Goal: Task Accomplishment & Management: Use online tool/utility

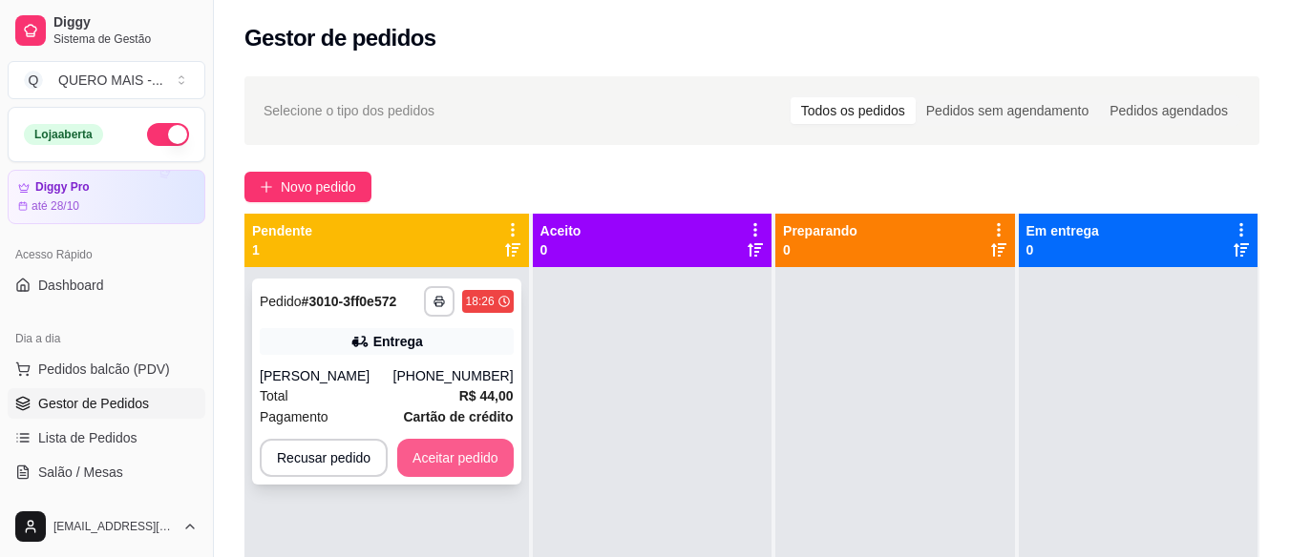
click at [445, 452] on button "Aceitar pedido" at bounding box center [455, 458] width 116 height 38
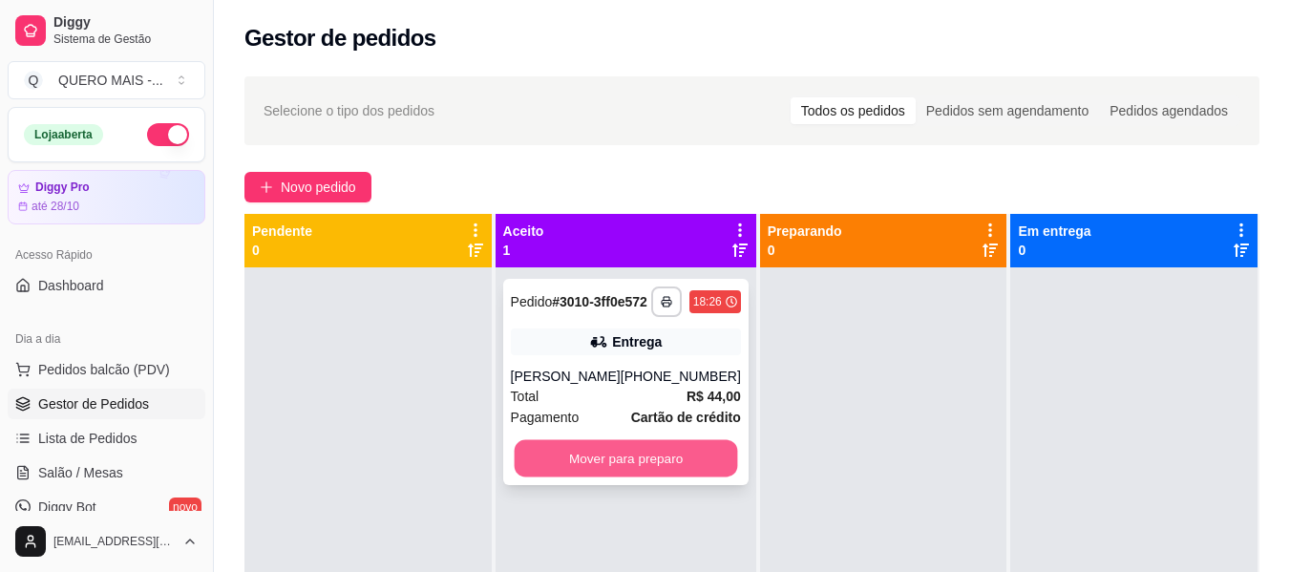
click at [679, 472] on button "Mover para preparo" at bounding box center [625, 458] width 223 height 37
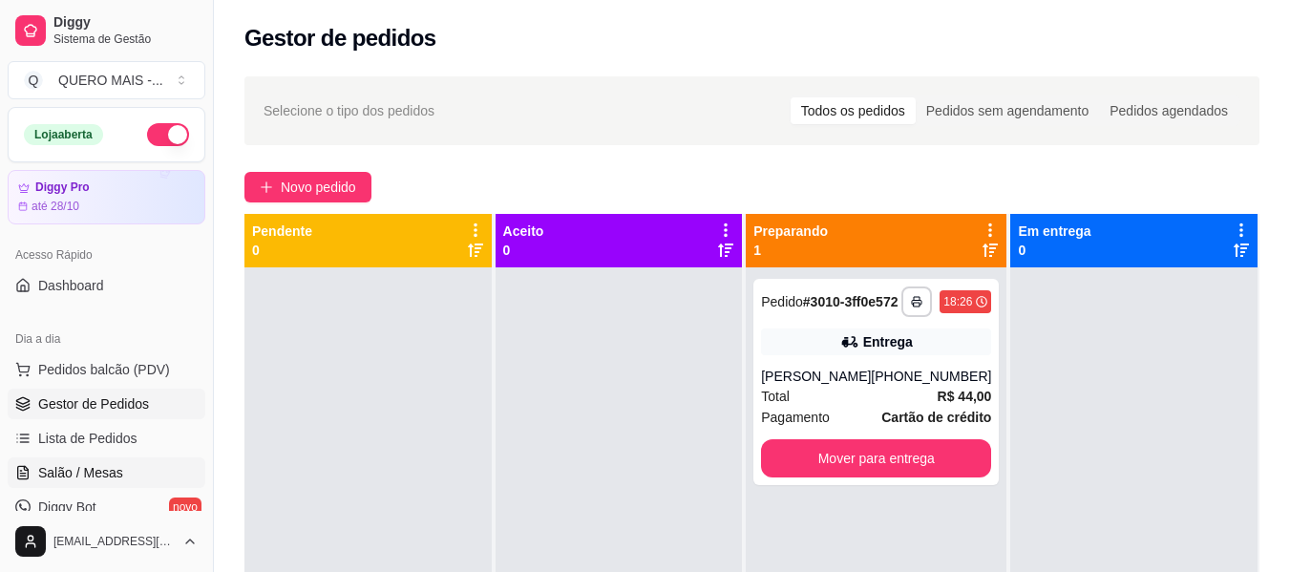
click at [127, 478] on link "Salão / Mesas" at bounding box center [107, 472] width 198 height 31
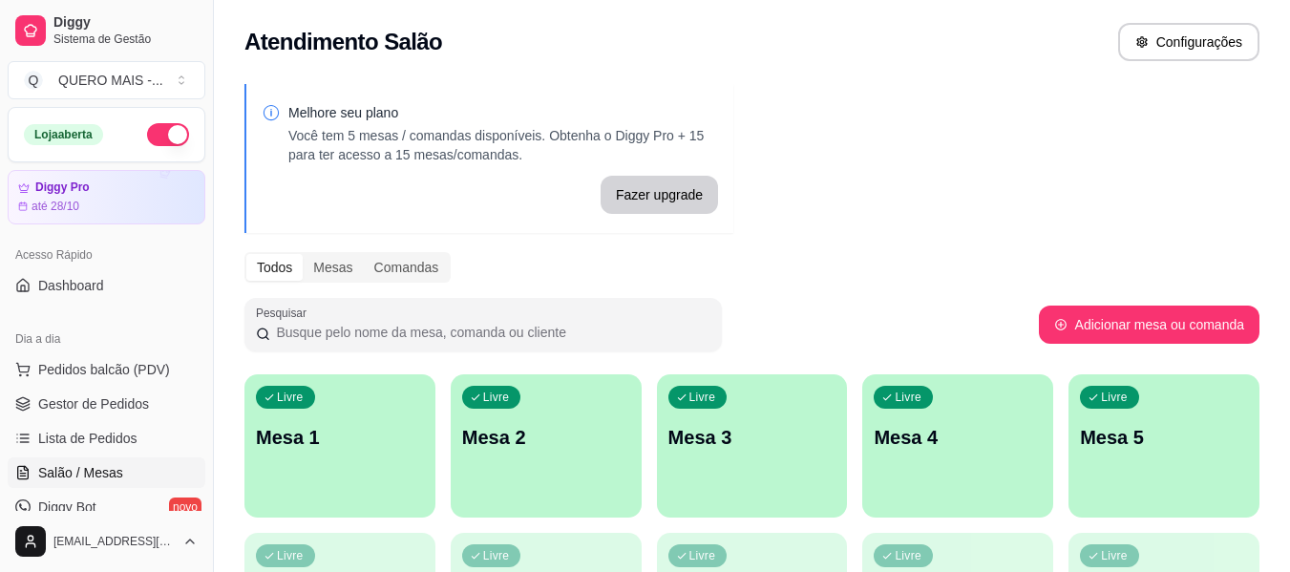
click at [320, 451] on div "Livre Mesa 1" at bounding box center [339, 434] width 191 height 120
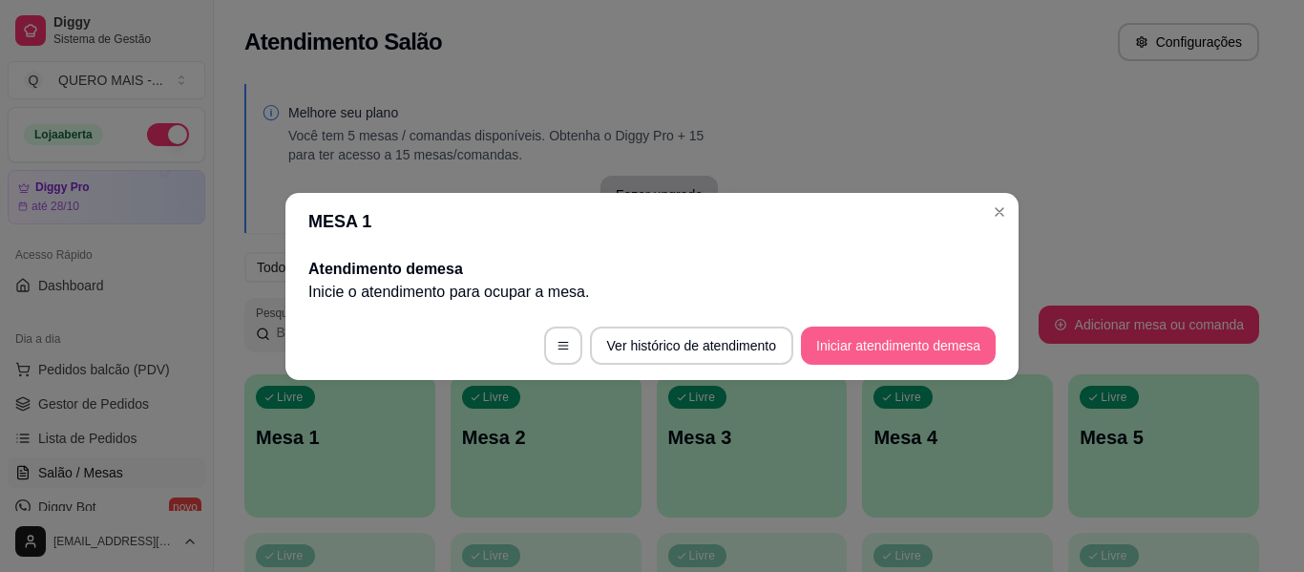
click at [829, 336] on button "Iniciar atendimento de mesa" at bounding box center [898, 345] width 195 height 38
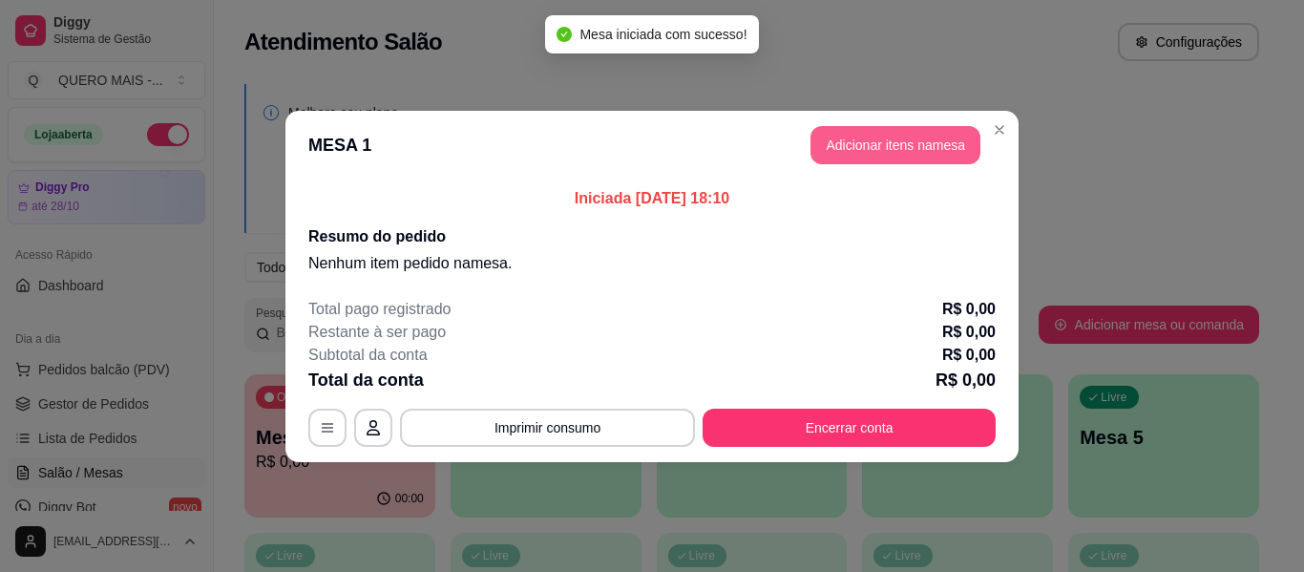
click at [874, 150] on button "Adicionar itens na mesa" at bounding box center [895, 145] width 170 height 38
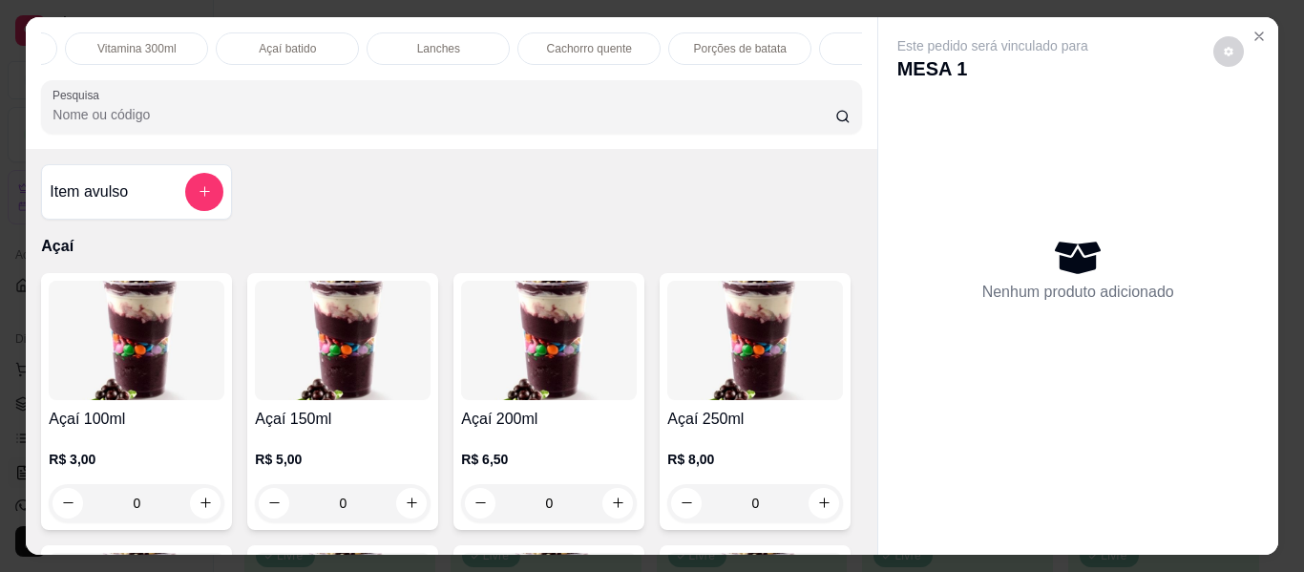
scroll to position [0, 593]
click at [412, 41] on p "Lanches" at bounding box center [425, 48] width 43 height 15
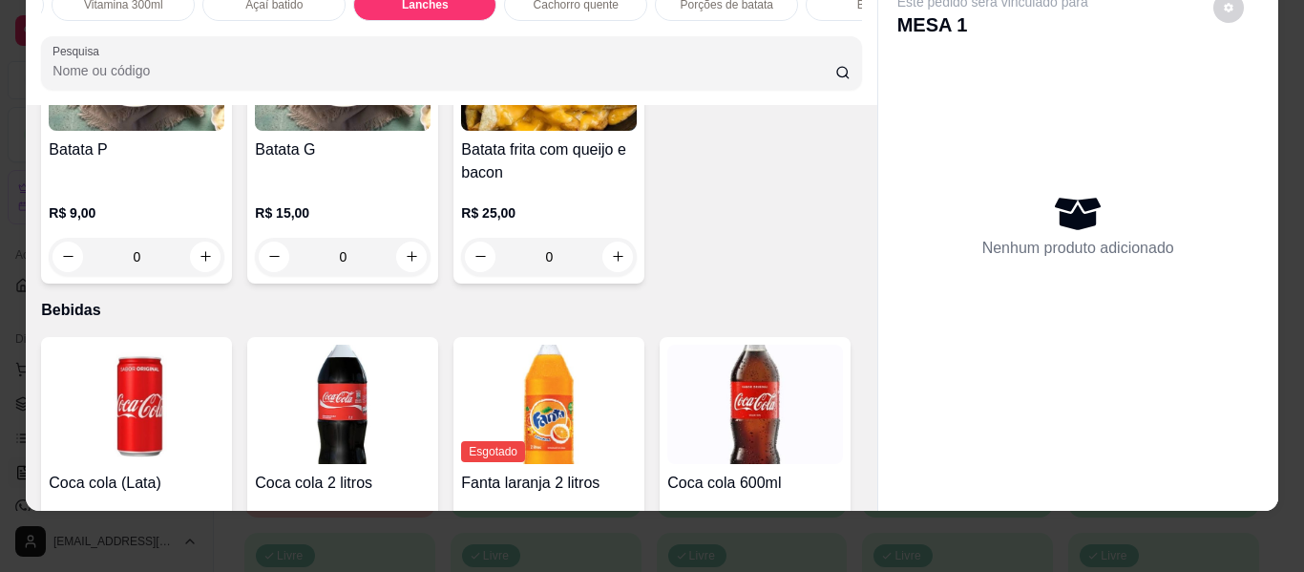
scroll to position [4207, 0]
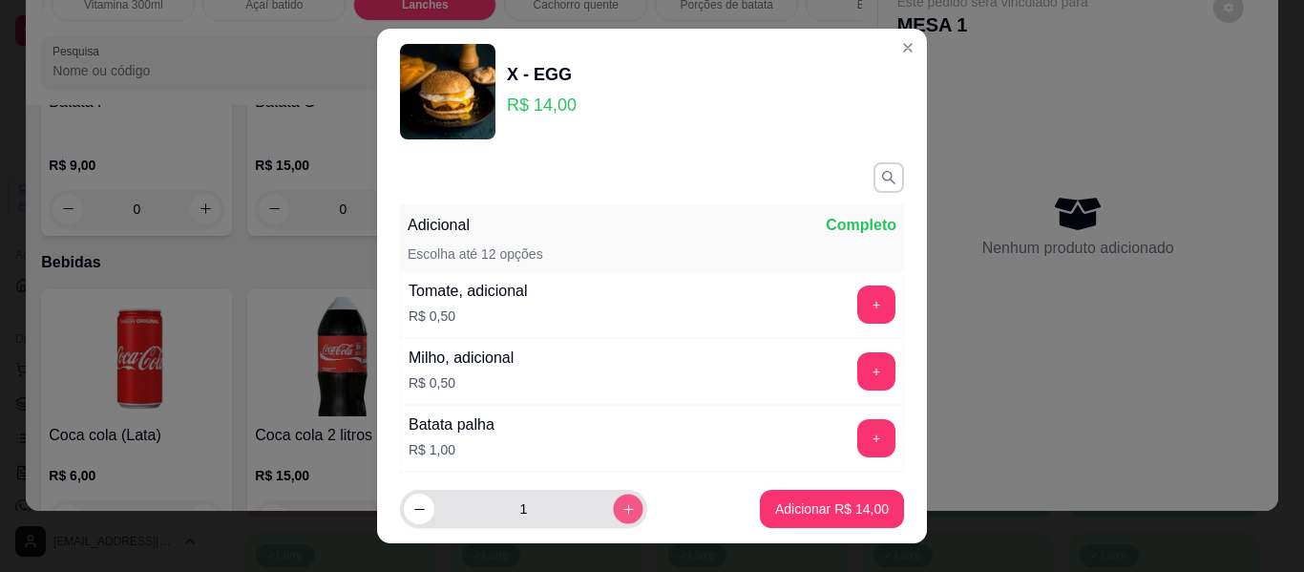
click at [621, 511] on icon "increase-product-quantity" at bounding box center [628, 509] width 14 height 14
type input "3"
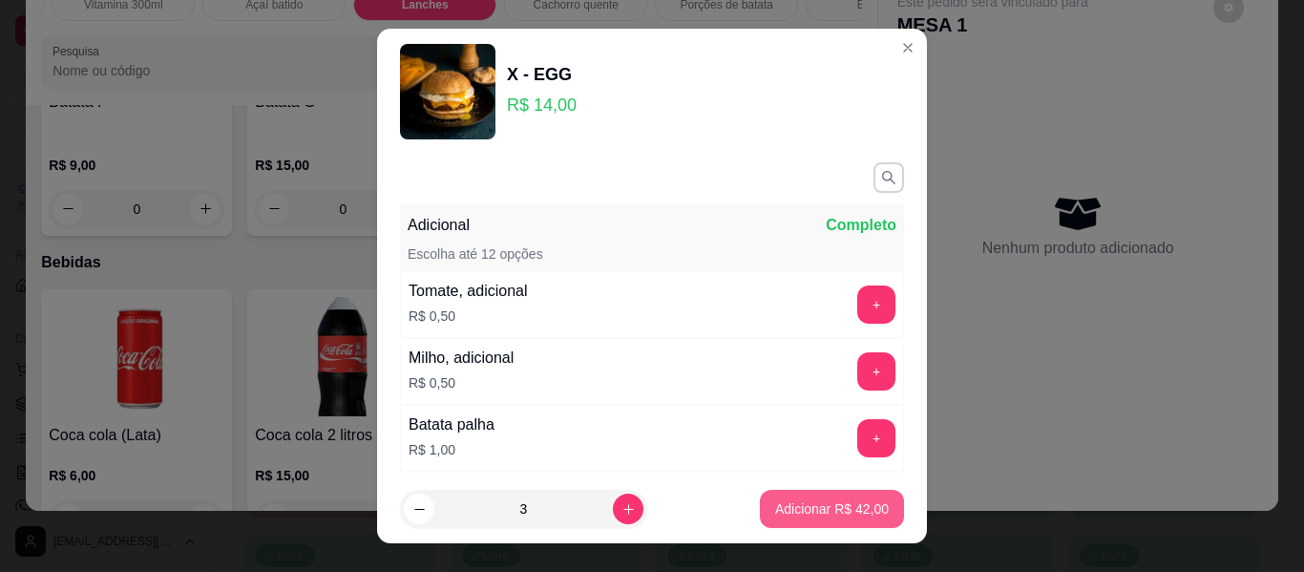
click at [784, 511] on p "Adicionar R$ 42,00" at bounding box center [832, 508] width 114 height 19
type input "3"
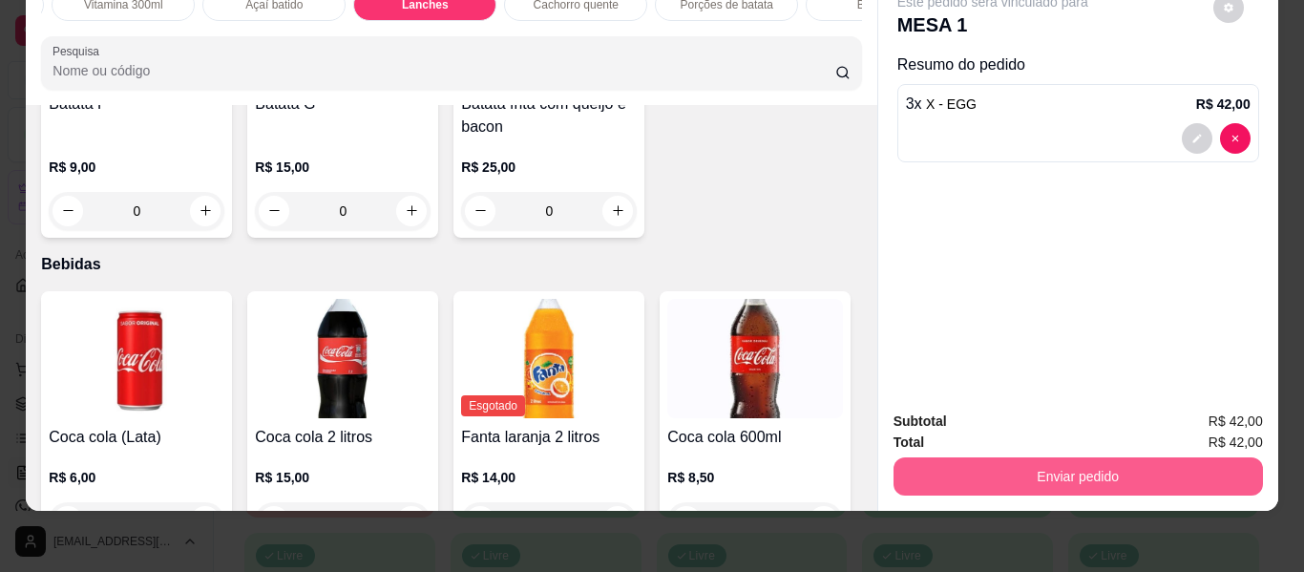
click at [952, 458] on button "Enviar pedido" at bounding box center [1077, 476] width 369 height 38
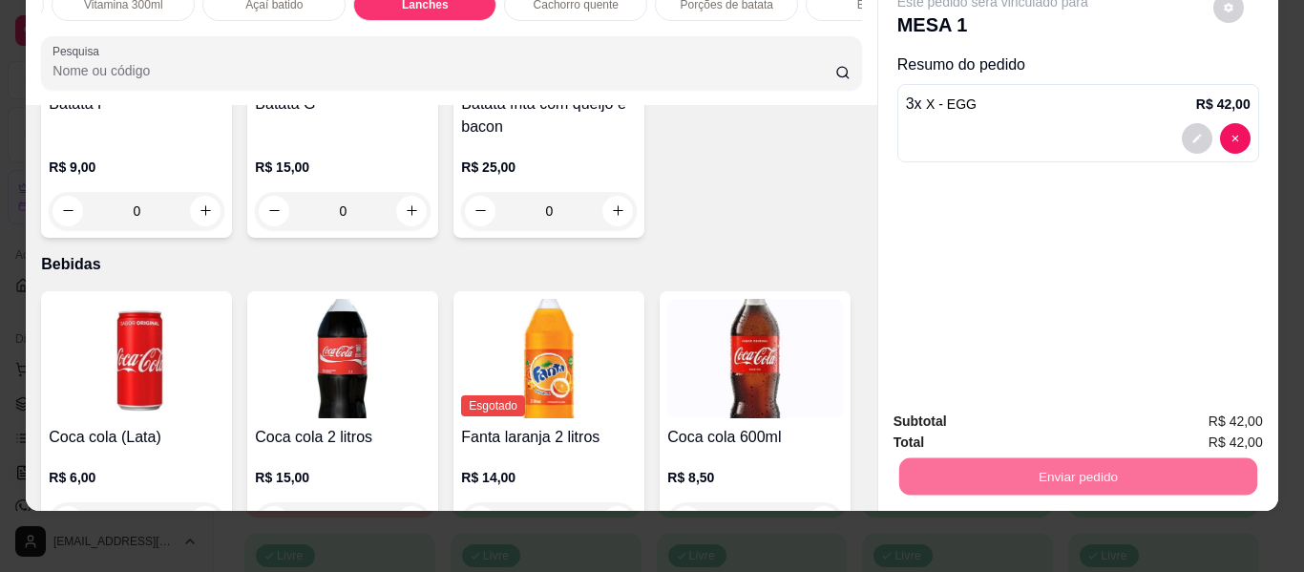
click at [1223, 421] on button "Enviar pedido" at bounding box center [1213, 415] width 108 height 36
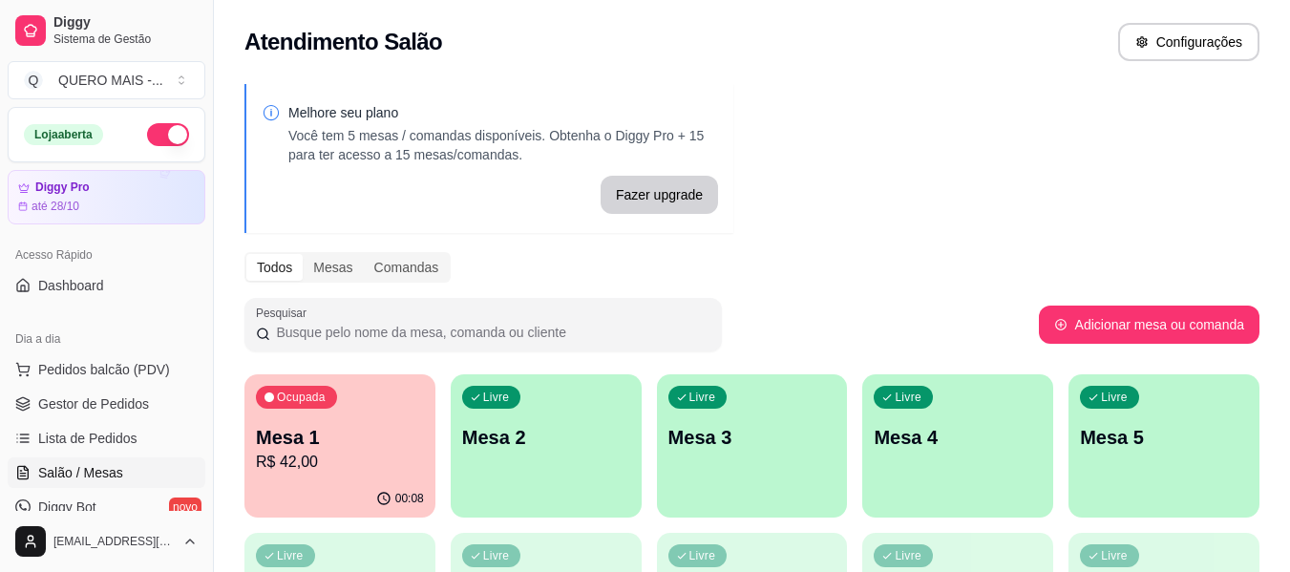
click at [819, 239] on div "Melhore seu plano Você tem 5 mesas / comandas disponíveis. Obtenha o Diggy Pro …" at bounding box center [752, 465] width 1076 height 785
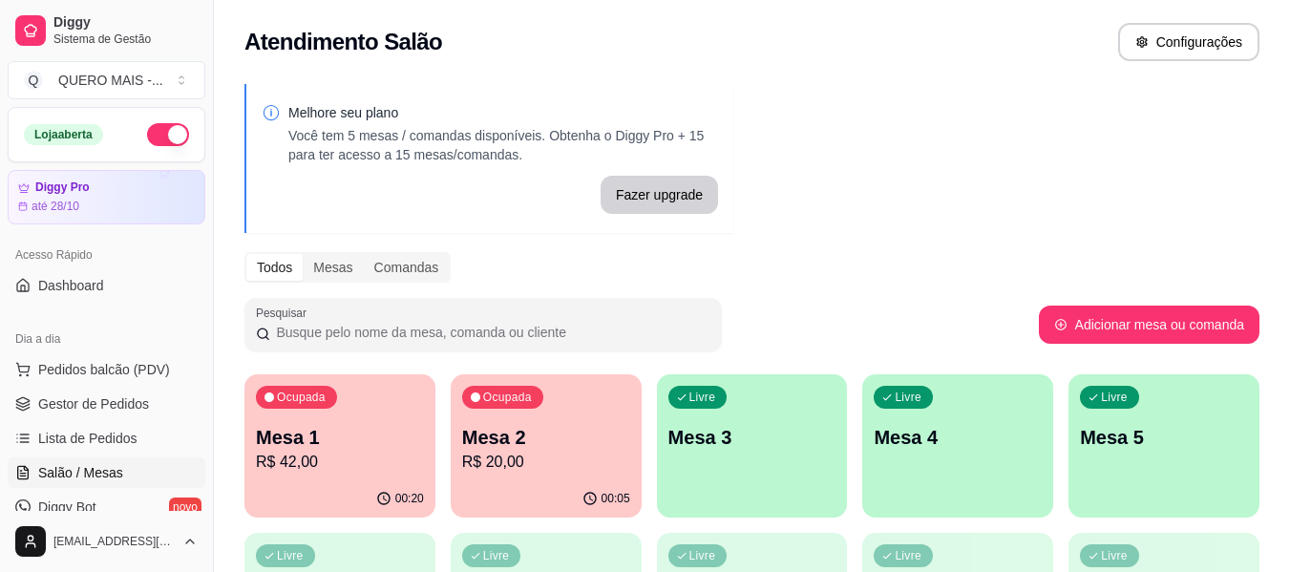
click at [774, 453] on div "Livre Mesa 3" at bounding box center [752, 434] width 191 height 120
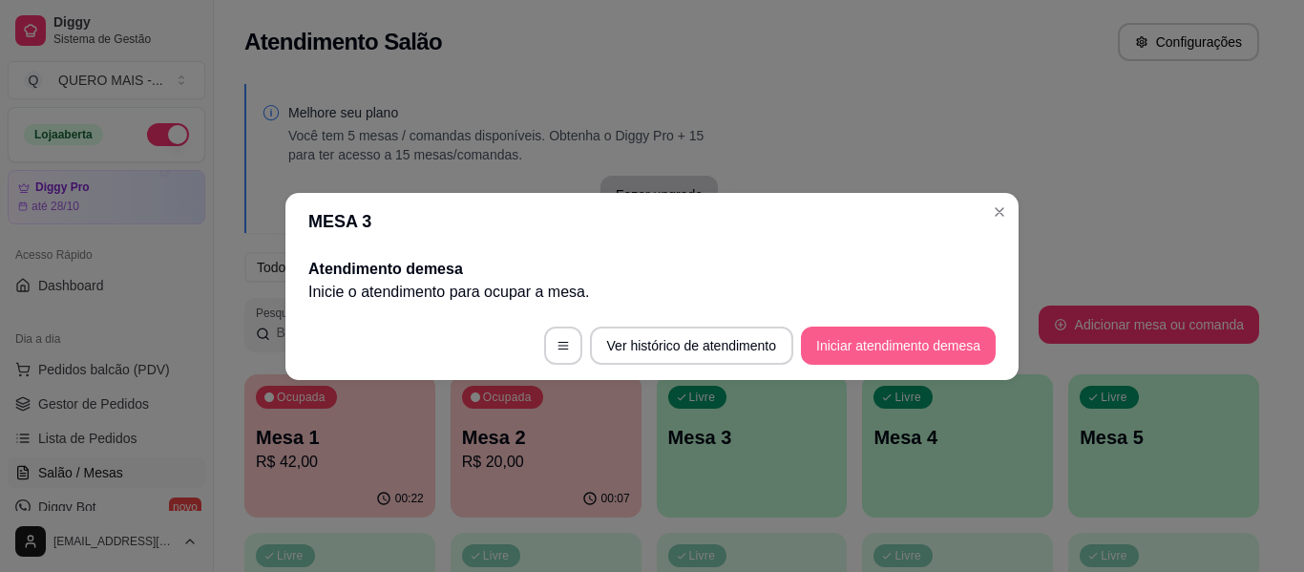
click at [829, 358] on button "Iniciar atendimento de mesa" at bounding box center [898, 345] width 195 height 38
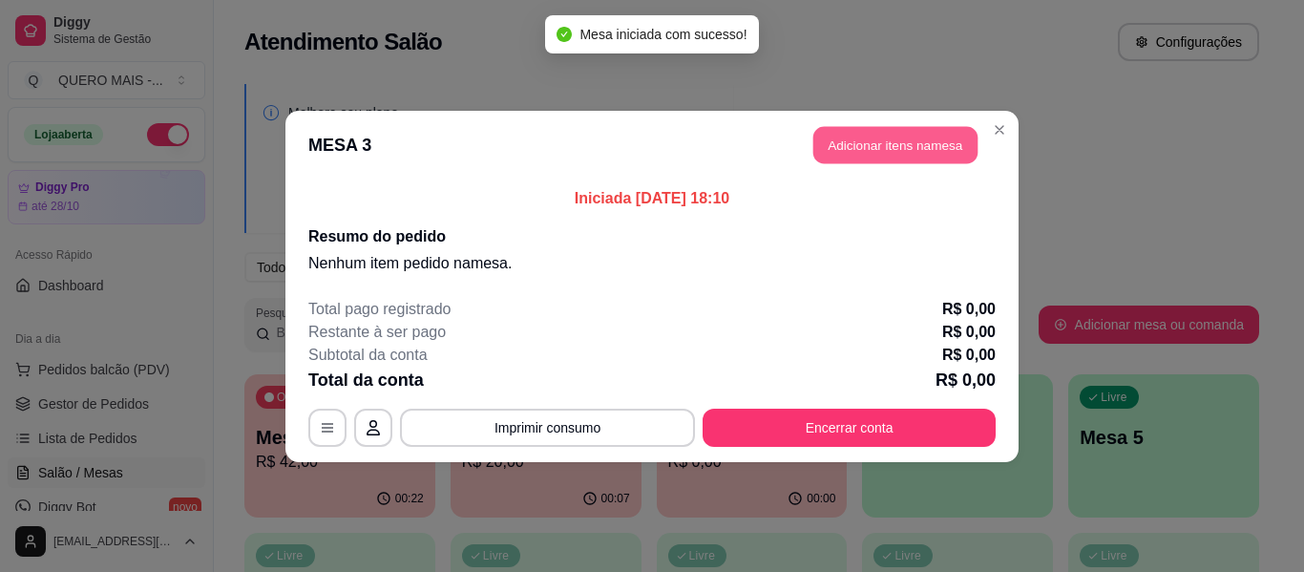
click at [898, 144] on button "Adicionar itens na mesa" at bounding box center [895, 144] width 164 height 37
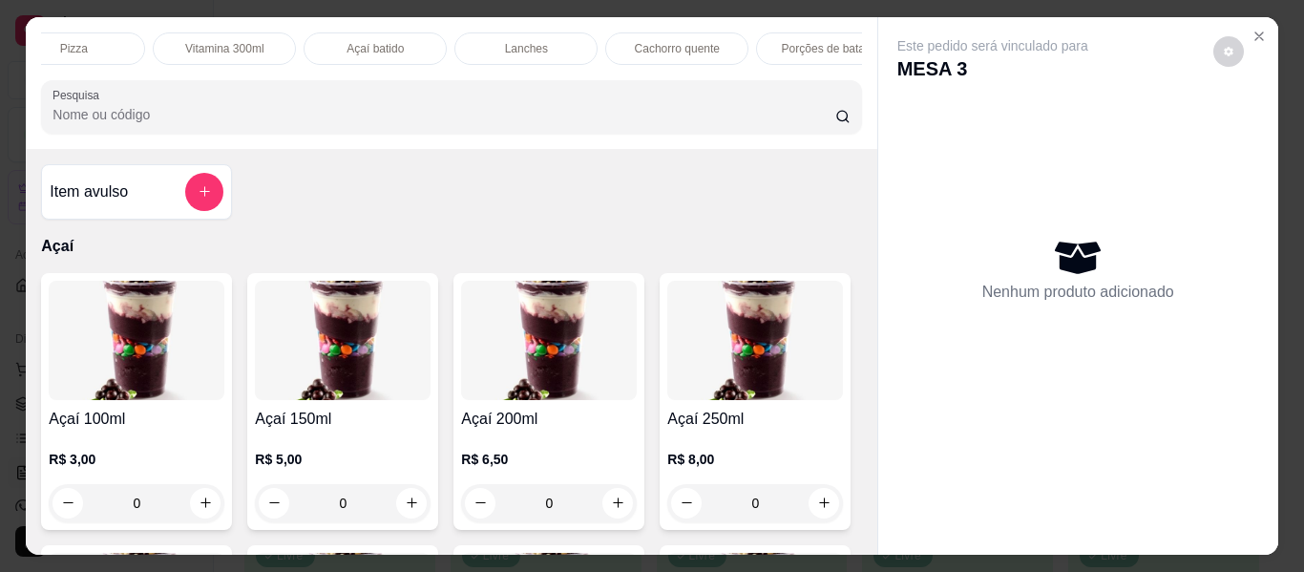
scroll to position [0, 493]
click at [506, 41] on p "Lanches" at bounding box center [525, 48] width 43 height 15
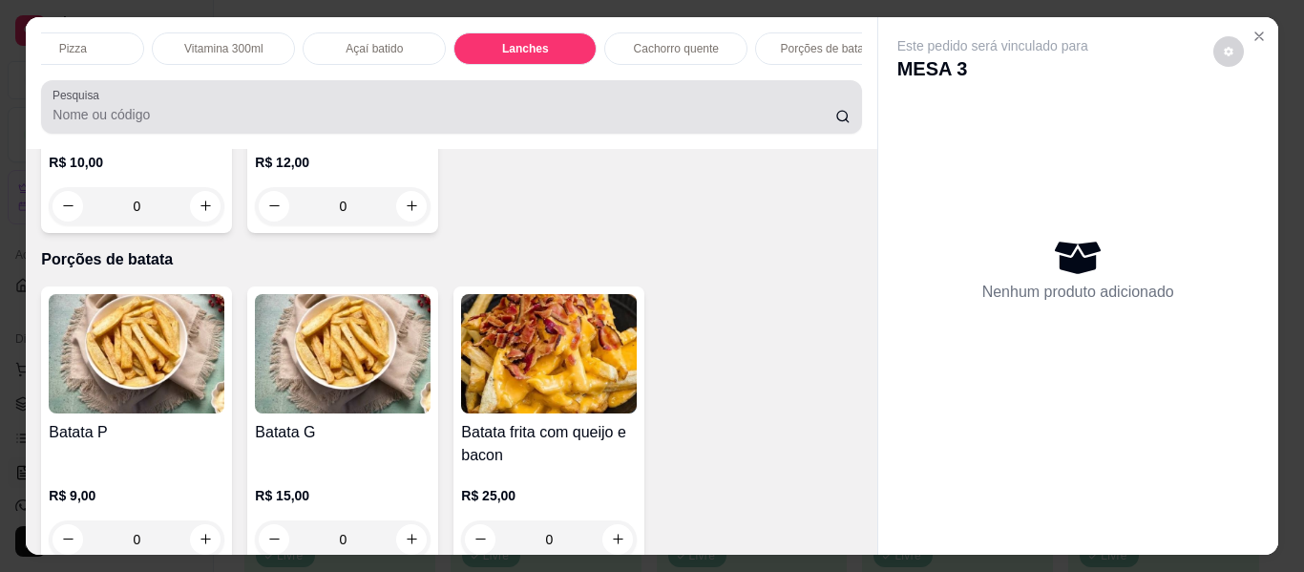
scroll to position [52, 0]
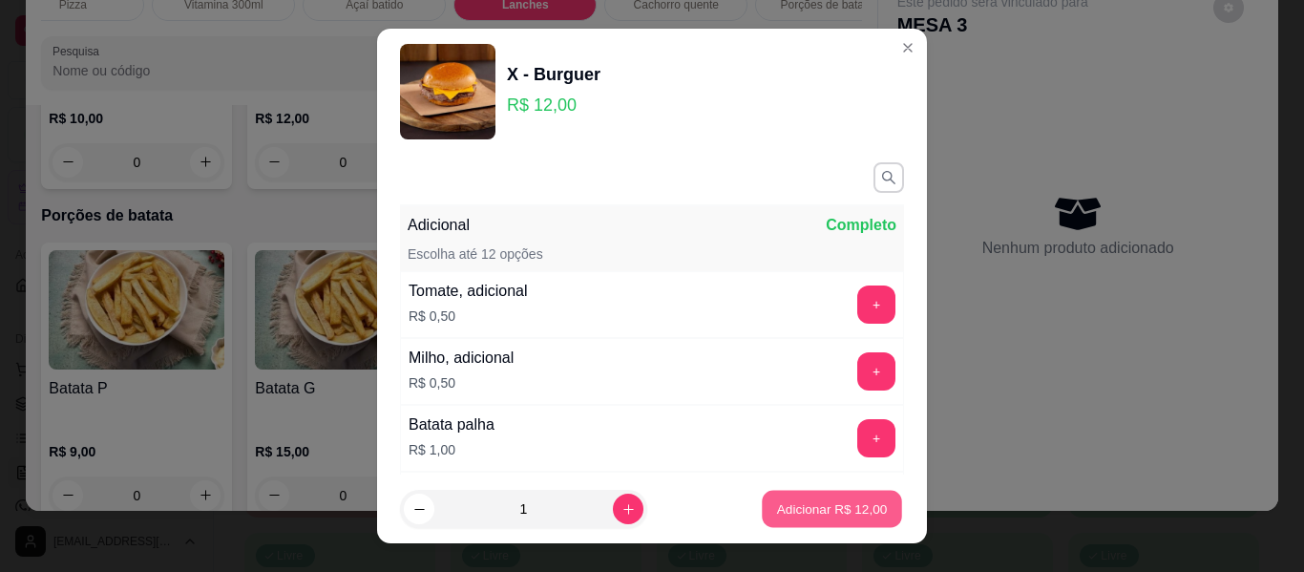
click at [777, 503] on p "Adicionar R$ 12,00" at bounding box center [832, 508] width 111 height 18
type input "1"
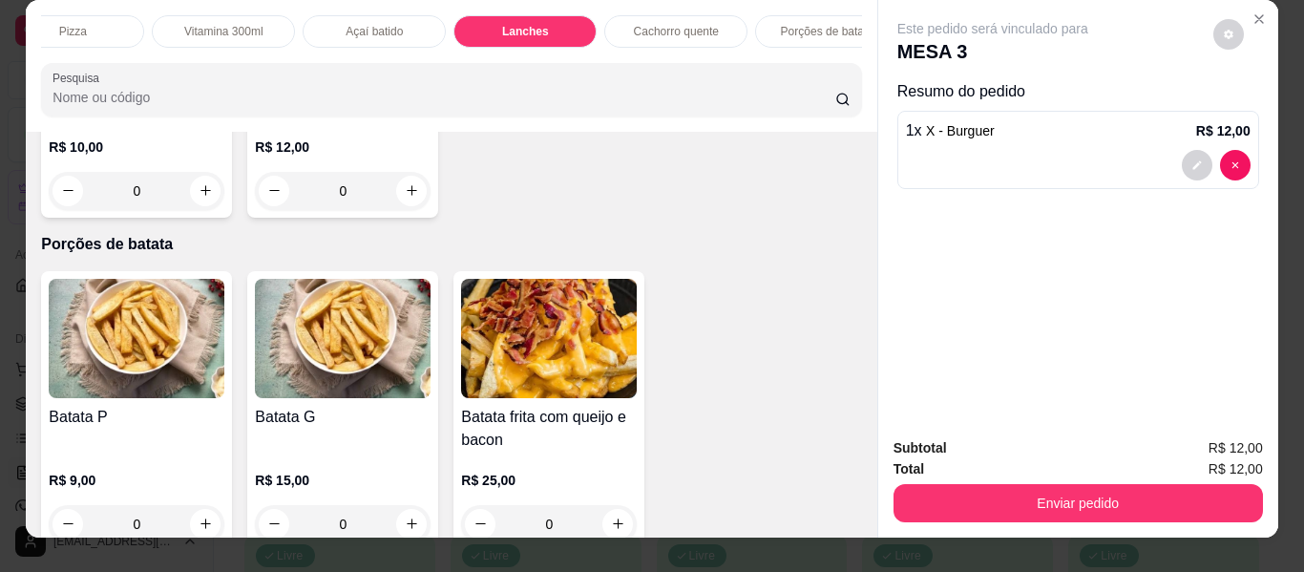
scroll to position [0, 0]
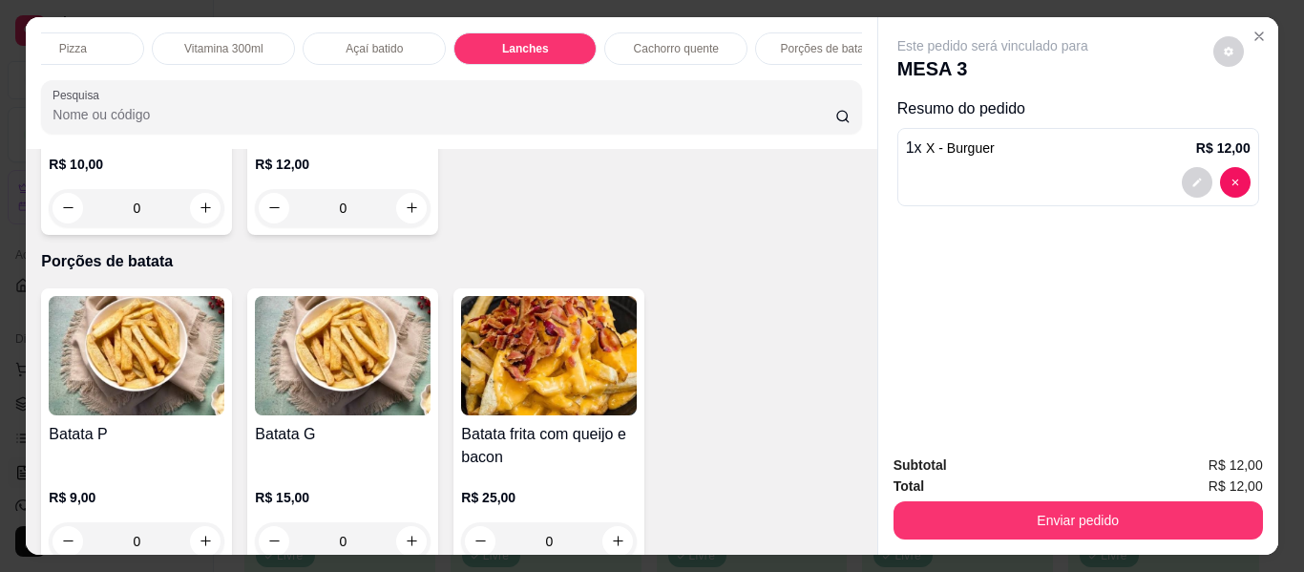
click at [786, 41] on p "Porções de batata" at bounding box center [827, 48] width 93 height 15
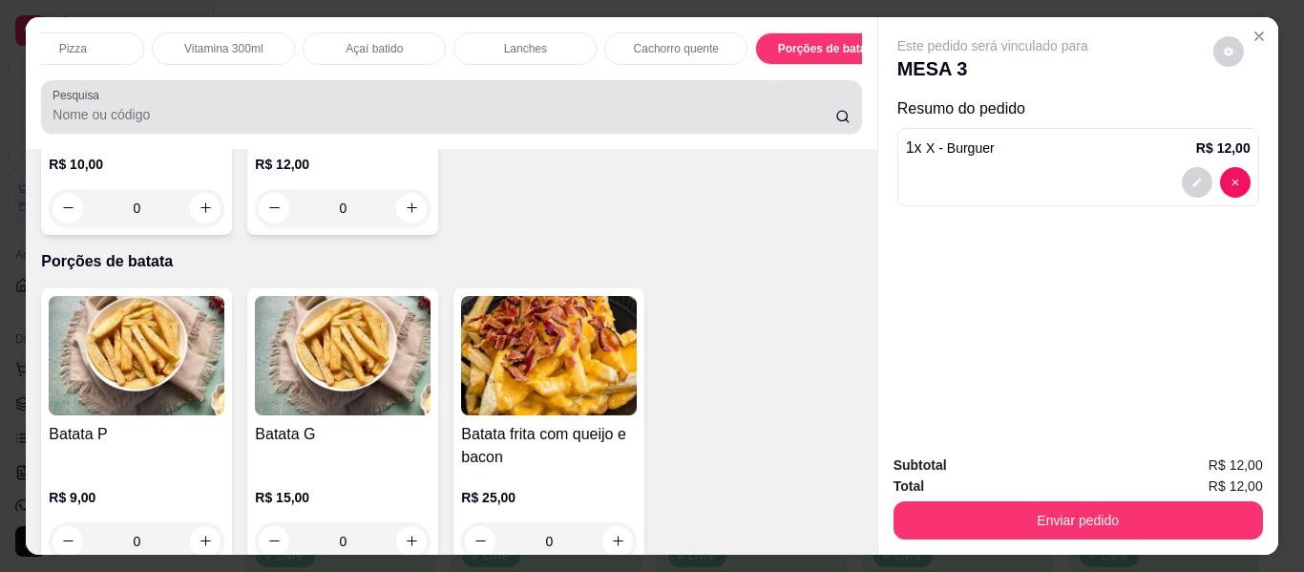
scroll to position [52, 0]
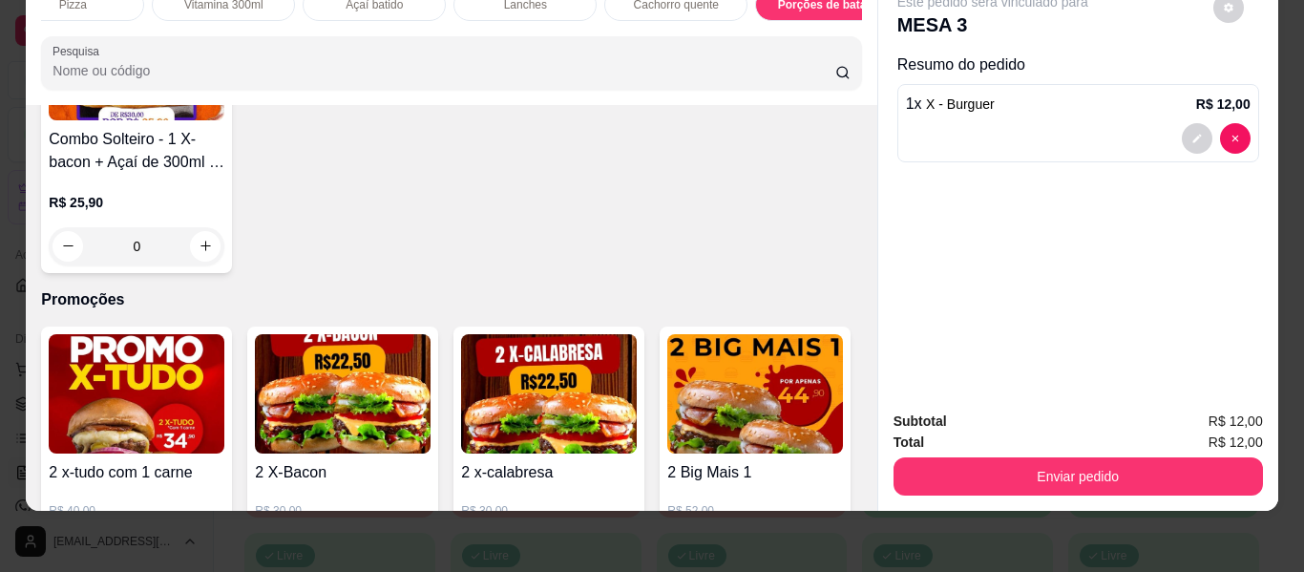
type input "1"
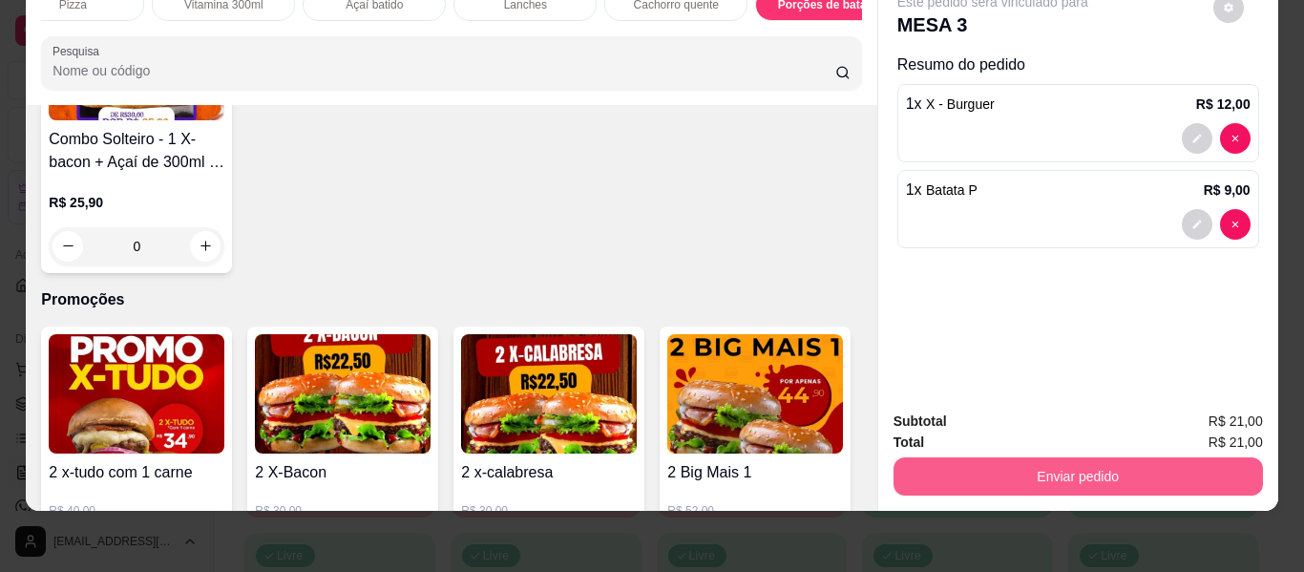
click at [964, 457] on button "Enviar pedido" at bounding box center [1077, 476] width 369 height 38
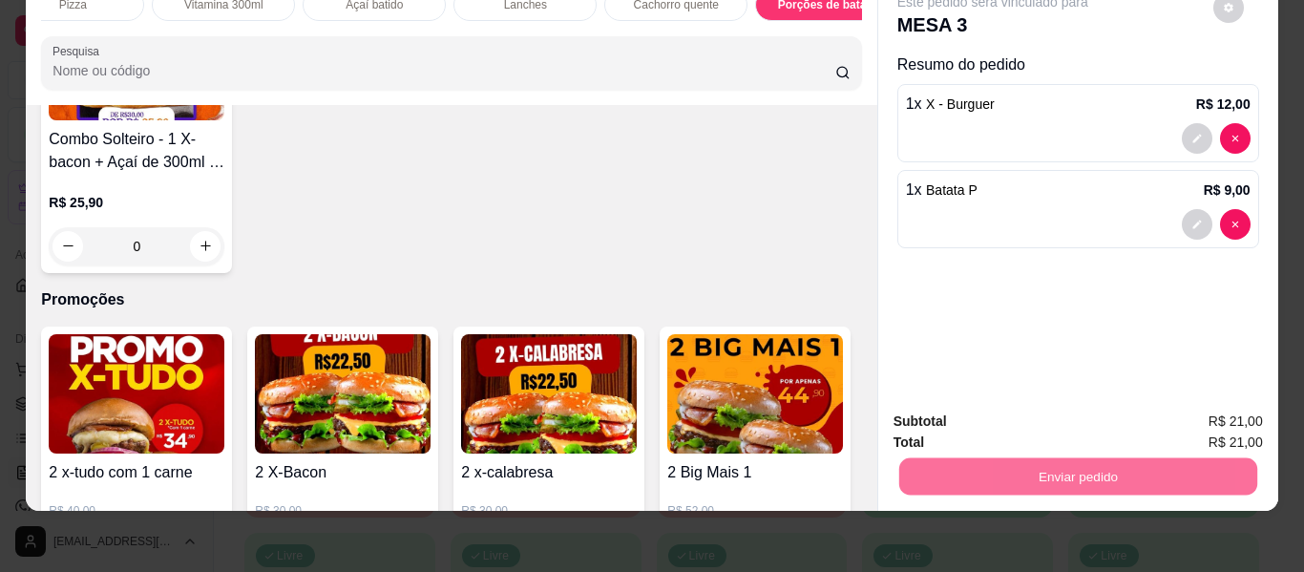
click at [1213, 419] on button "Enviar pedido" at bounding box center [1213, 414] width 105 height 35
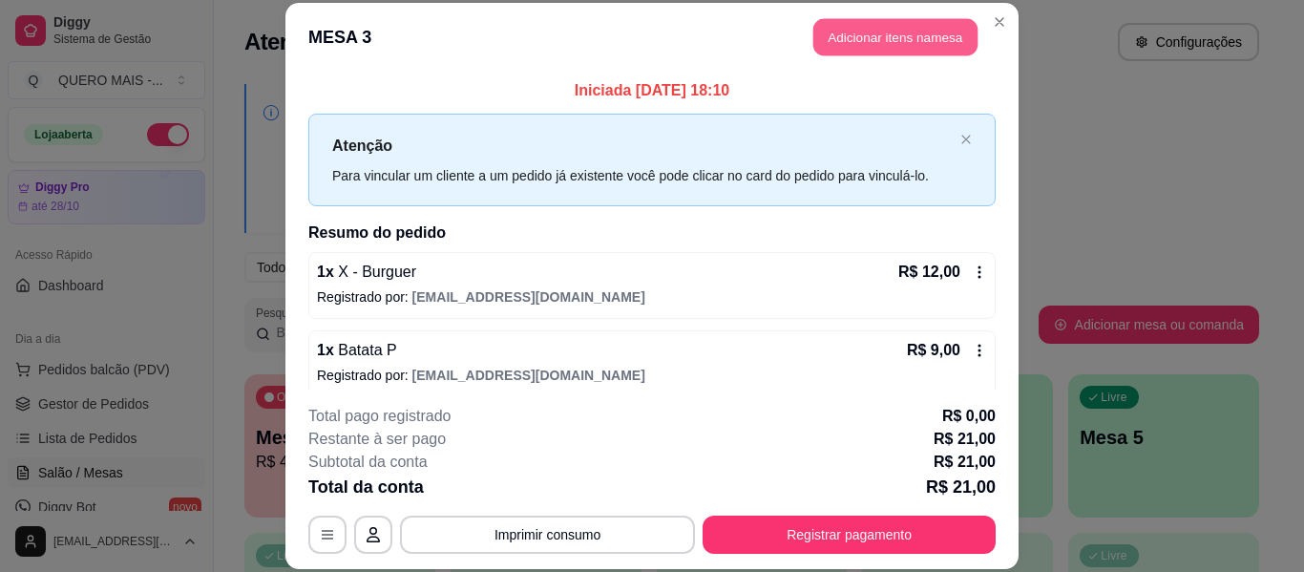
click at [874, 23] on button "Adicionar itens na mesa" at bounding box center [895, 37] width 164 height 37
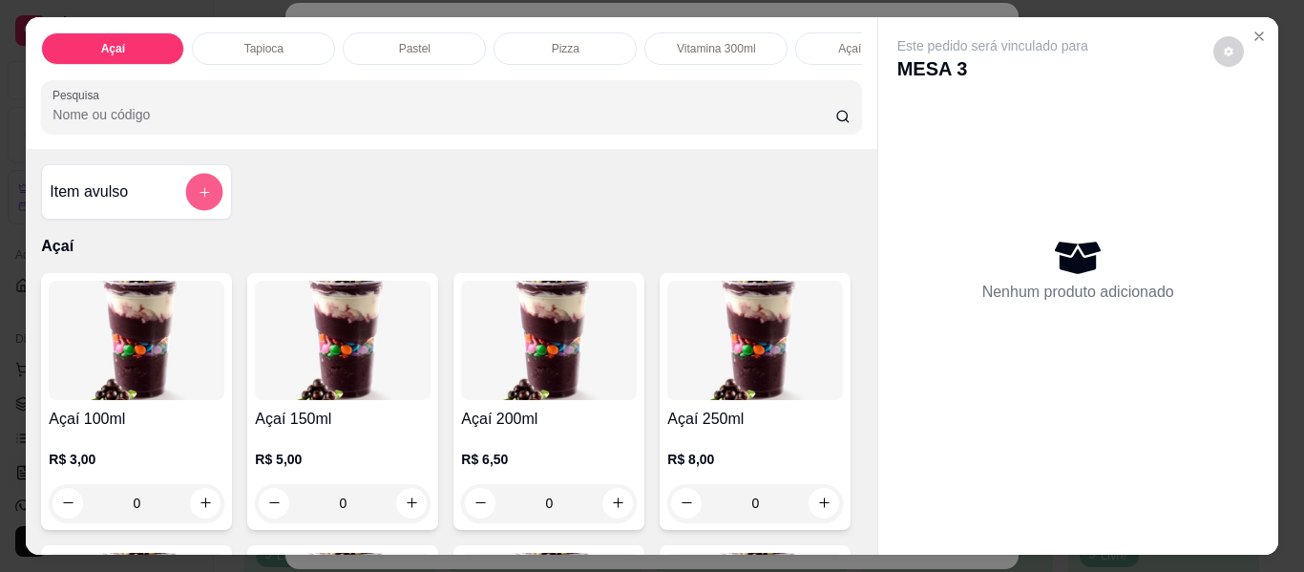
click at [207, 210] on button "add-separate-item" at bounding box center [204, 192] width 37 height 37
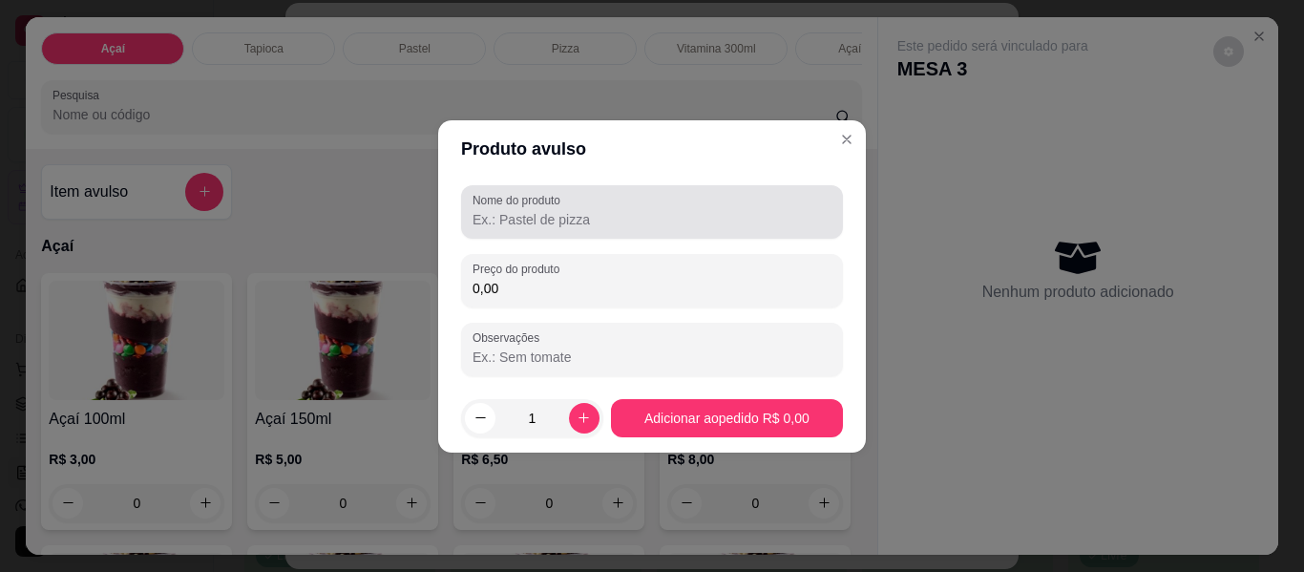
click at [514, 202] on label "Nome do produto" at bounding box center [519, 200] width 94 height 16
click at [514, 210] on input "Nome do produto" at bounding box center [651, 219] width 359 height 19
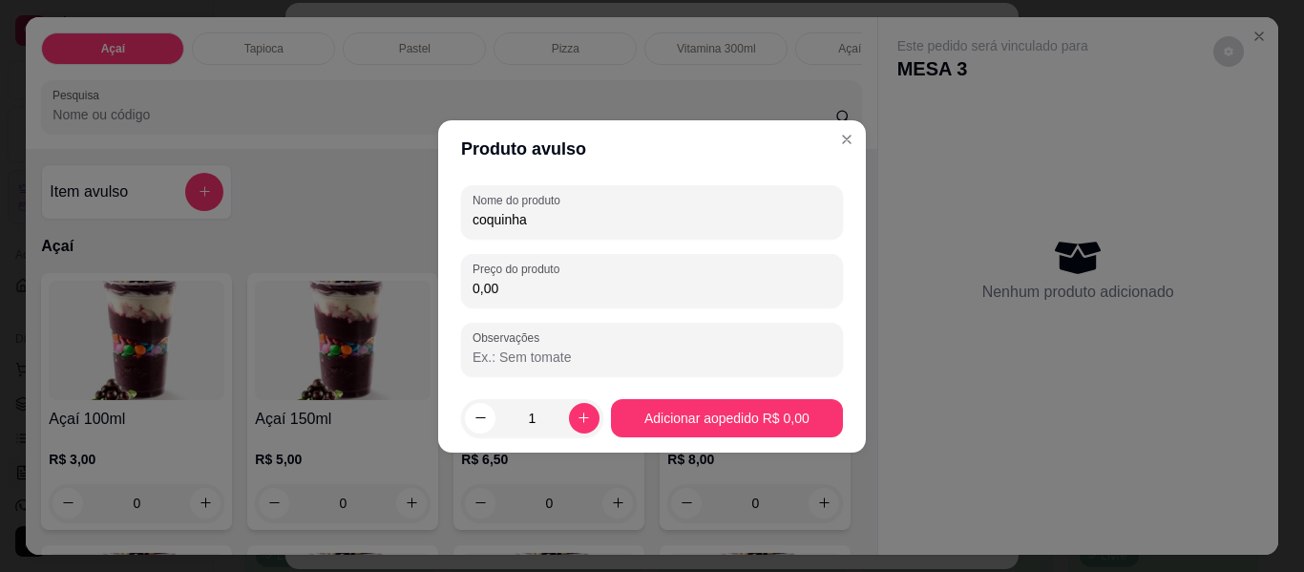
type input "coquinha"
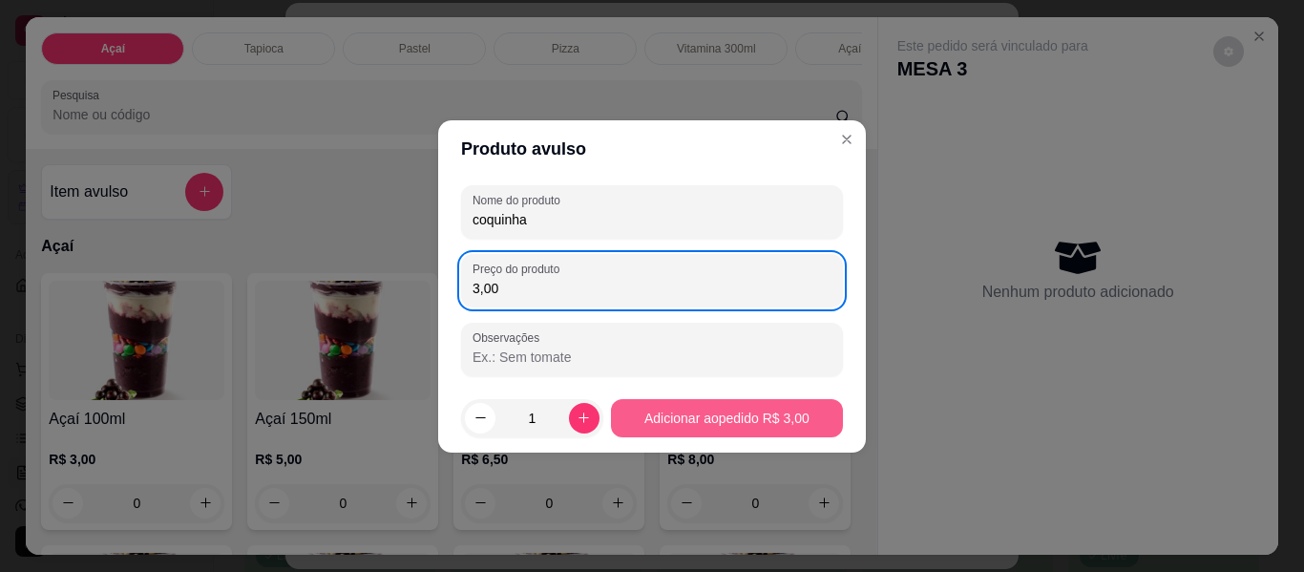
type input "3,00"
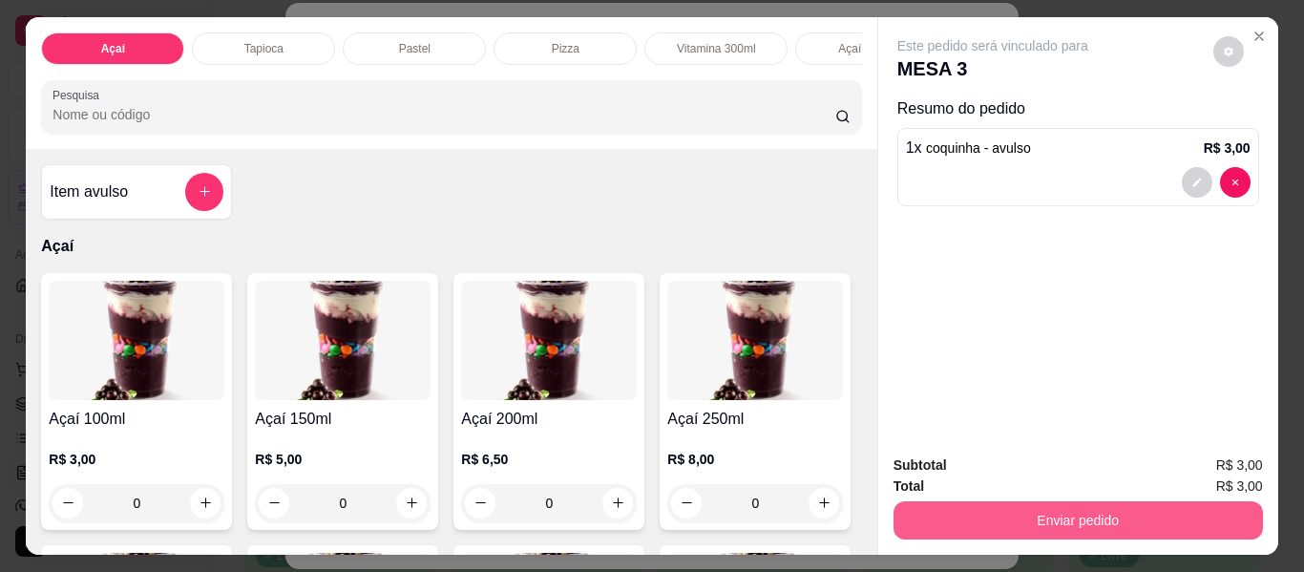
click at [1189, 501] on button "Enviar pedido" at bounding box center [1077, 520] width 369 height 38
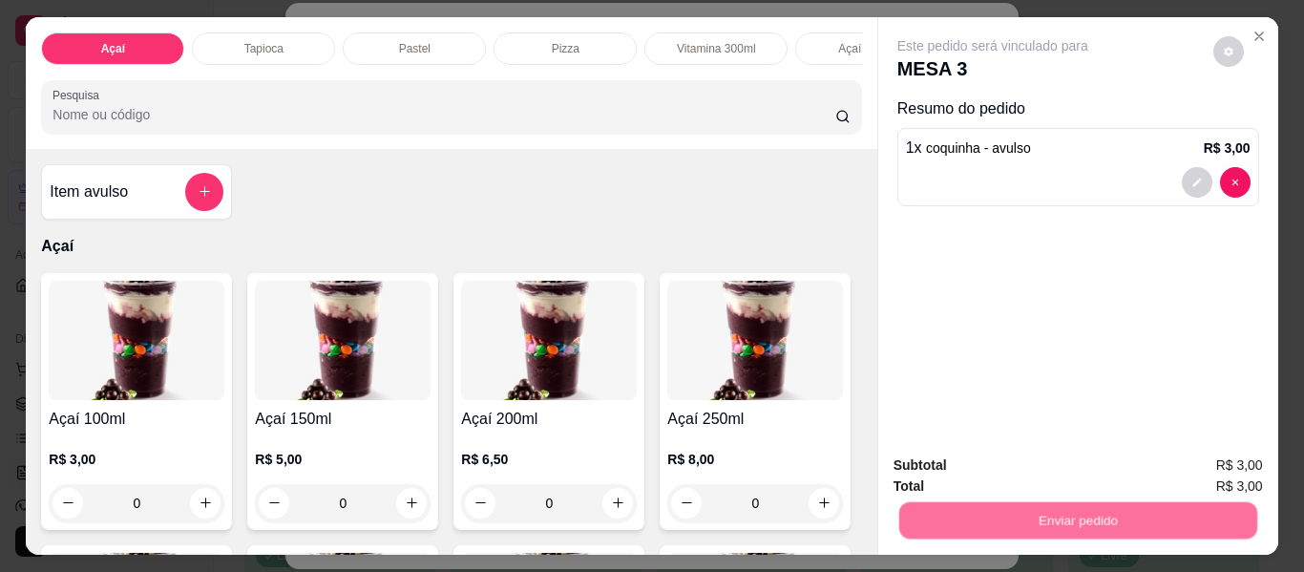
click at [1201, 462] on button "Enviar pedido" at bounding box center [1213, 465] width 105 height 35
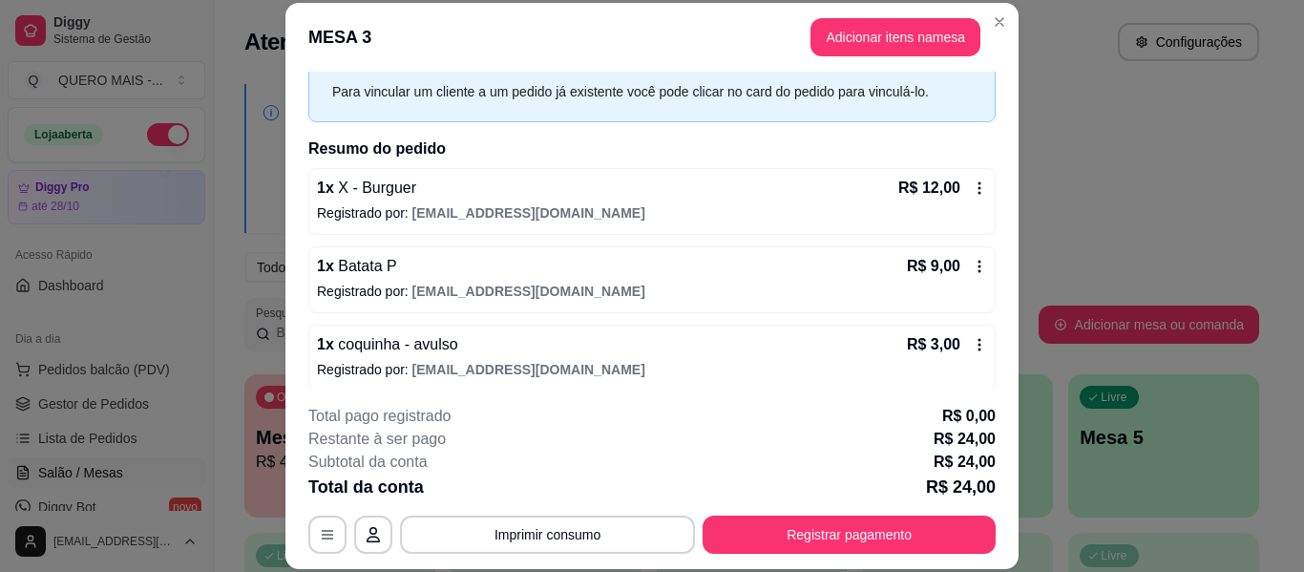
scroll to position [94, 0]
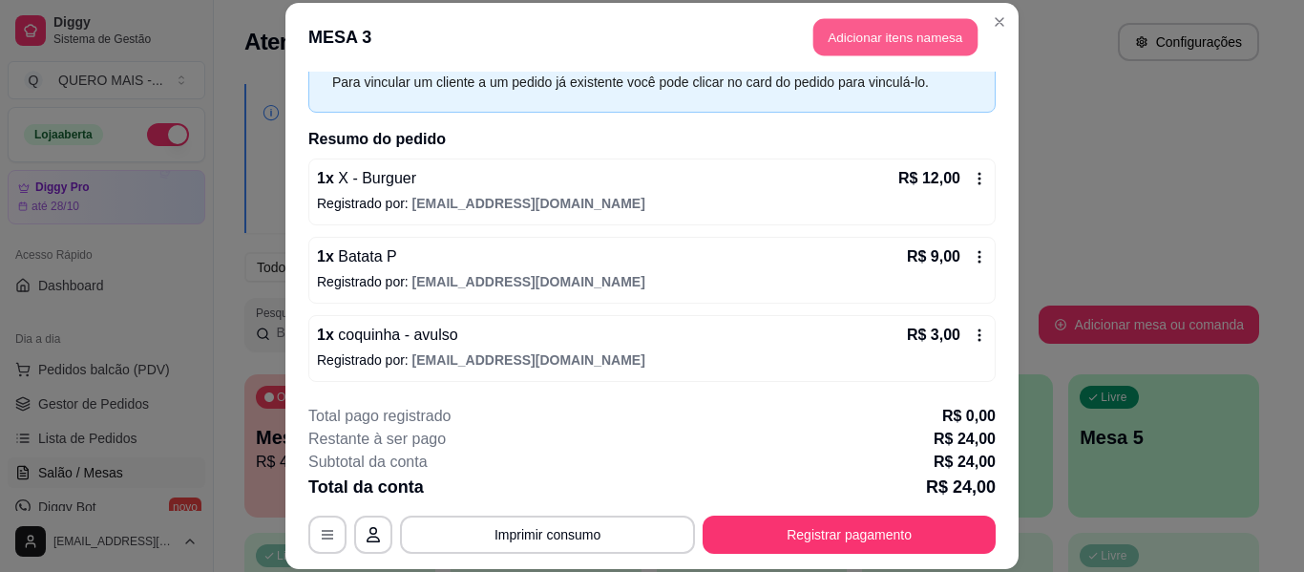
click at [874, 43] on button "Adicionar itens na mesa" at bounding box center [895, 37] width 164 height 37
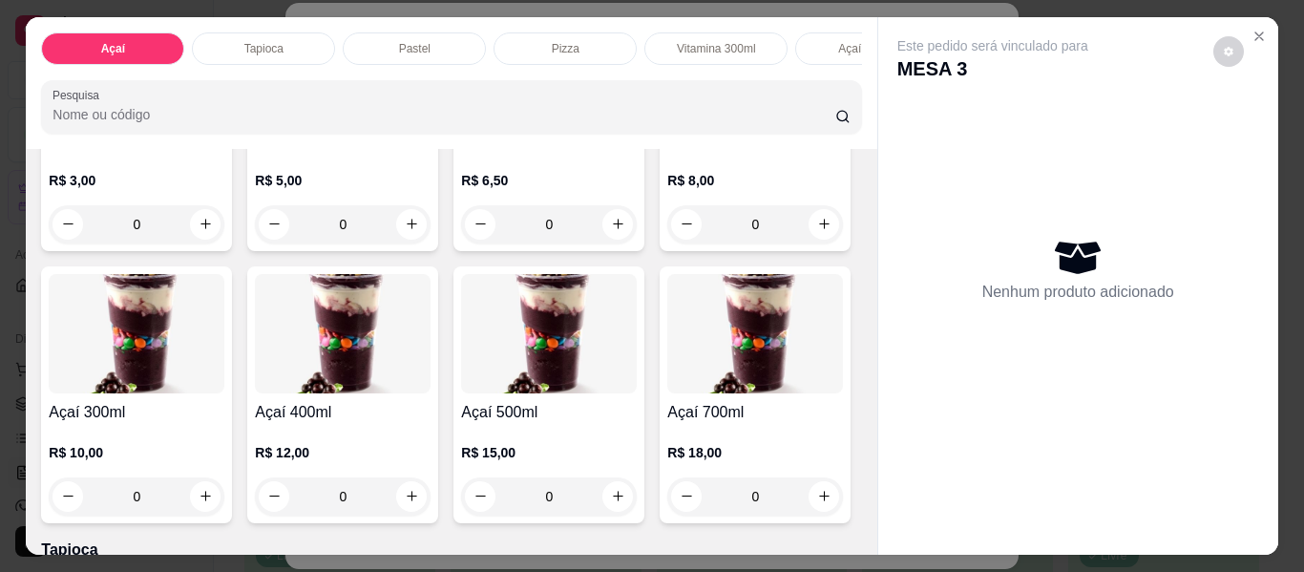
scroll to position [286, 0]
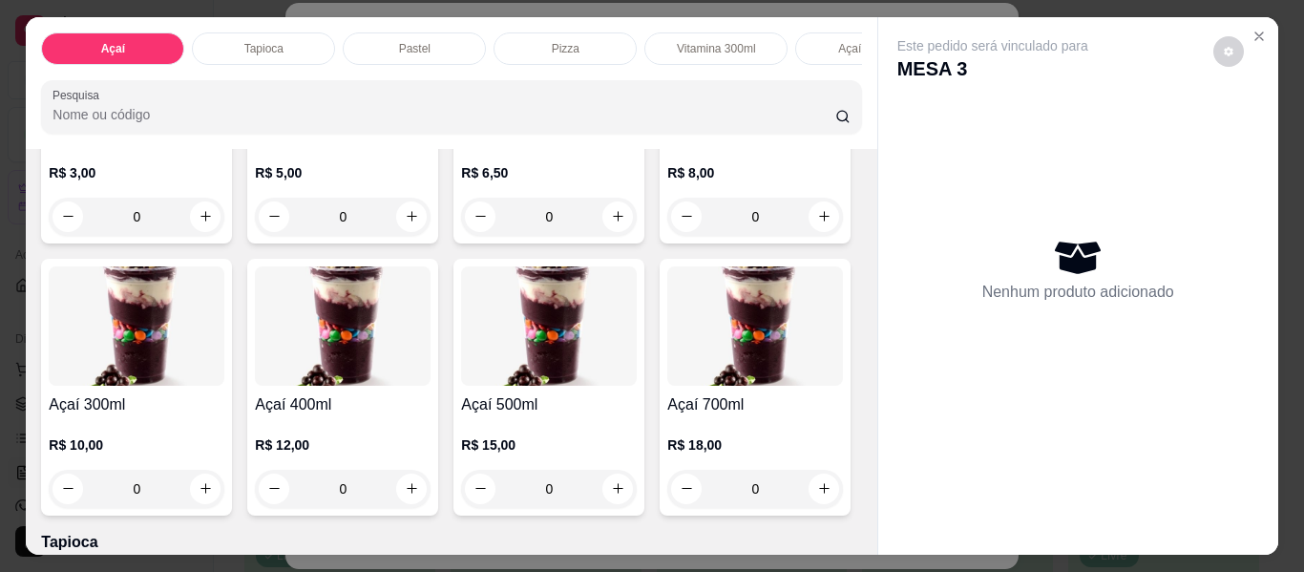
click at [224, 498] on div "0" at bounding box center [137, 489] width 176 height 38
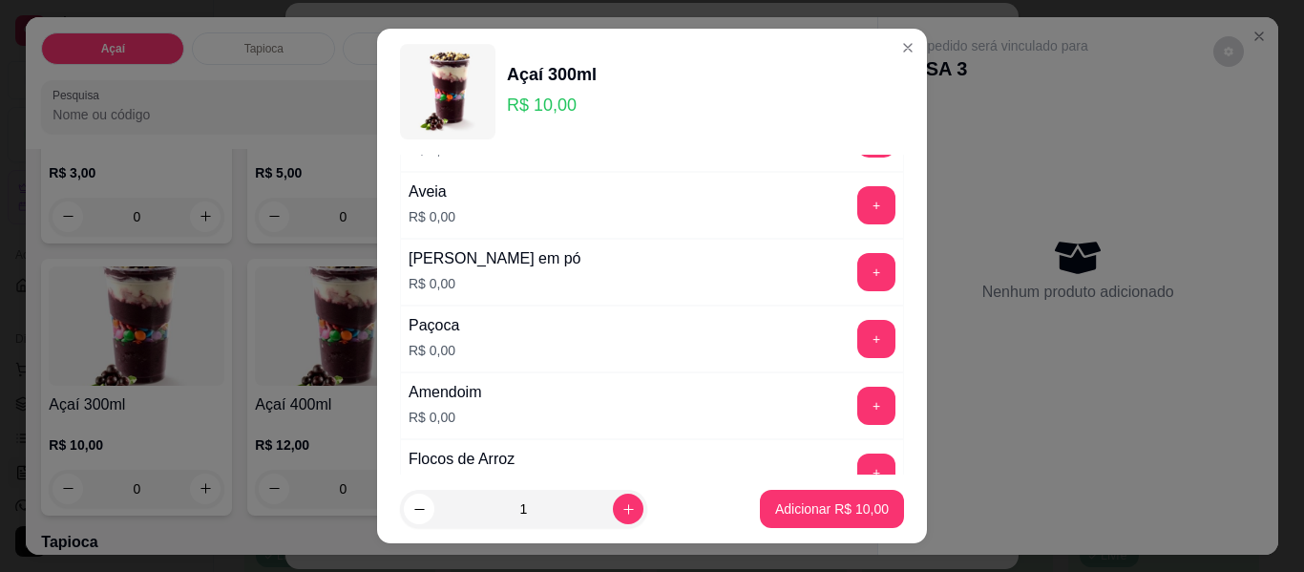
scroll to position [477, 0]
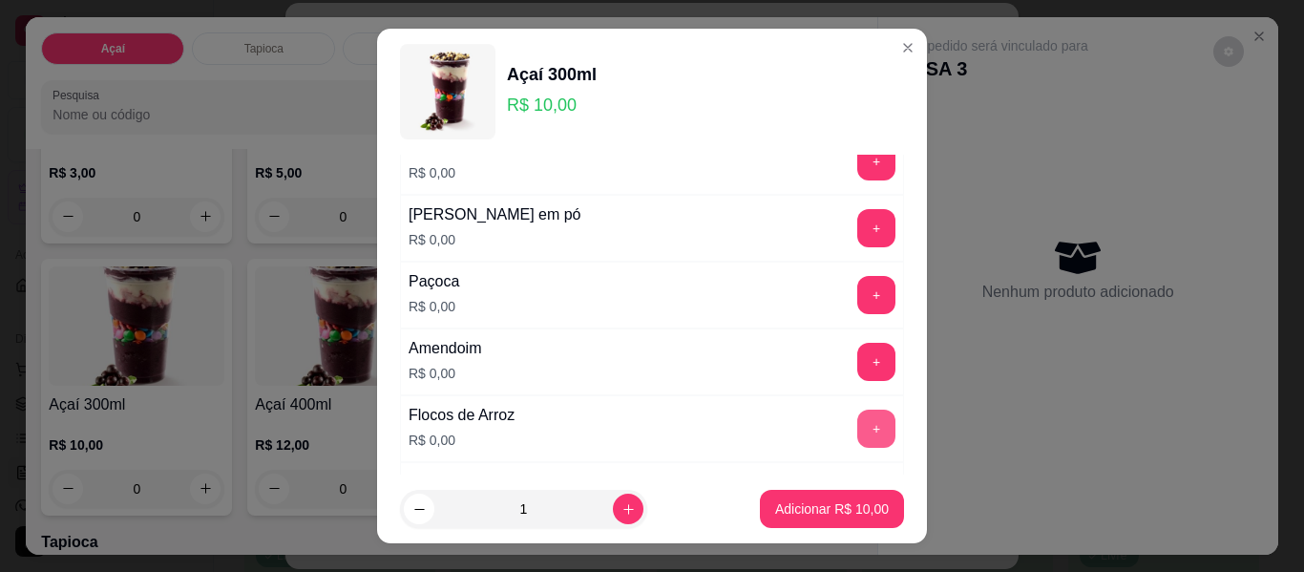
click at [857, 430] on button "+" at bounding box center [876, 428] width 38 height 38
click at [857, 233] on button "+" at bounding box center [876, 228] width 38 height 38
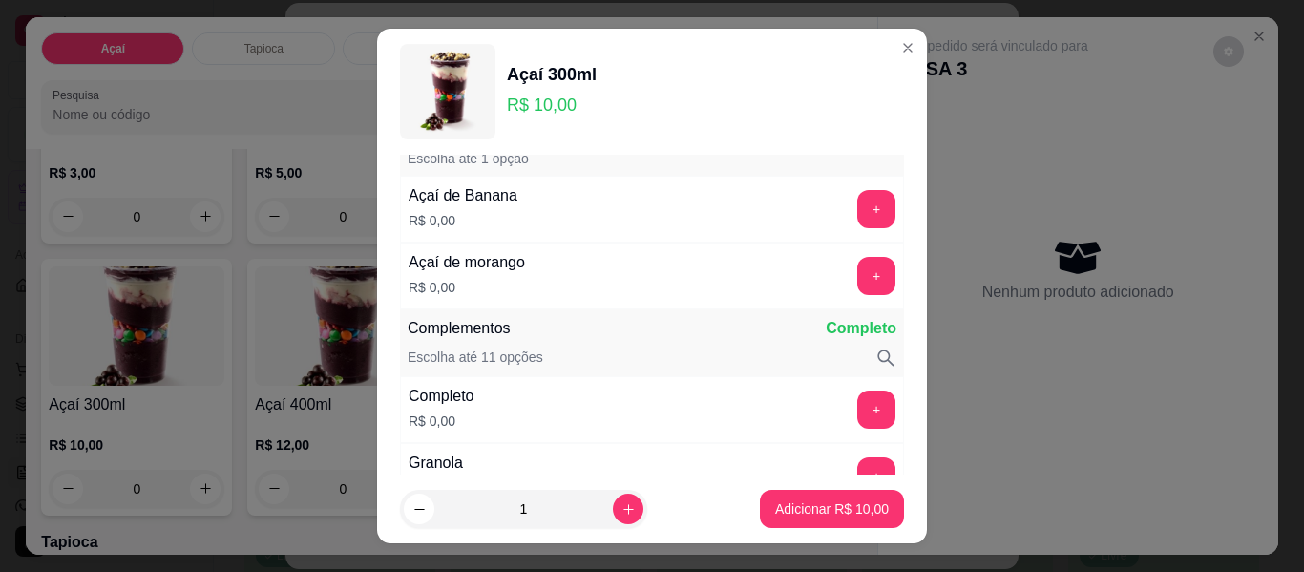
scroll to position [0, 0]
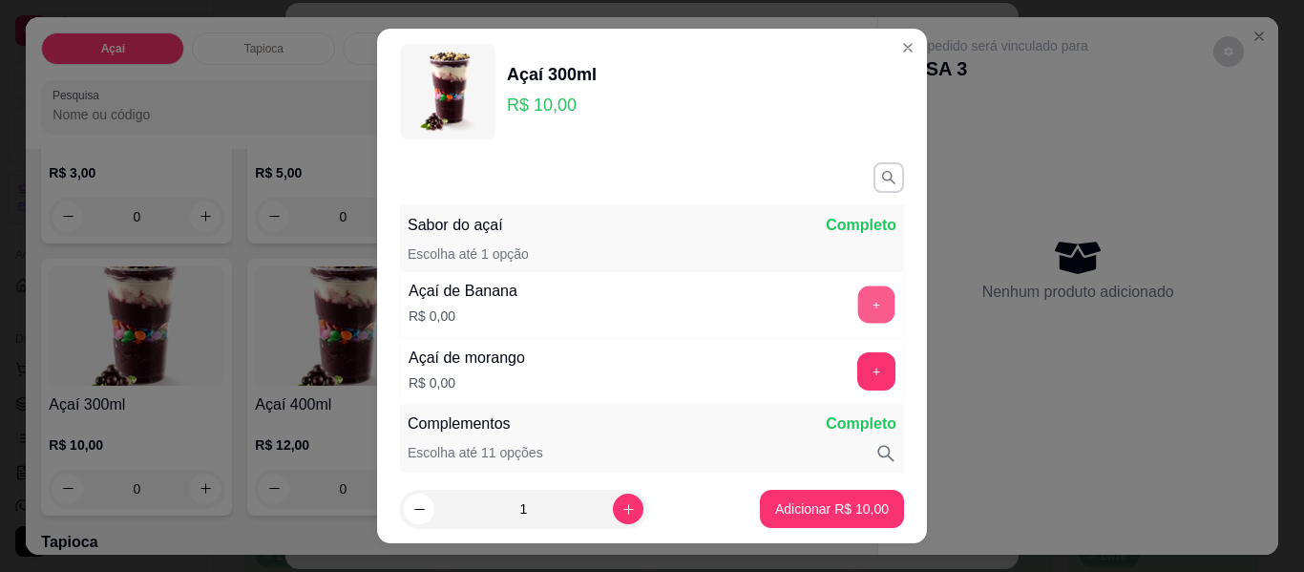
click at [858, 309] on button "+" at bounding box center [876, 304] width 37 height 37
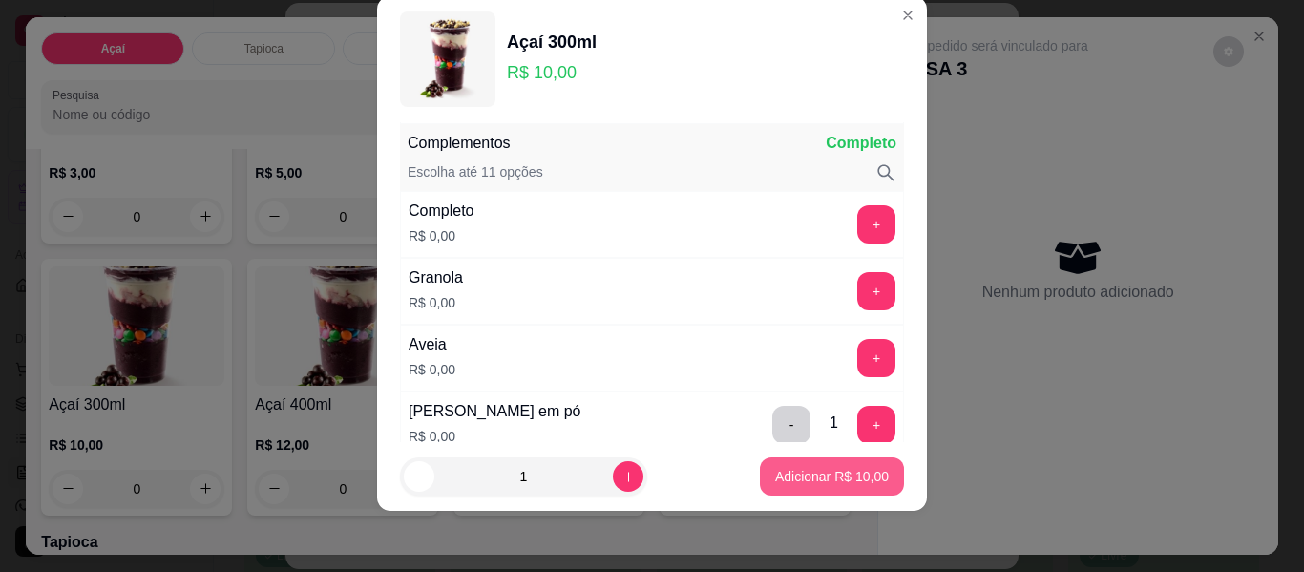
scroll to position [250, 0]
click at [806, 477] on p "Adicionar R$ 10,00" at bounding box center [832, 476] width 114 height 19
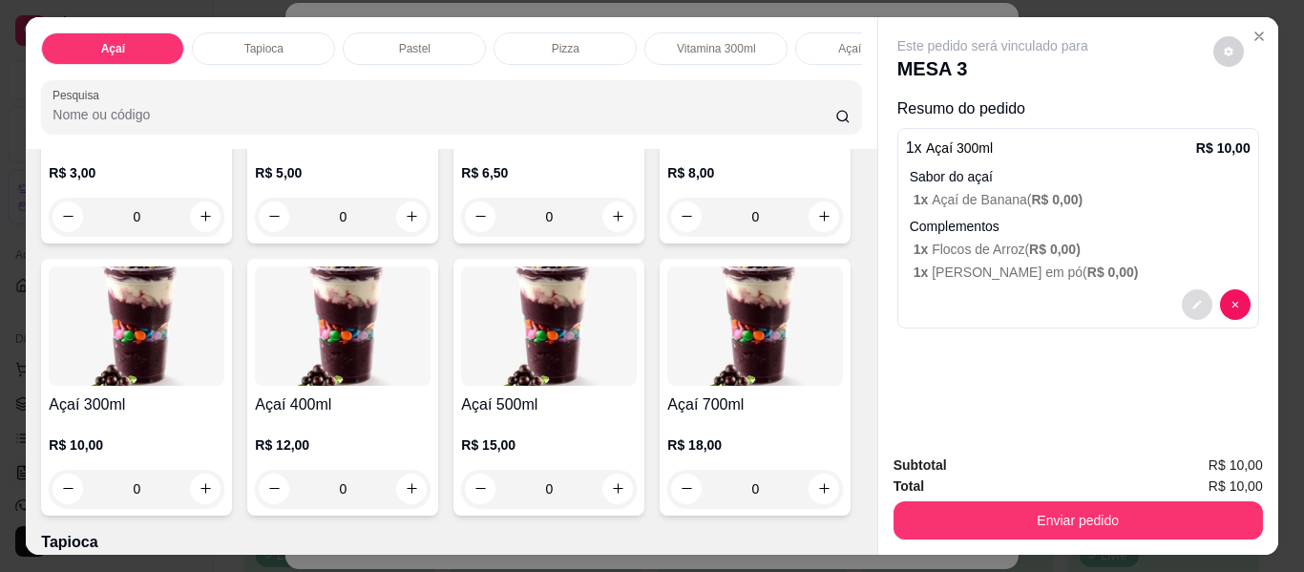
click at [1183, 298] on button "decrease-product-quantity" at bounding box center [1197, 304] width 31 height 31
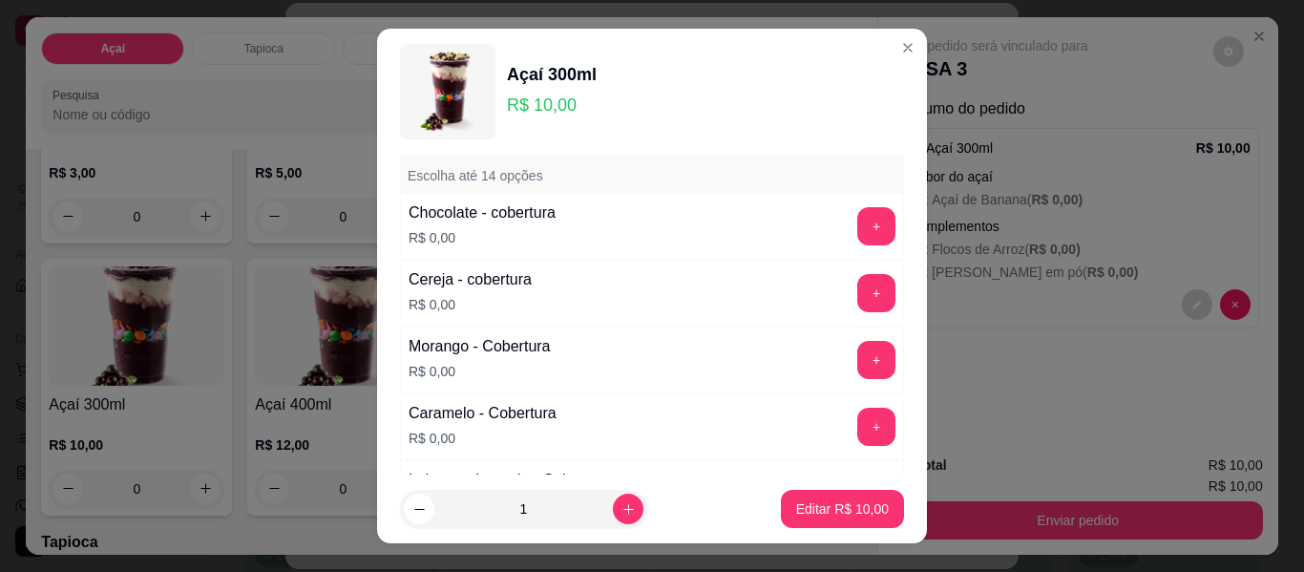
scroll to position [1241, 0]
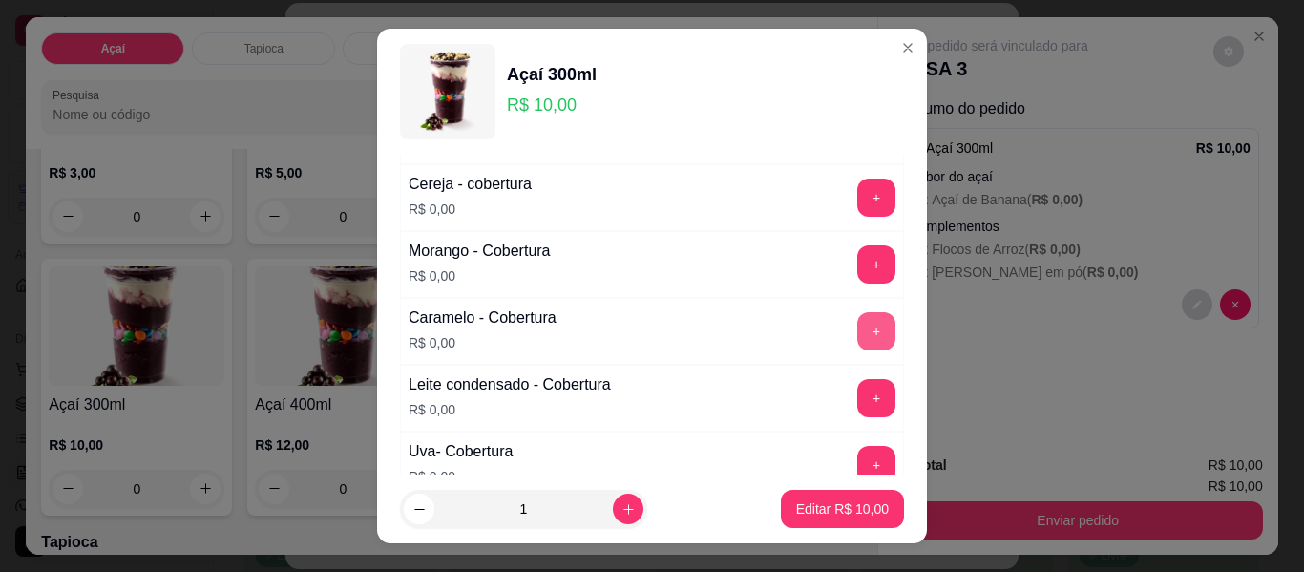
click at [857, 325] on button "+" at bounding box center [876, 331] width 38 height 38
click at [796, 505] on p "Editar R$ 10,00" at bounding box center [842, 508] width 93 height 19
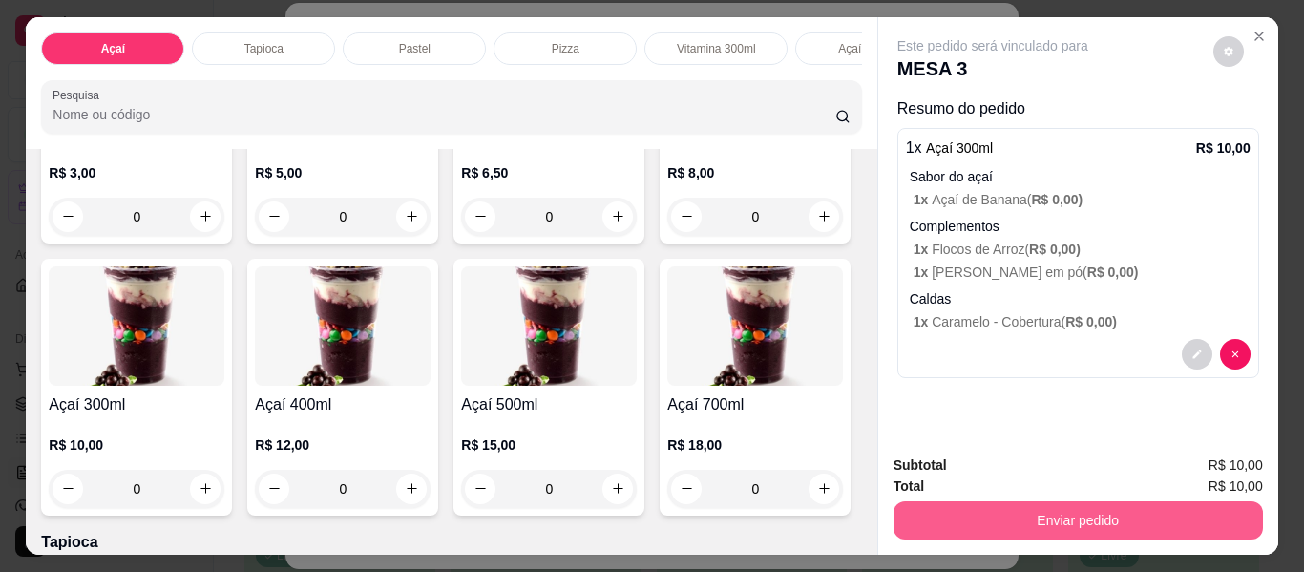
click at [1052, 509] on button "Enviar pedido" at bounding box center [1077, 520] width 369 height 38
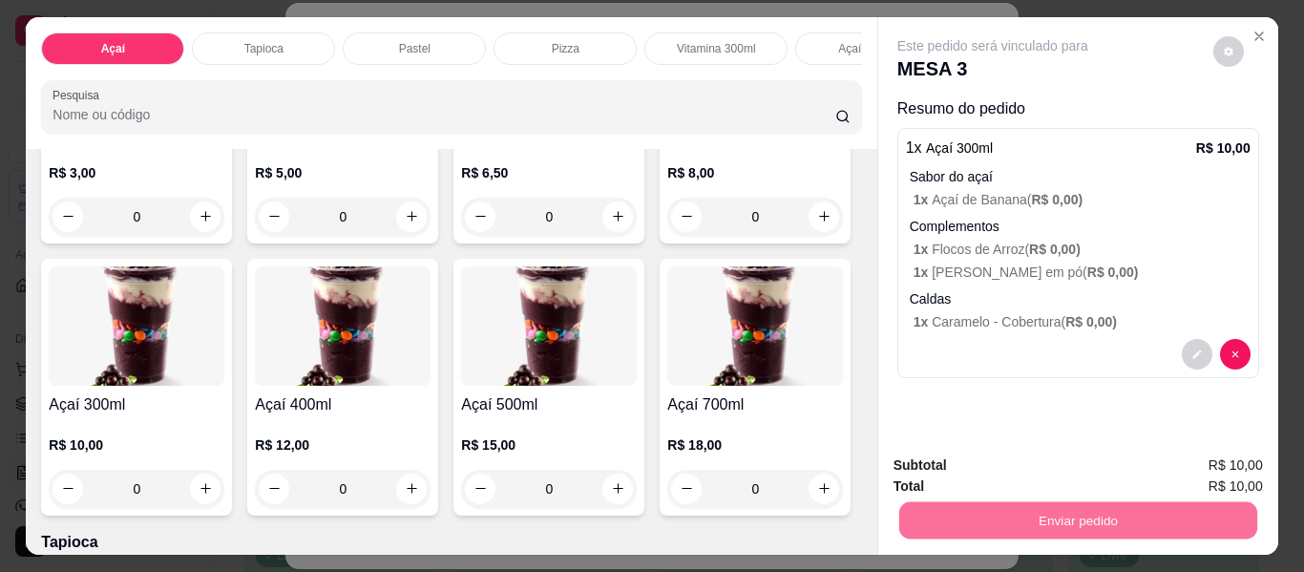
click at [1195, 464] on button "Enviar pedido" at bounding box center [1213, 466] width 108 height 36
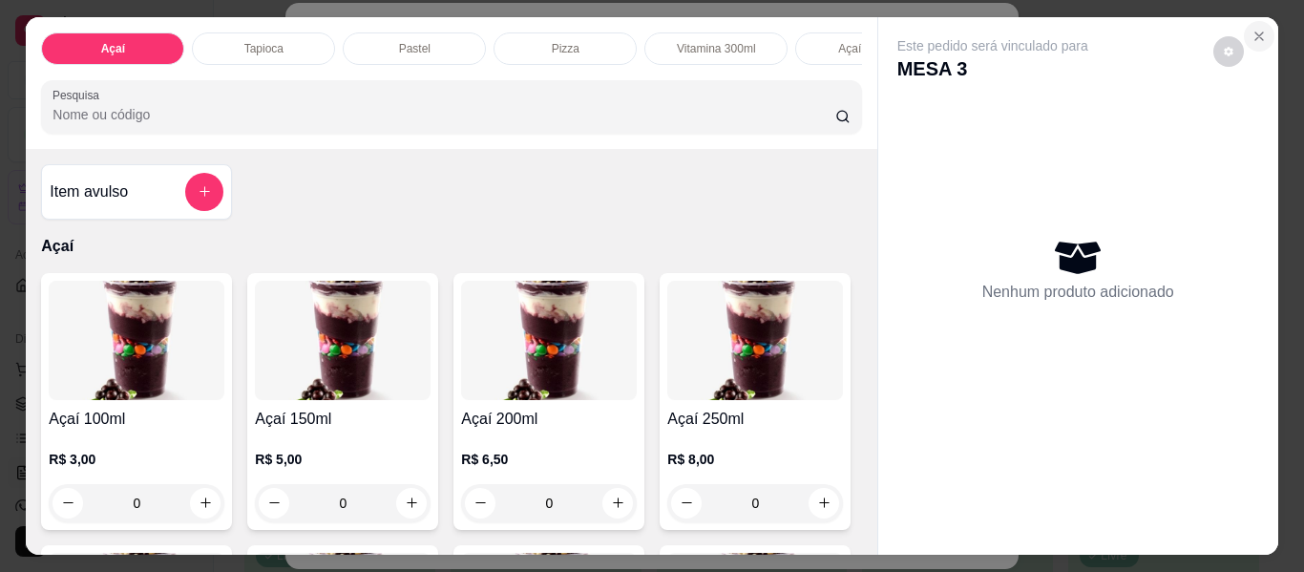
click at [1254, 29] on icon "Close" at bounding box center [1258, 36] width 15 height 15
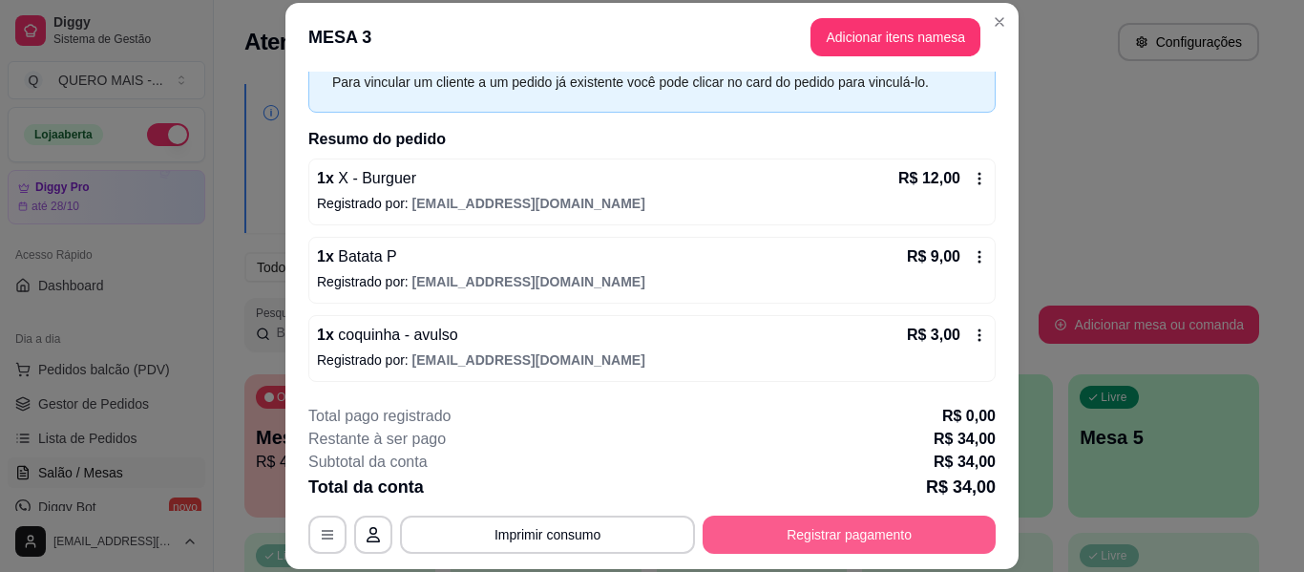
click at [879, 543] on button "Registrar pagamento" at bounding box center [849, 534] width 293 height 38
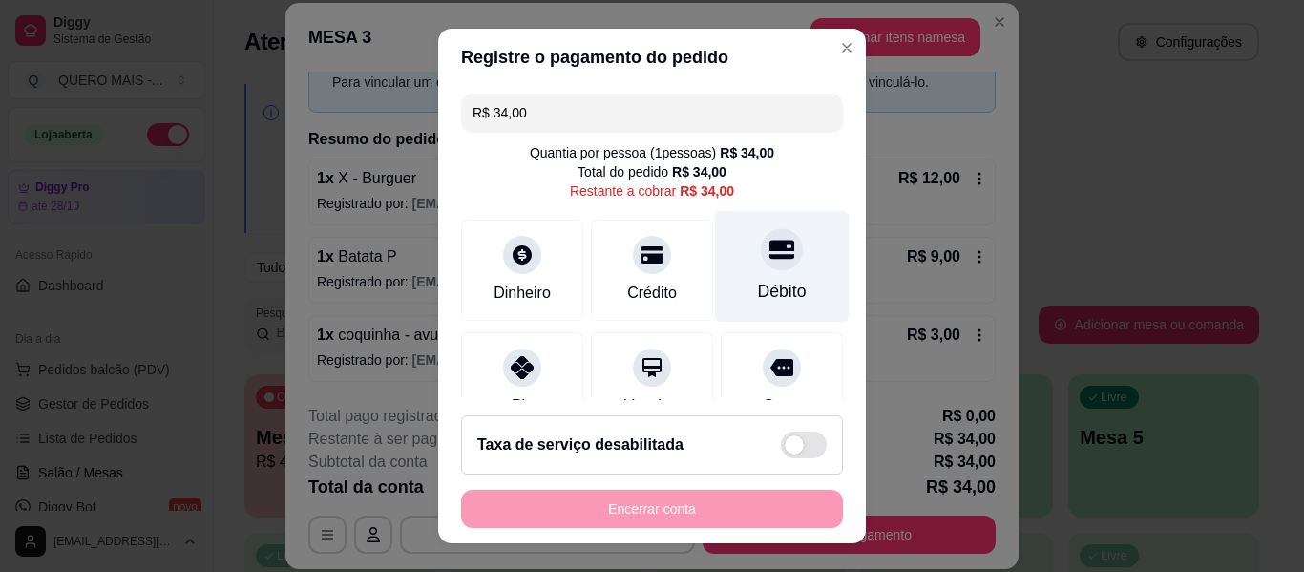
click at [758, 294] on div "Débito" at bounding box center [782, 291] width 49 height 25
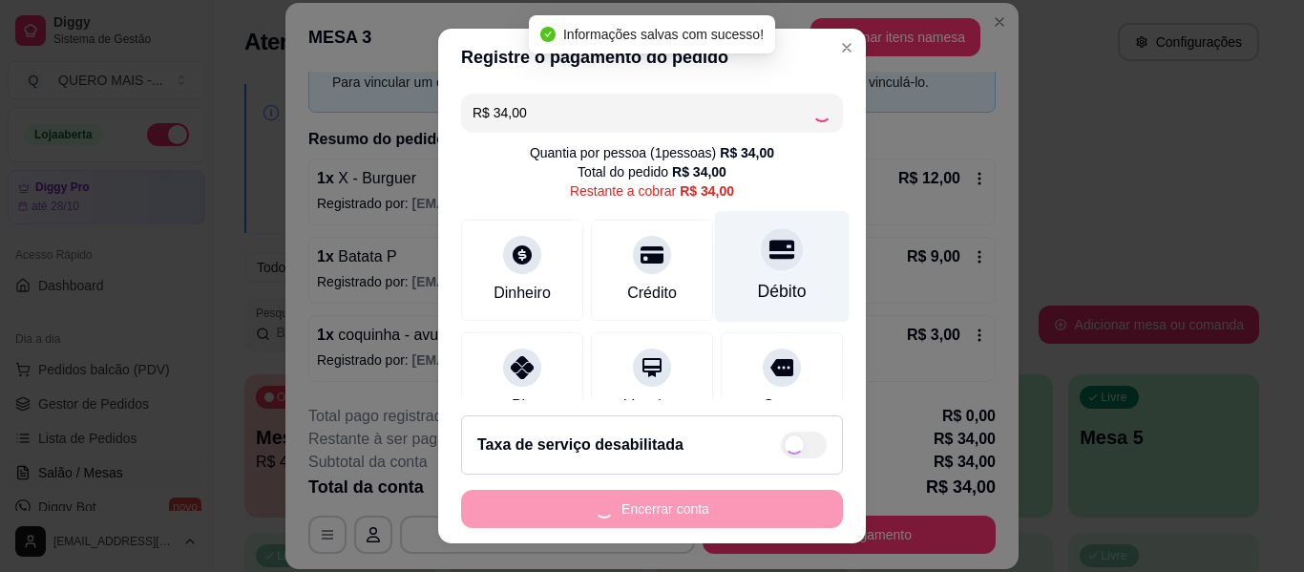
type input "R$ 0,00"
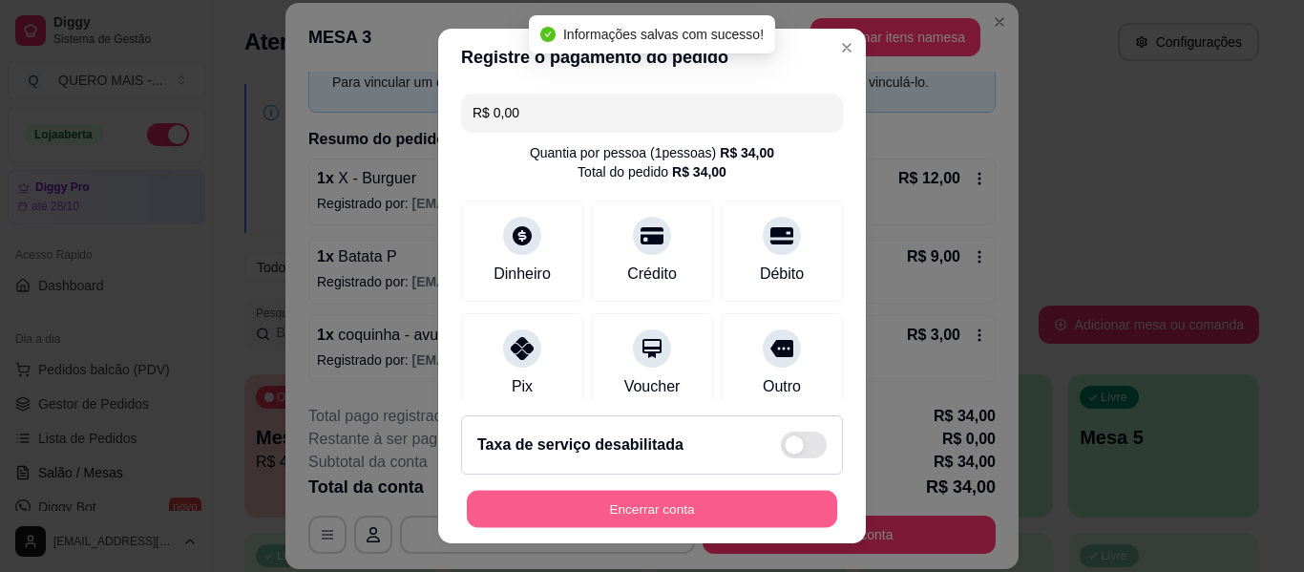
click at [673, 507] on button "Encerrar conta" at bounding box center [652, 509] width 370 height 37
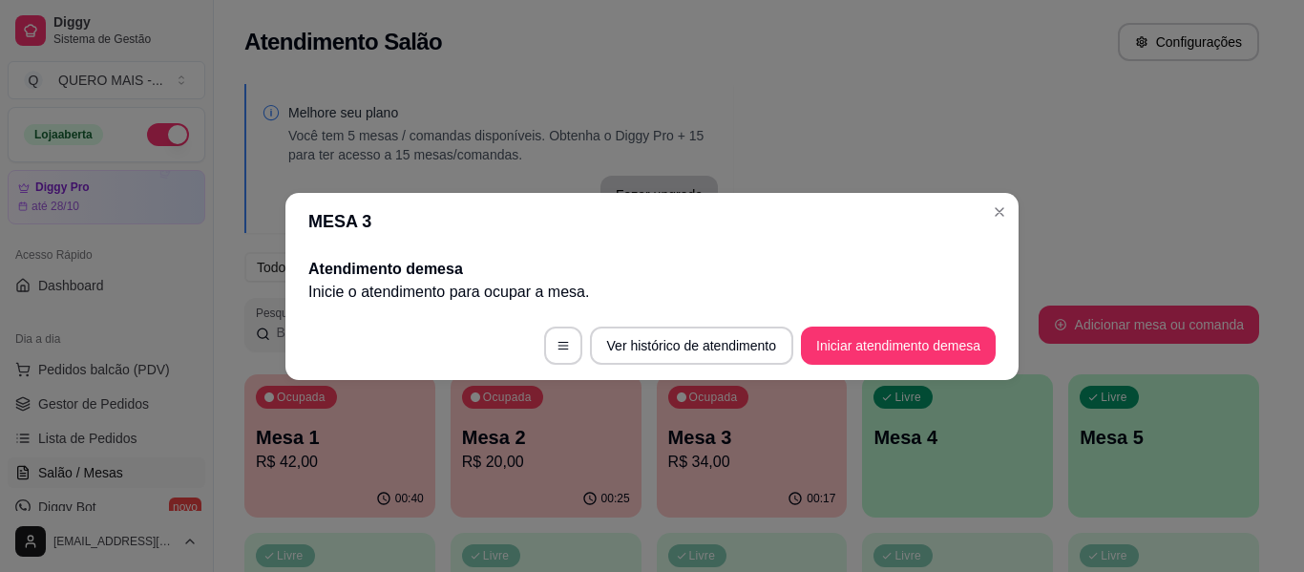
scroll to position [0, 0]
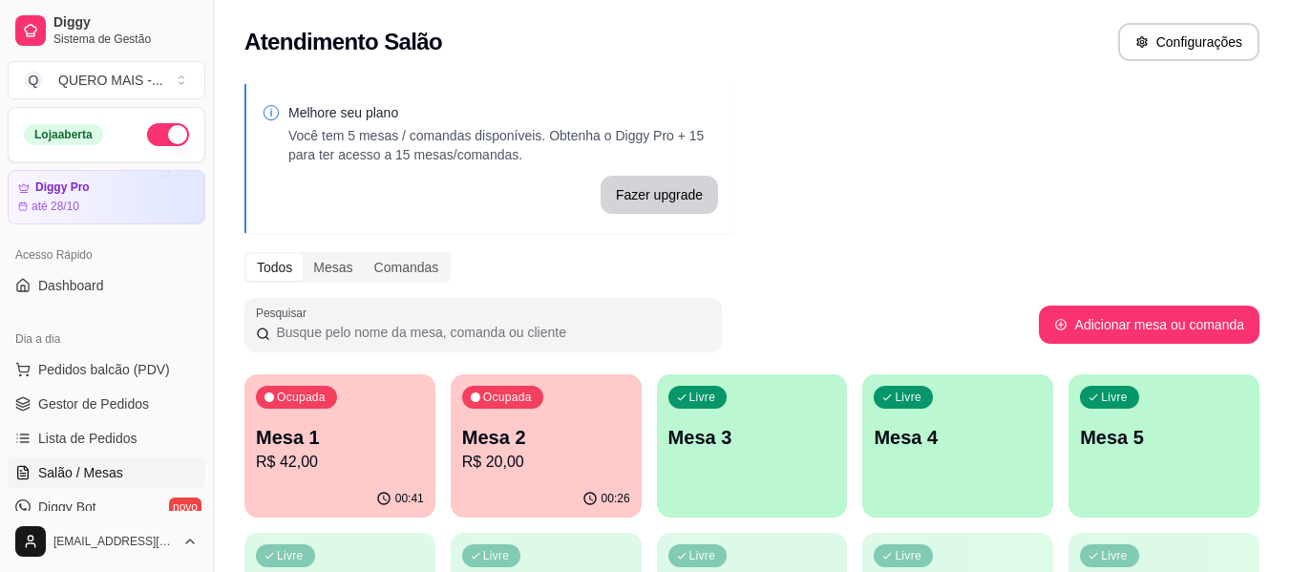
click at [533, 483] on div "00:26" at bounding box center [546, 498] width 191 height 37
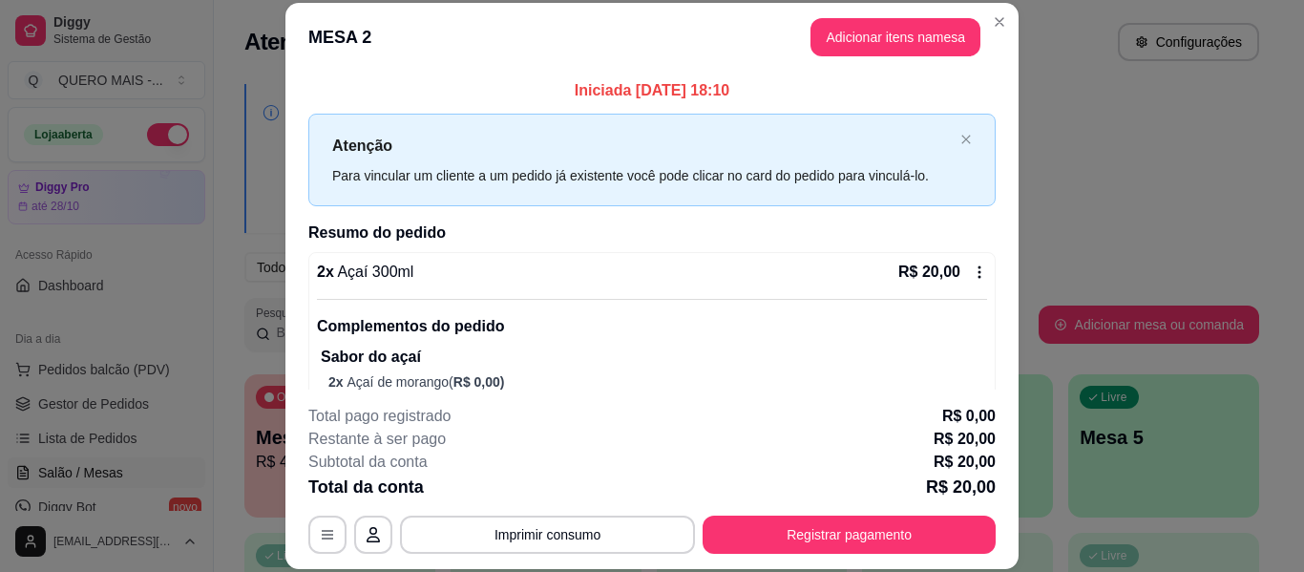
scroll to position [152, 0]
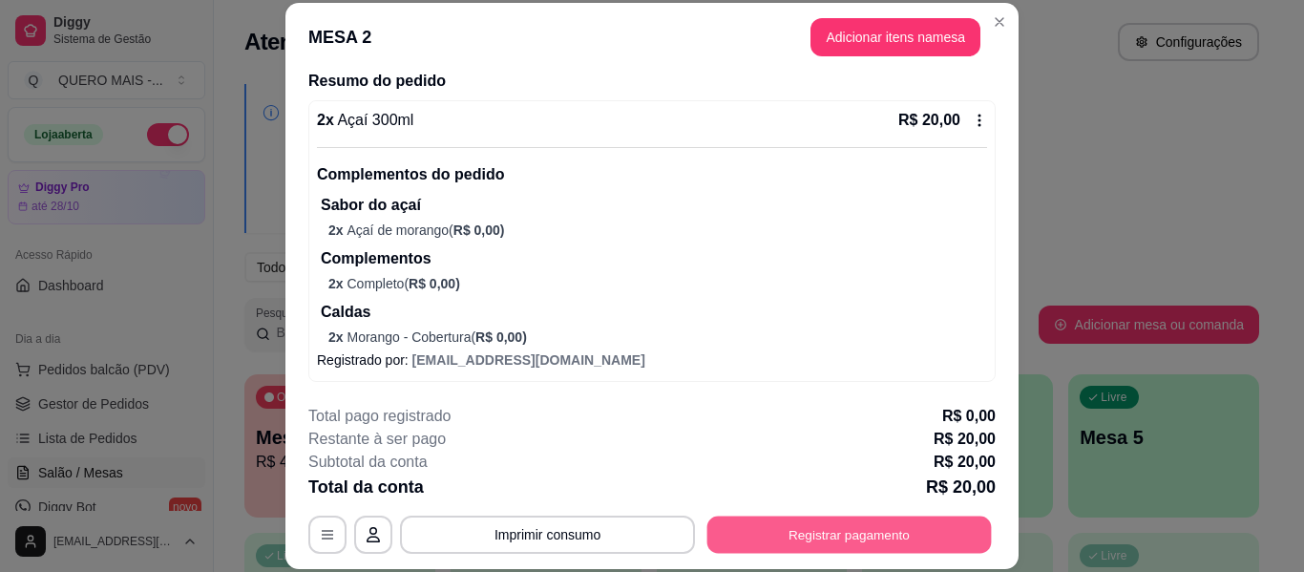
click at [808, 529] on button "Registrar pagamento" at bounding box center [849, 534] width 284 height 37
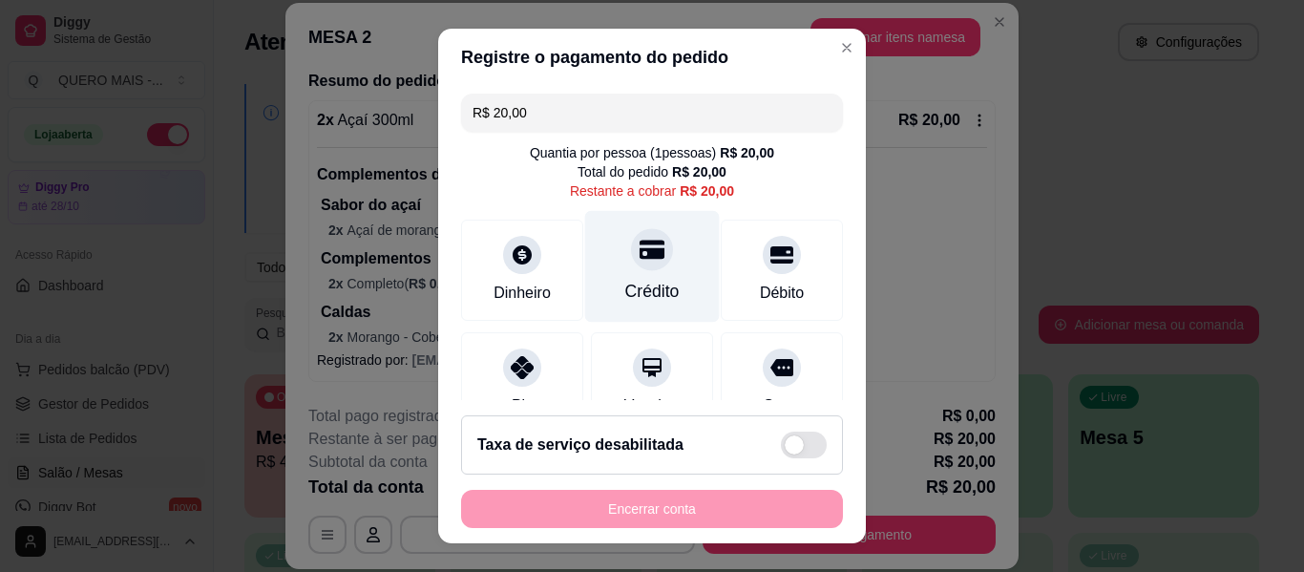
click at [627, 278] on div "Crédito" at bounding box center [652, 267] width 135 height 112
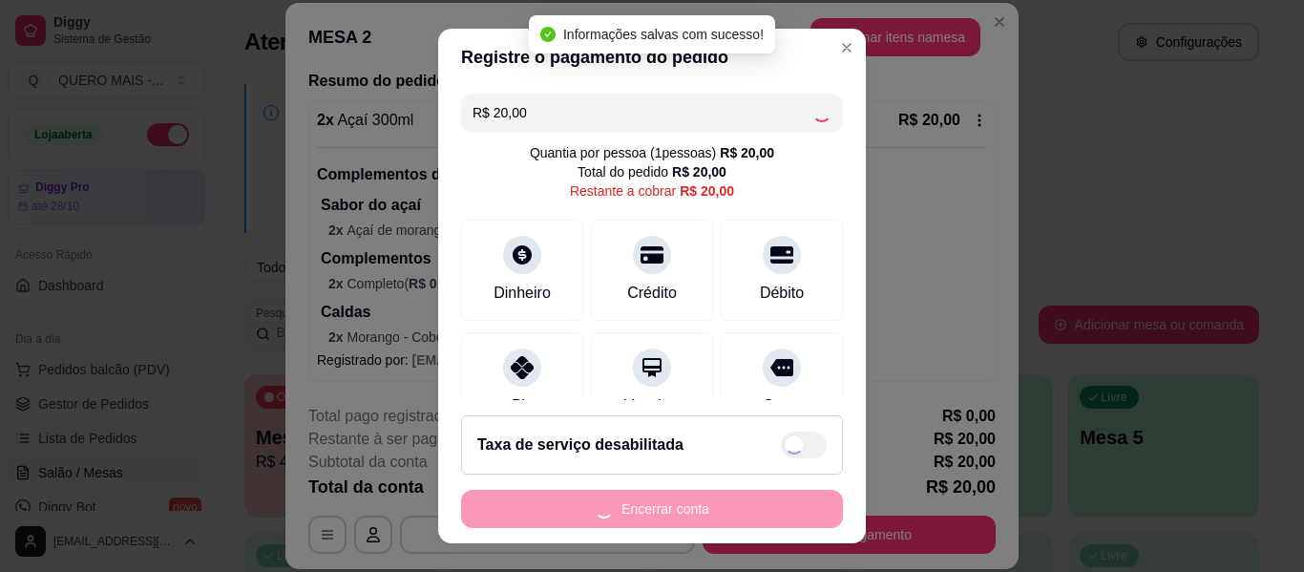
type input "R$ 0,00"
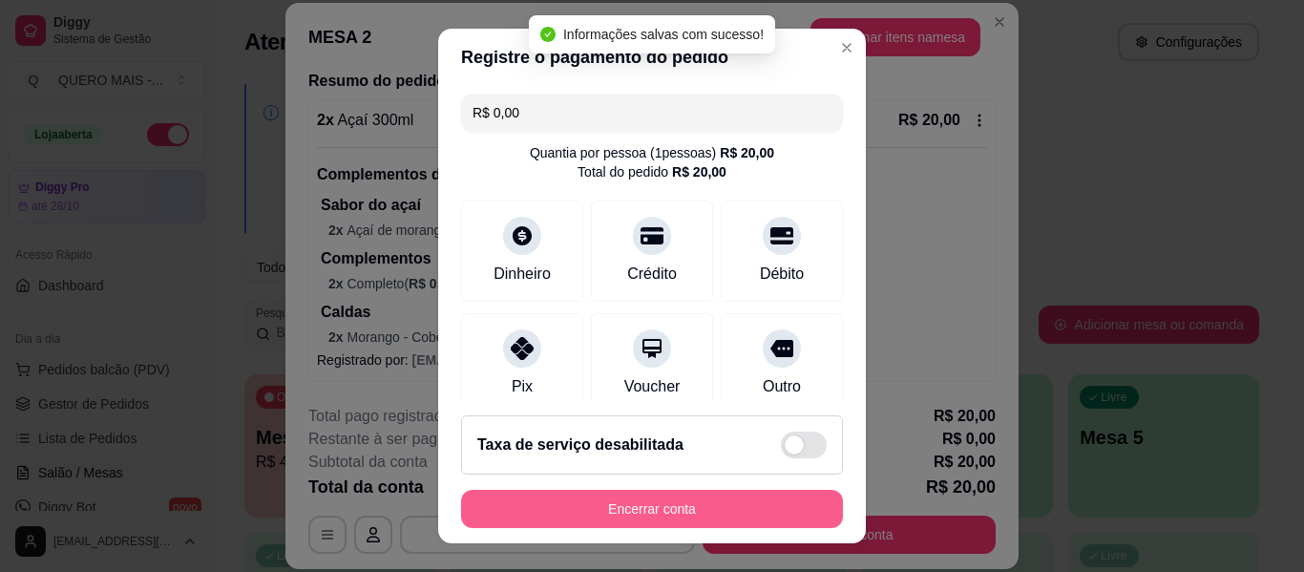
click at [634, 510] on button "Encerrar conta" at bounding box center [652, 509] width 382 height 38
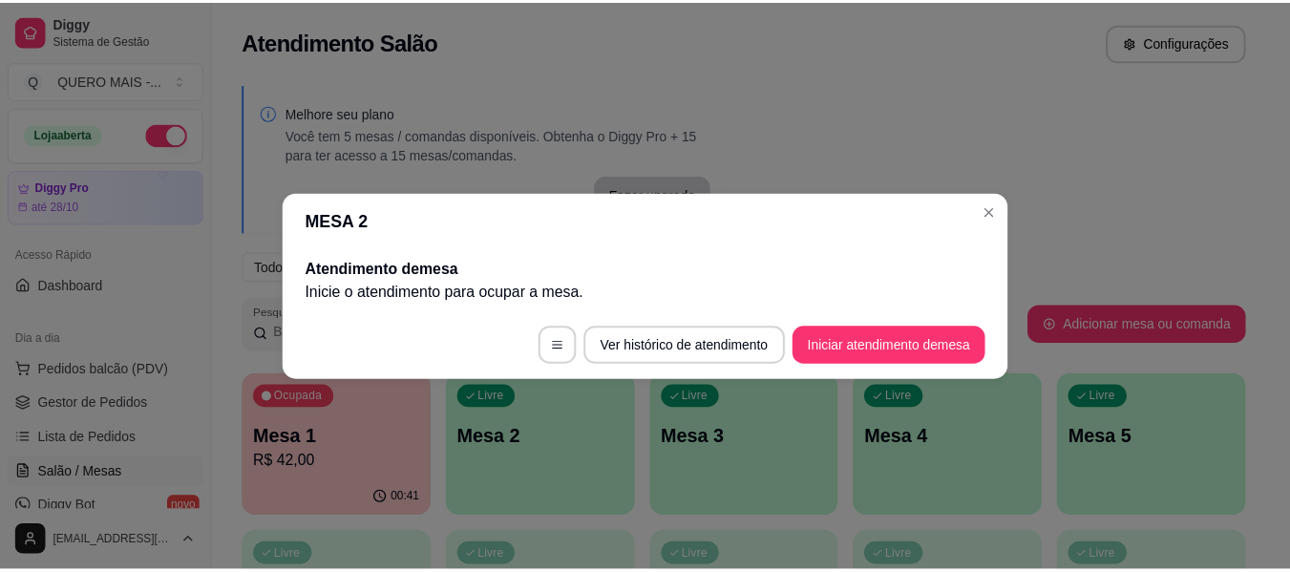
scroll to position [0, 0]
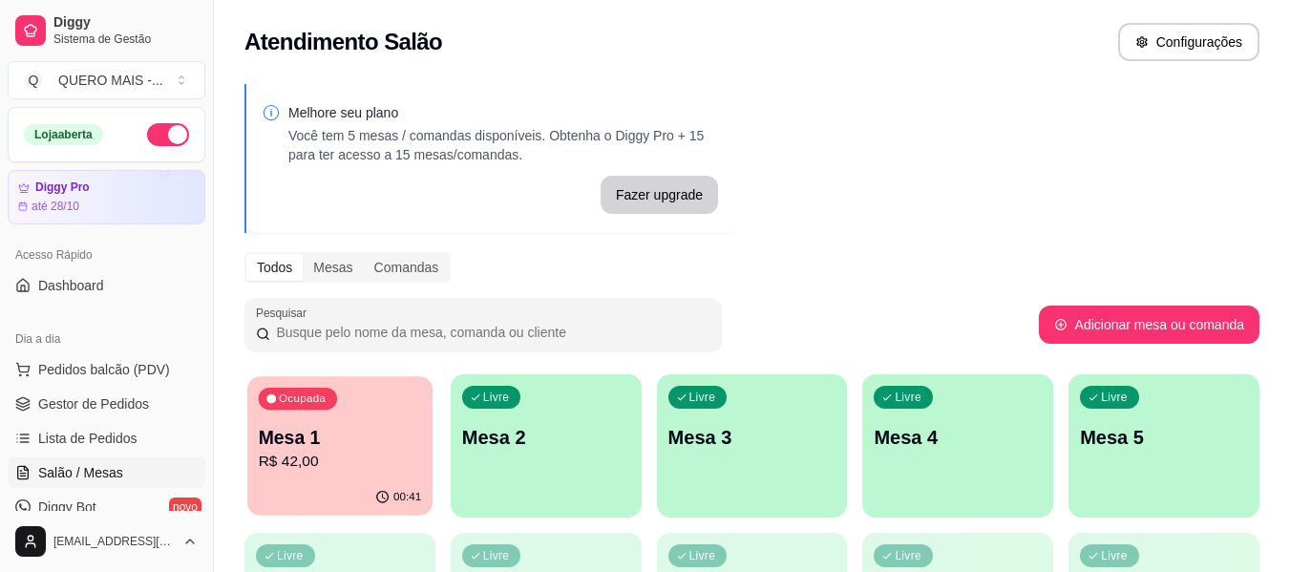
click at [326, 501] on div "00:41" at bounding box center [339, 497] width 185 height 36
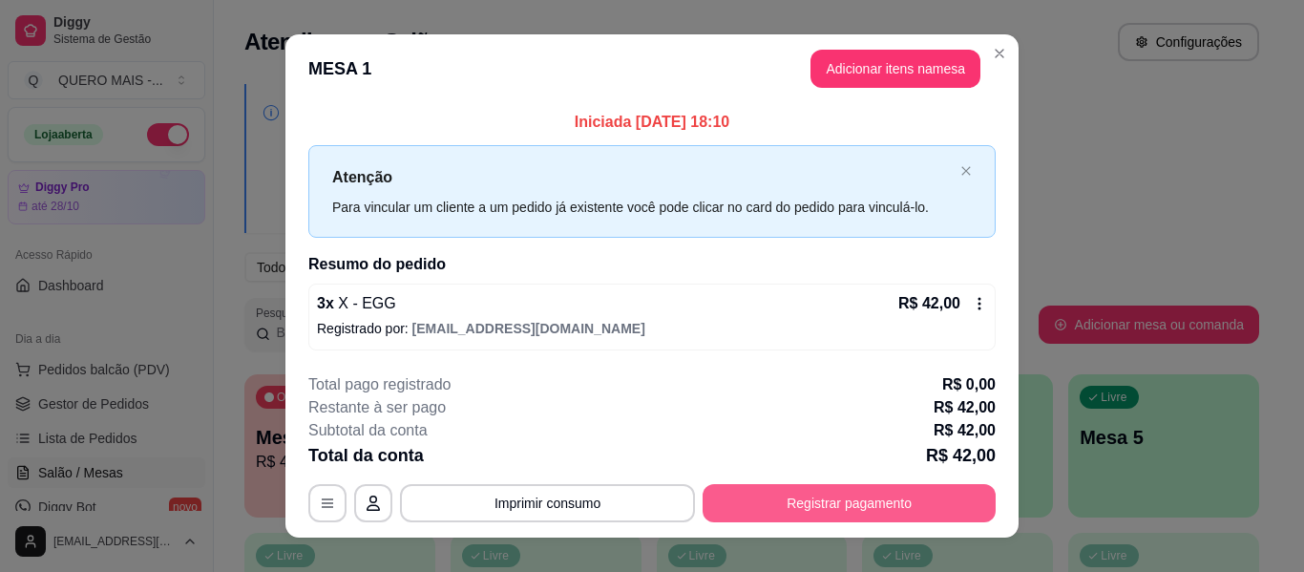
click at [907, 511] on button "Registrar pagamento" at bounding box center [849, 503] width 293 height 38
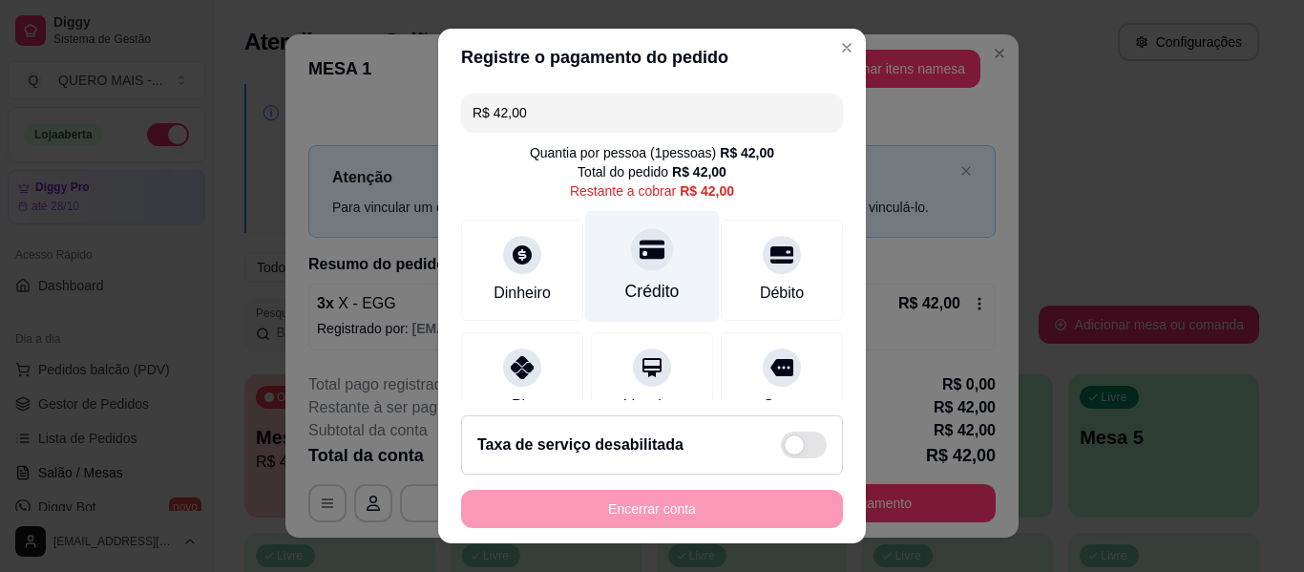
click at [644, 267] on div "Crédito" at bounding box center [652, 267] width 135 height 112
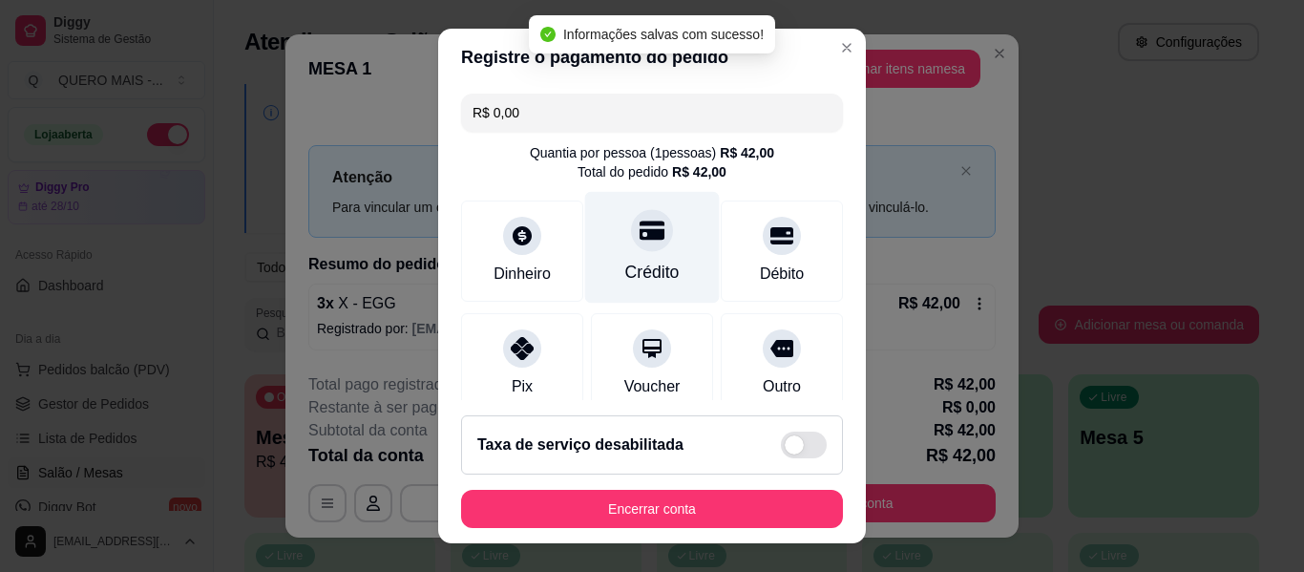
type input "R$ 0,00"
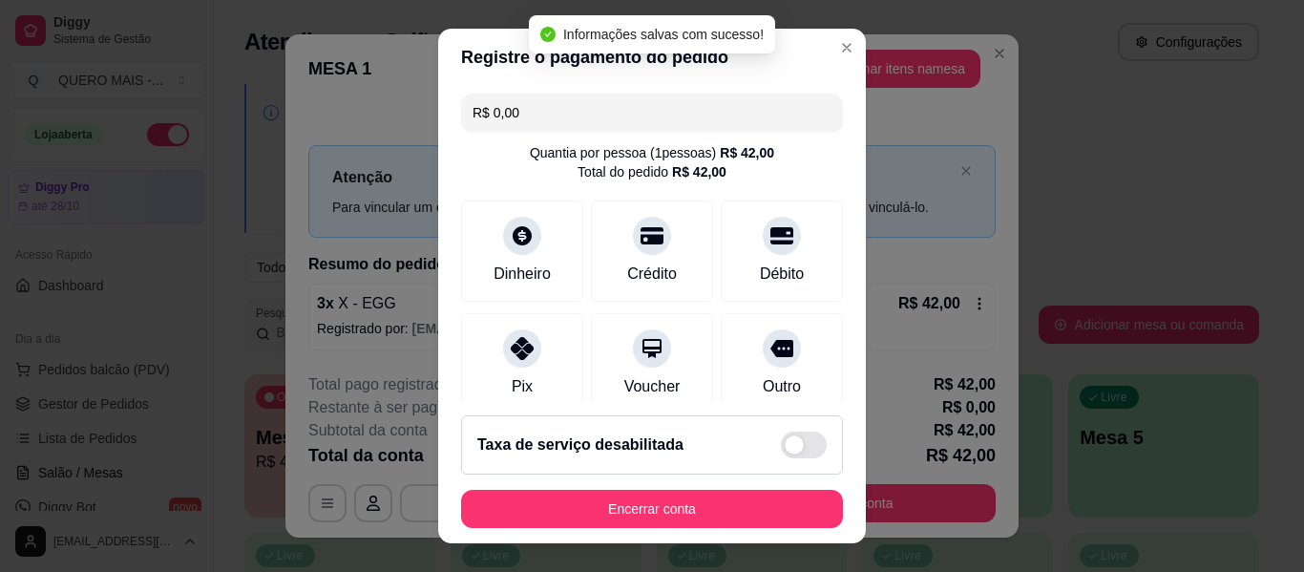
click at [725, 501] on button "Encerrar conta" at bounding box center [652, 509] width 382 height 38
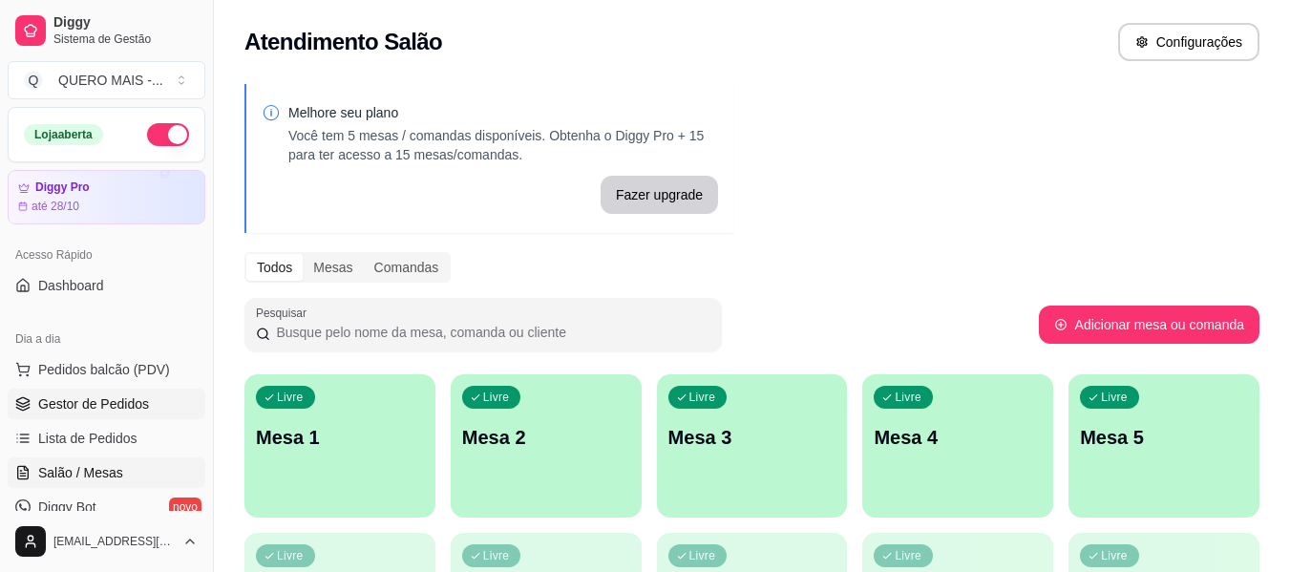
click at [97, 405] on span "Gestor de Pedidos" at bounding box center [93, 403] width 111 height 19
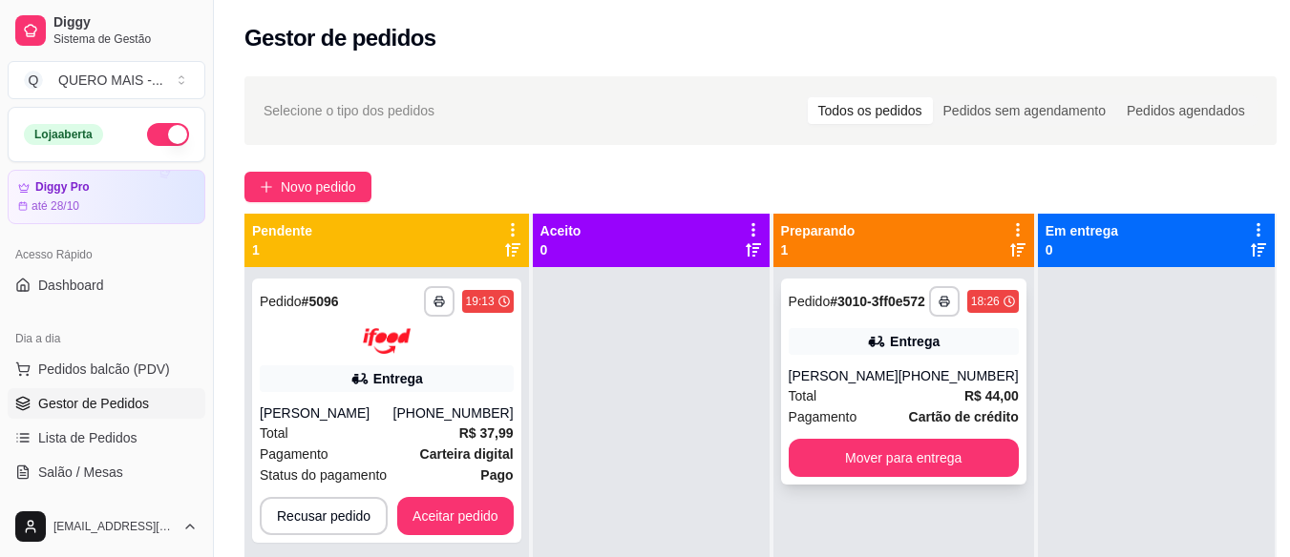
click at [822, 477] on button "Mover para entrega" at bounding box center [903, 458] width 230 height 38
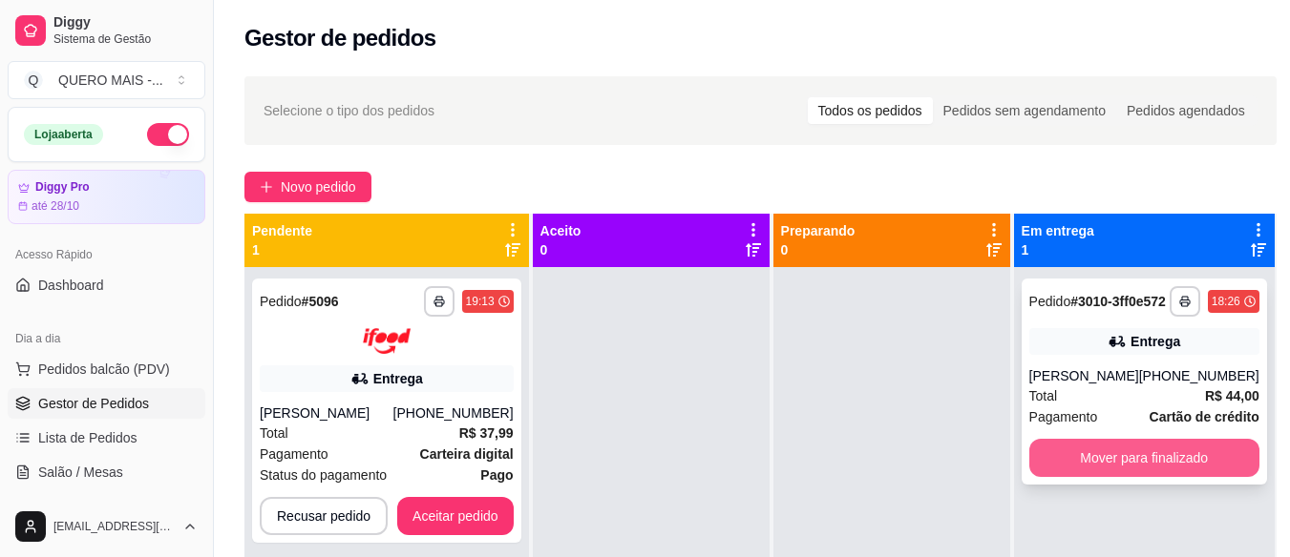
click at [1070, 477] on button "Mover para finalizado" at bounding box center [1144, 458] width 230 height 38
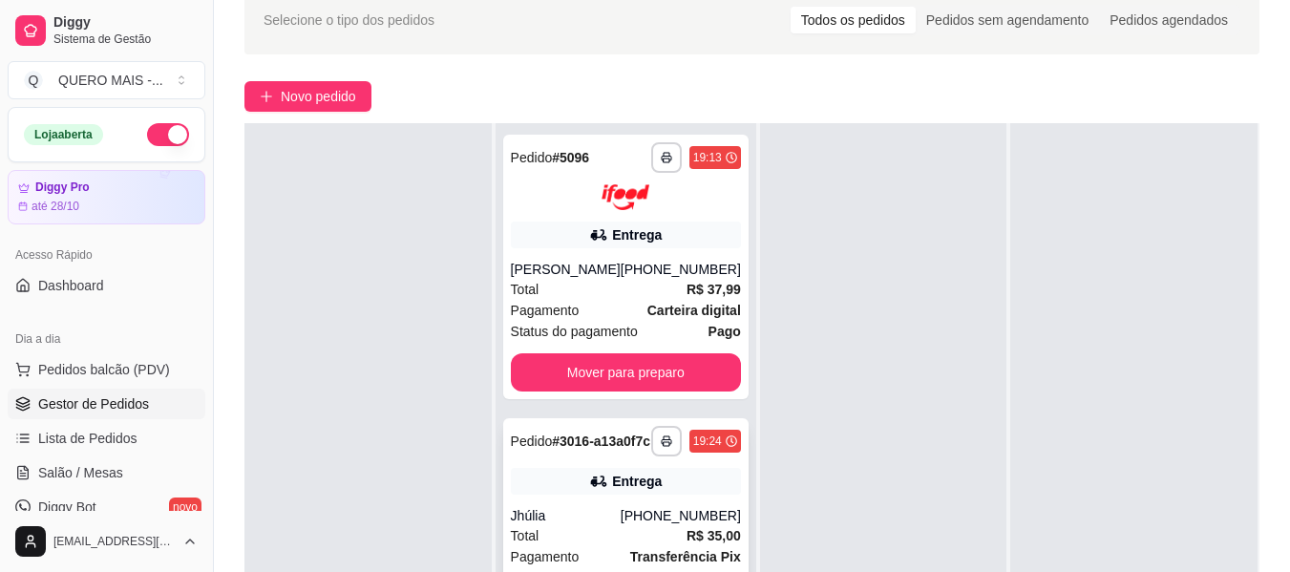
scroll to position [191, 0]
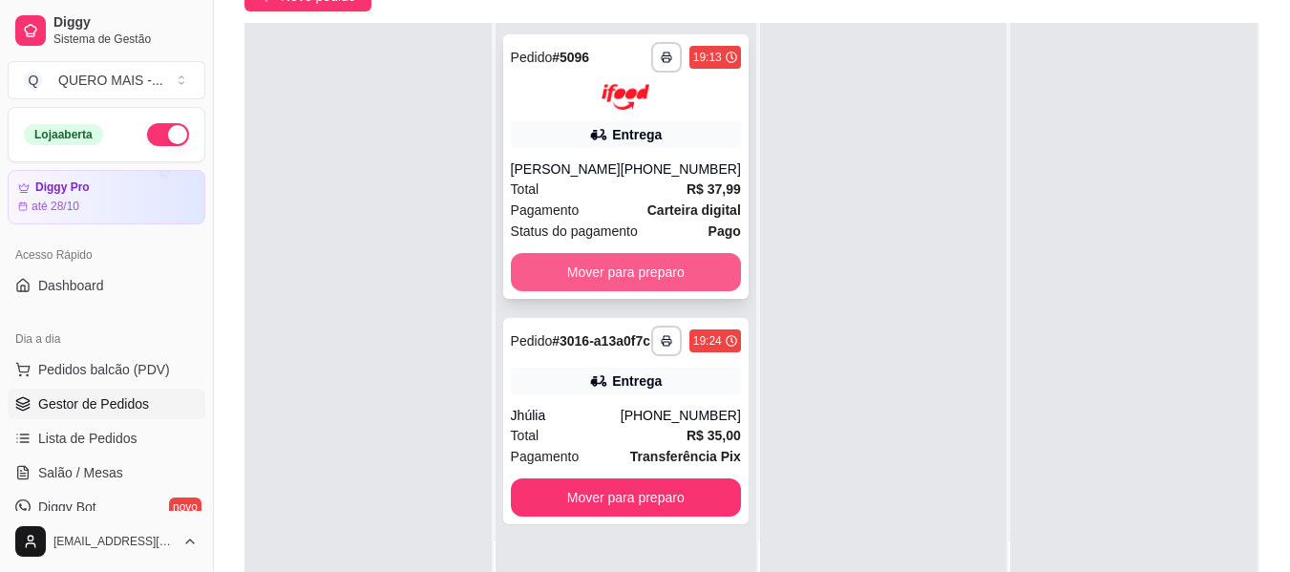
click at [609, 282] on button "Mover para preparo" at bounding box center [626, 272] width 230 height 38
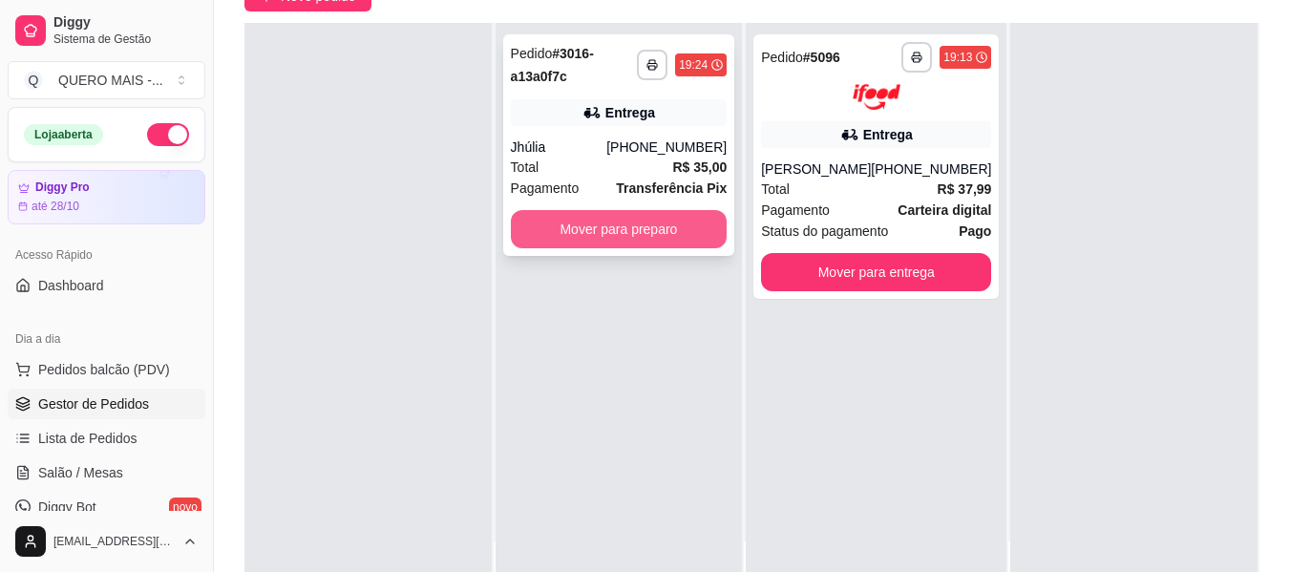
click at [611, 237] on button "Mover para preparo" at bounding box center [619, 229] width 217 height 38
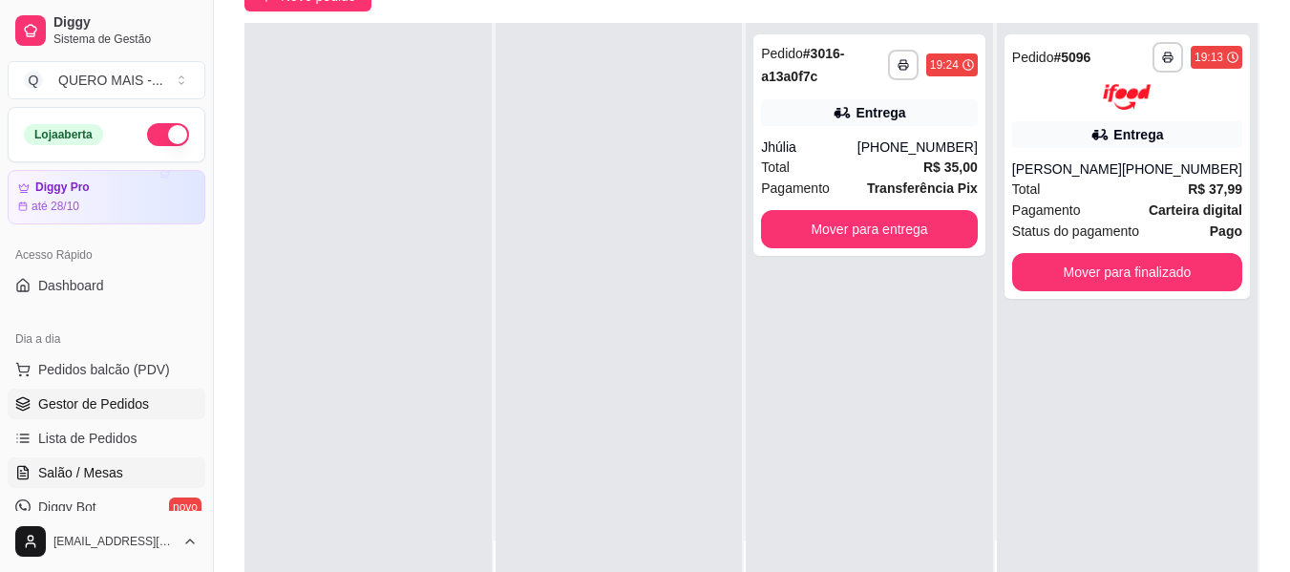
click at [86, 472] on span "Salão / Mesas" at bounding box center [80, 472] width 85 height 19
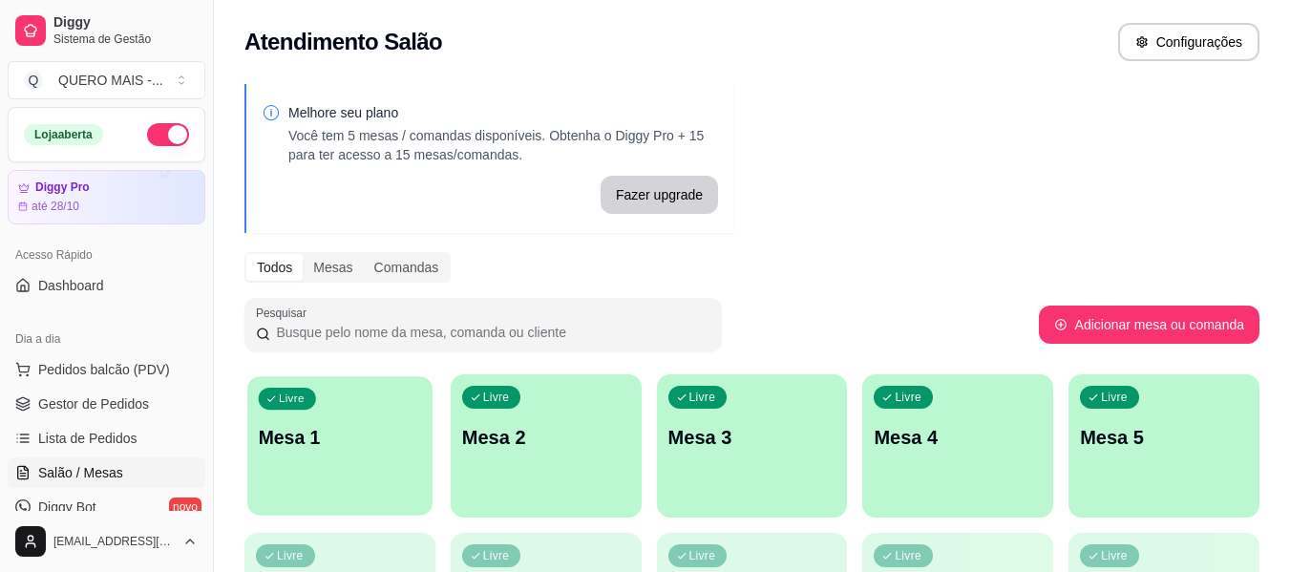
click at [351, 448] on p "Mesa 1" at bounding box center [340, 438] width 163 height 26
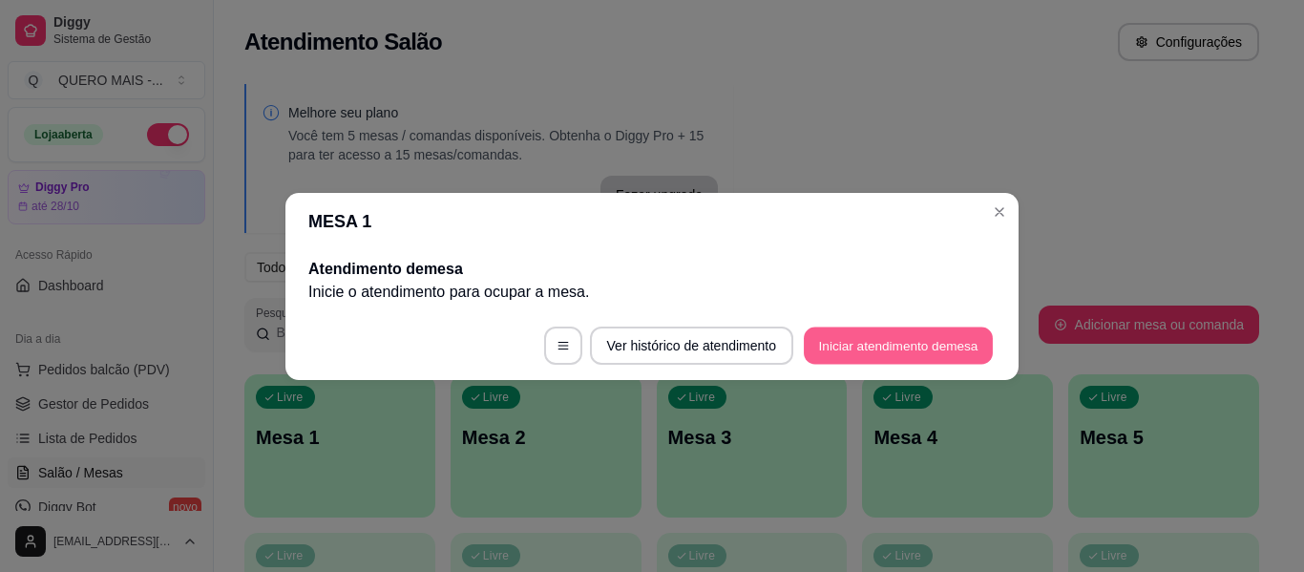
click at [864, 346] on button "Iniciar atendimento de mesa" at bounding box center [898, 344] width 189 height 37
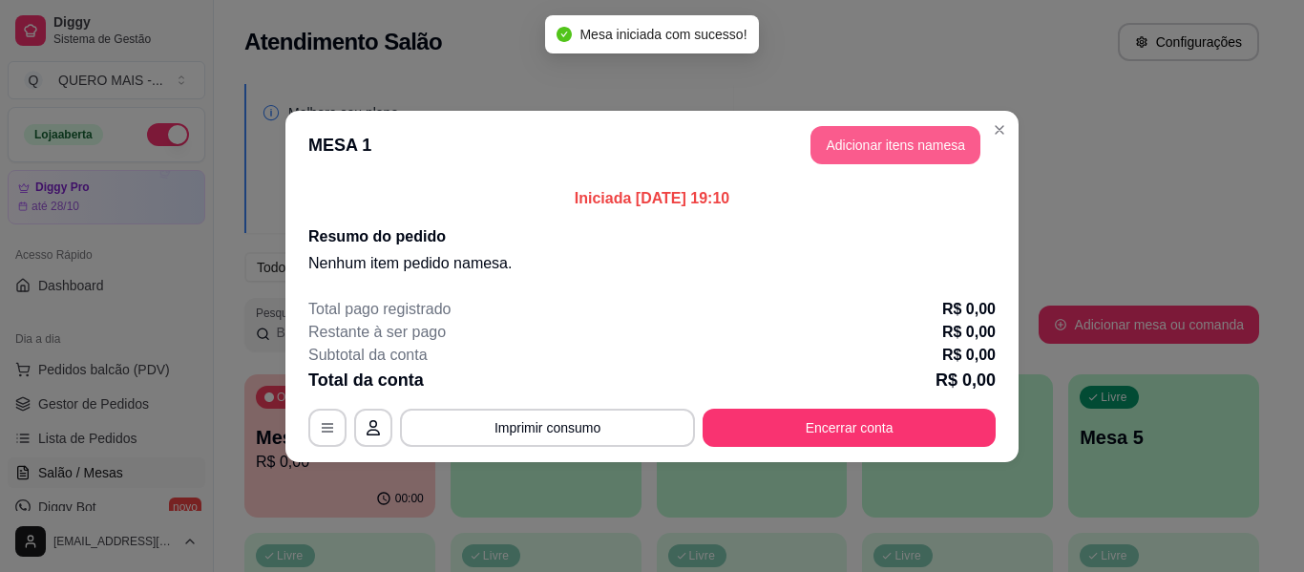
click at [889, 150] on button "Adicionar itens na mesa" at bounding box center [895, 145] width 170 height 38
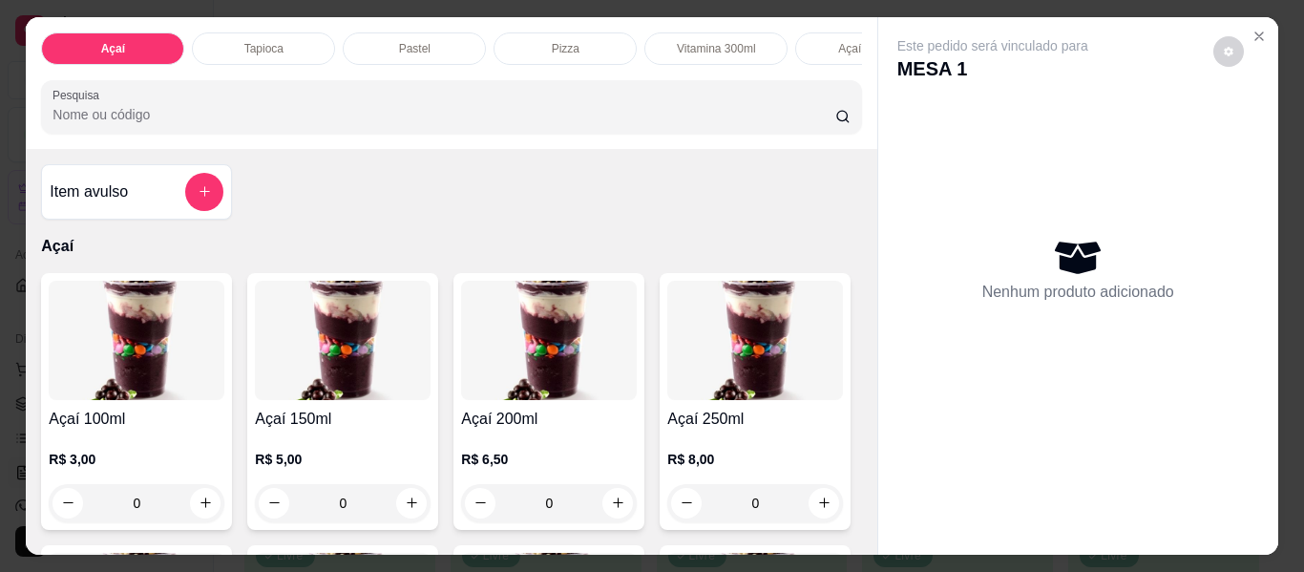
click at [408, 42] on p "Pastel" at bounding box center [414, 48] width 31 height 15
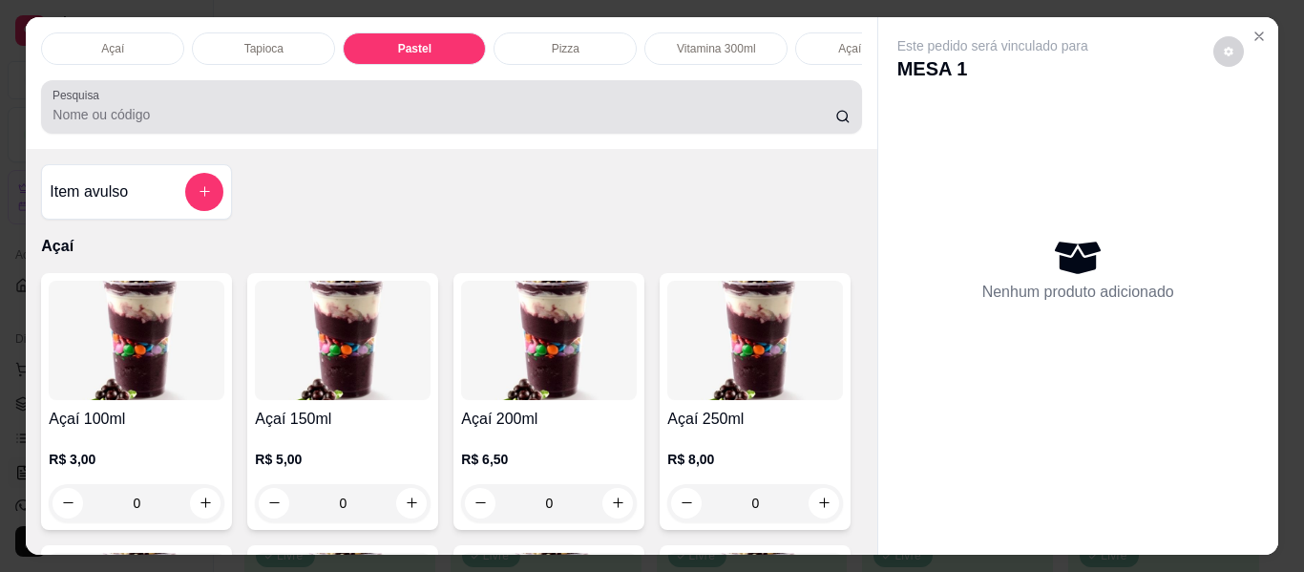
scroll to position [52, 0]
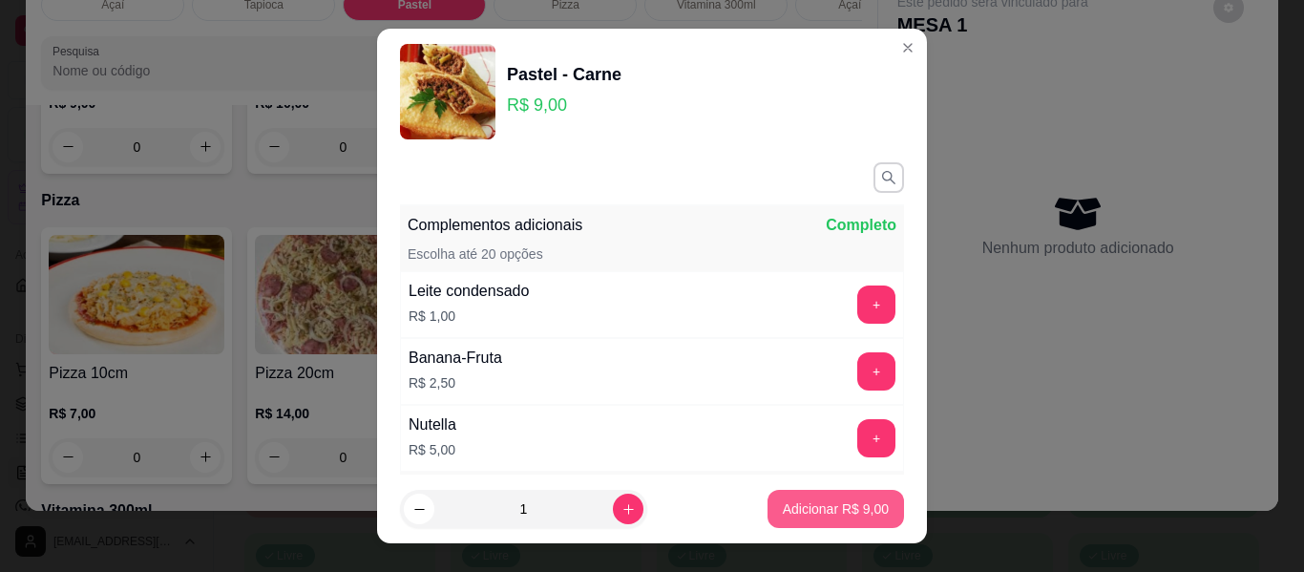
click at [797, 514] on p "Adicionar R$ 9,00" at bounding box center [836, 508] width 106 height 19
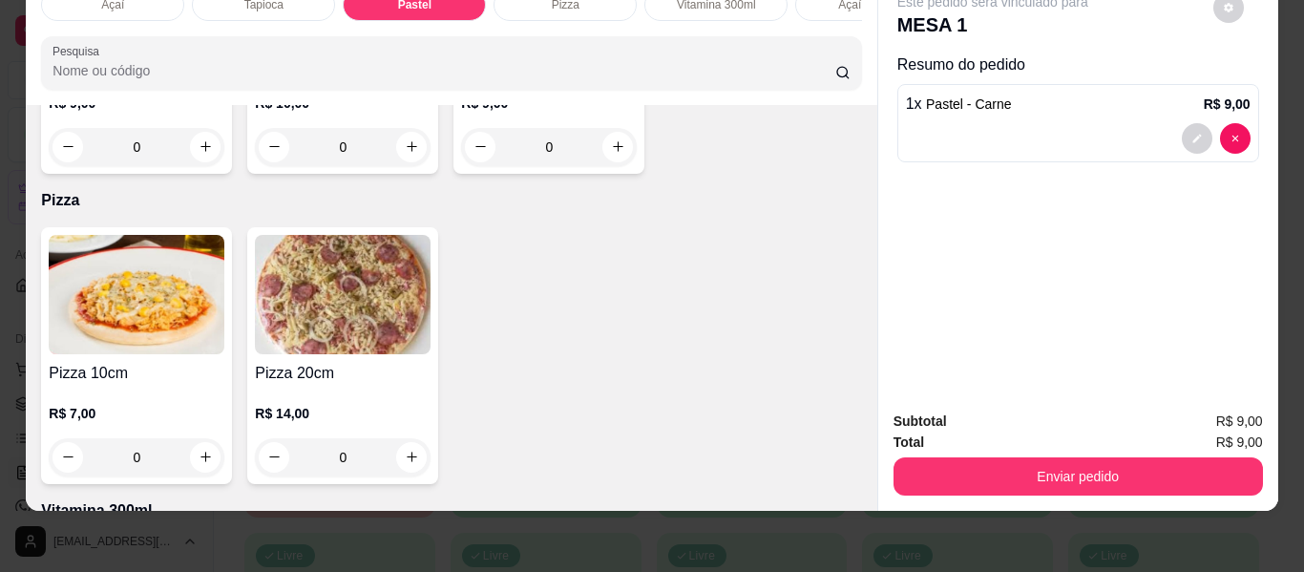
type input "1"
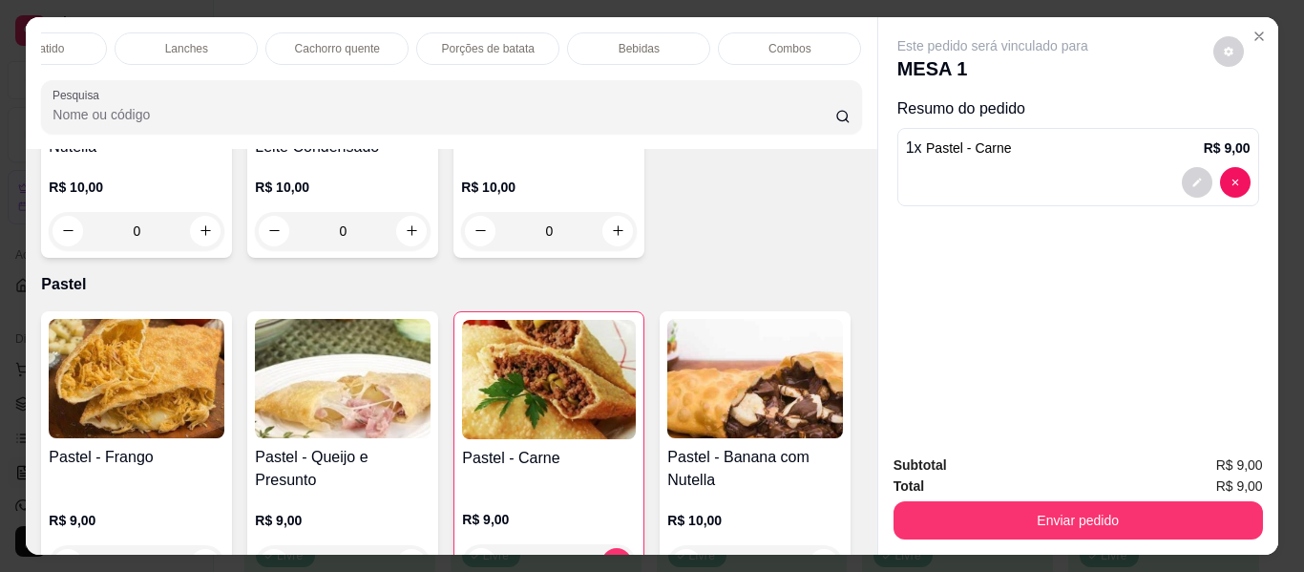
scroll to position [0, 886]
click at [571, 47] on p "Bebidas" at bounding box center [584, 48] width 41 height 15
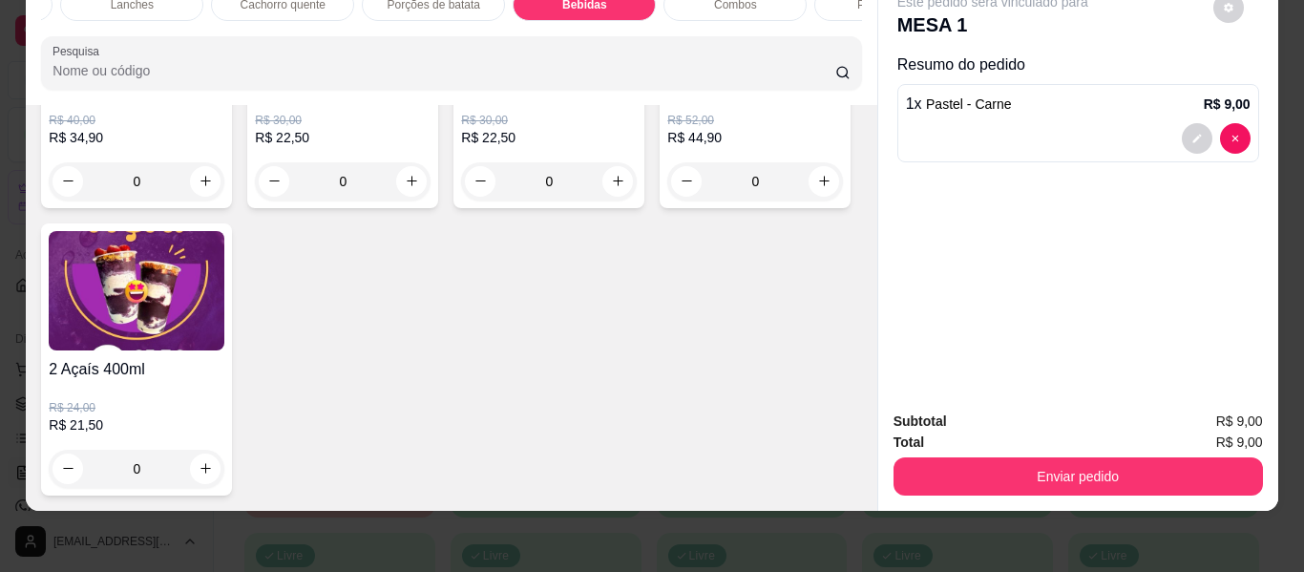
scroll to position [5978, 0]
type input "1"
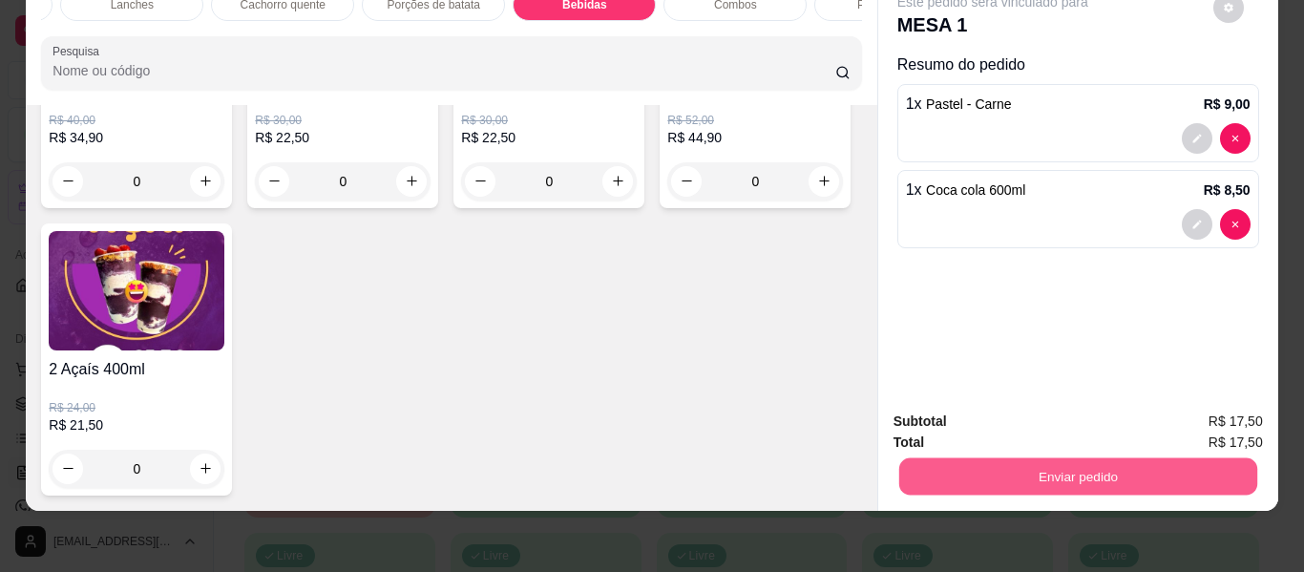
click at [1079, 470] on button "Enviar pedido" at bounding box center [1077, 476] width 358 height 37
click at [1217, 403] on button "Enviar pedido" at bounding box center [1213, 413] width 105 height 35
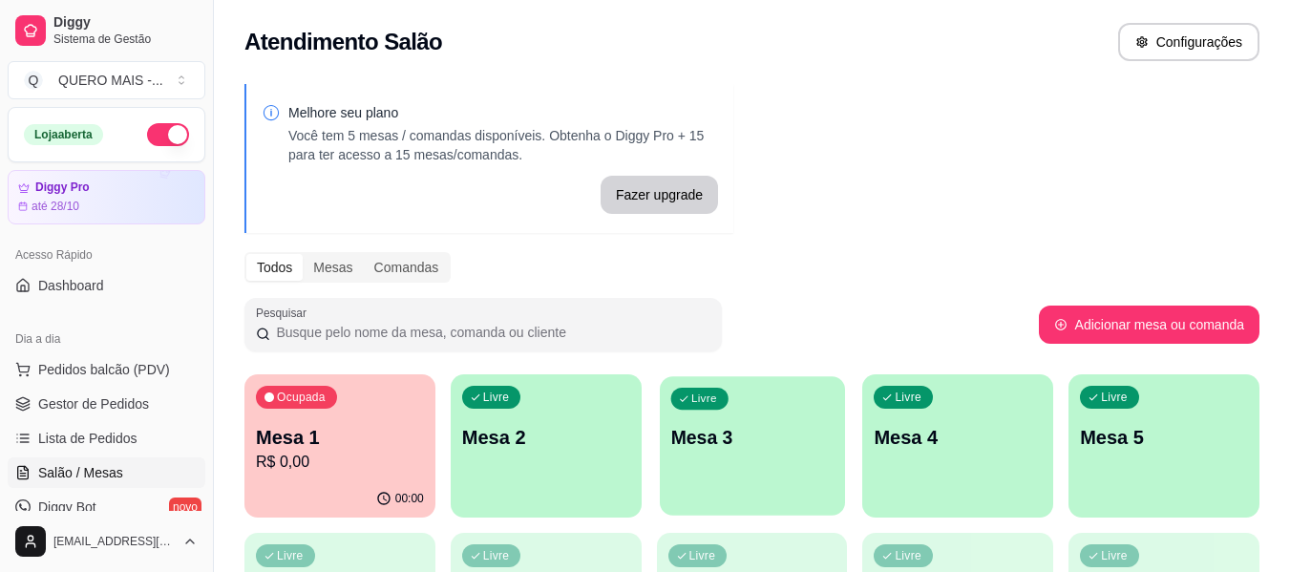
click at [714, 478] on div "Livre Mesa 3" at bounding box center [752, 434] width 185 height 116
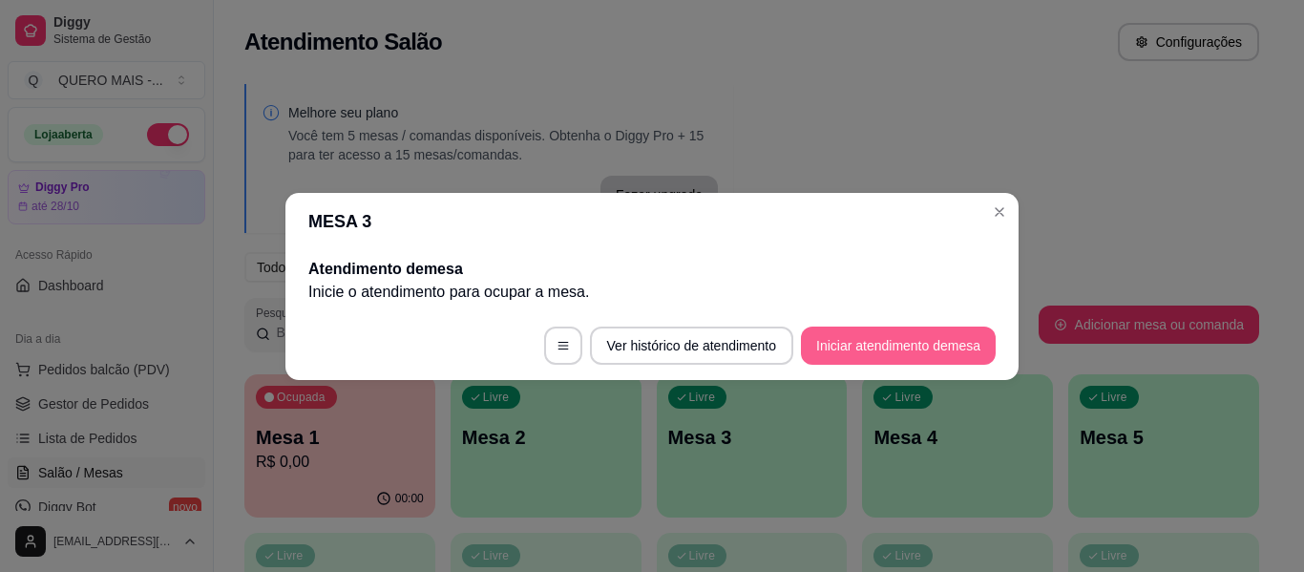
click at [872, 343] on button "Iniciar atendimento de mesa" at bounding box center [898, 345] width 195 height 38
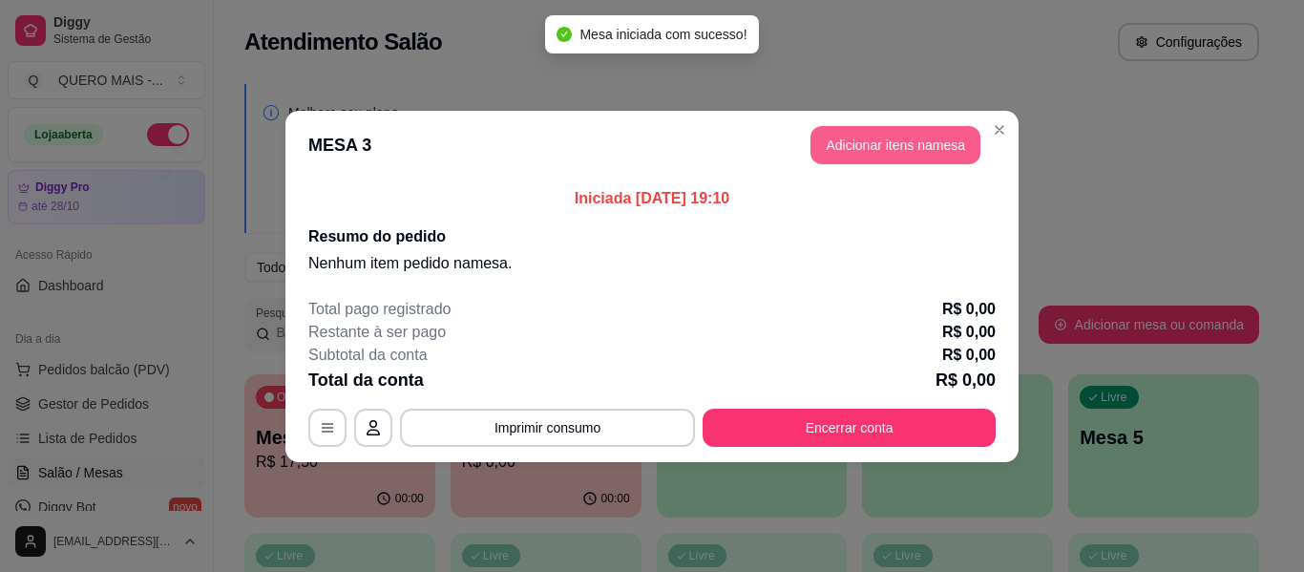
click at [853, 137] on button "Adicionar itens na mesa" at bounding box center [895, 145] width 170 height 38
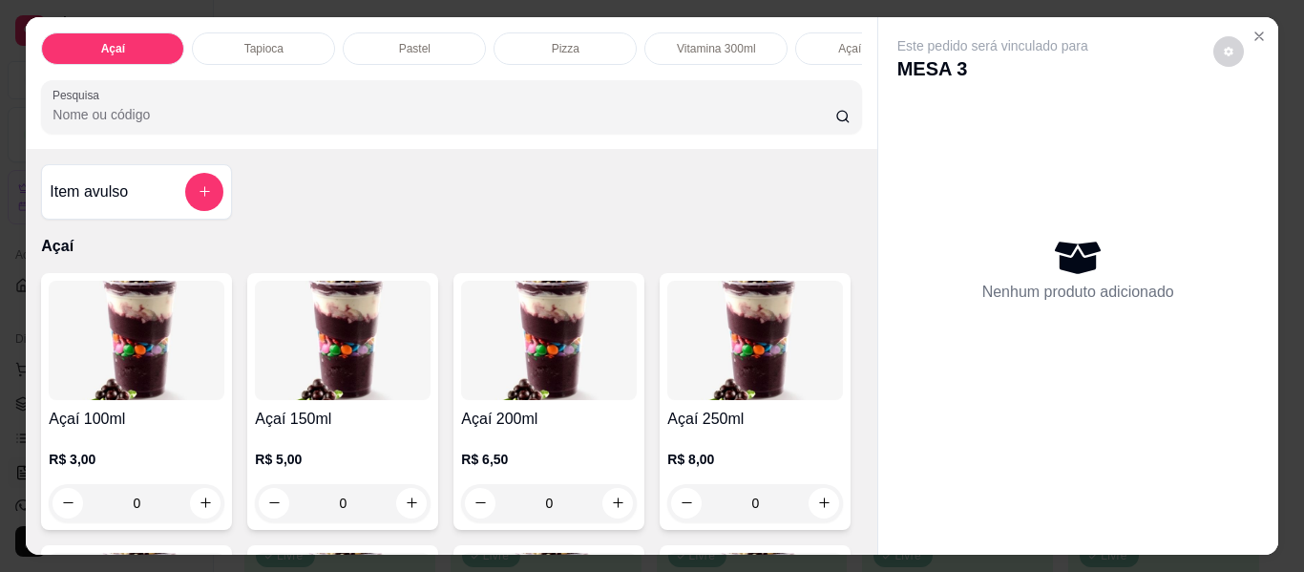
scroll to position [0, 679]
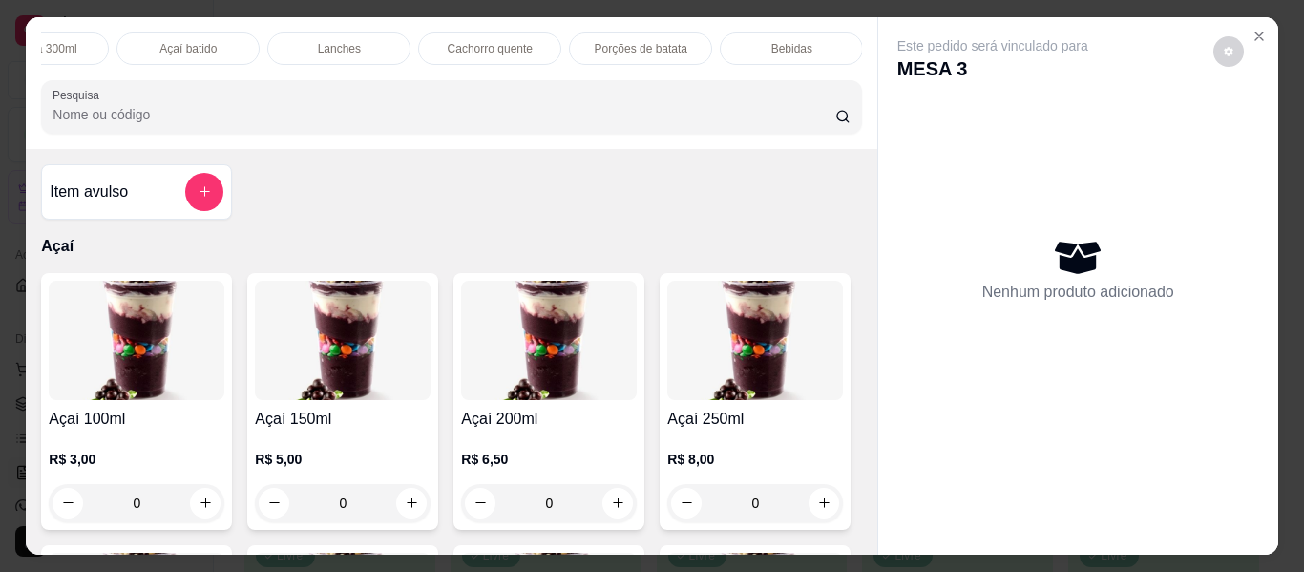
click at [322, 32] on div "Lanches" at bounding box center [338, 48] width 143 height 32
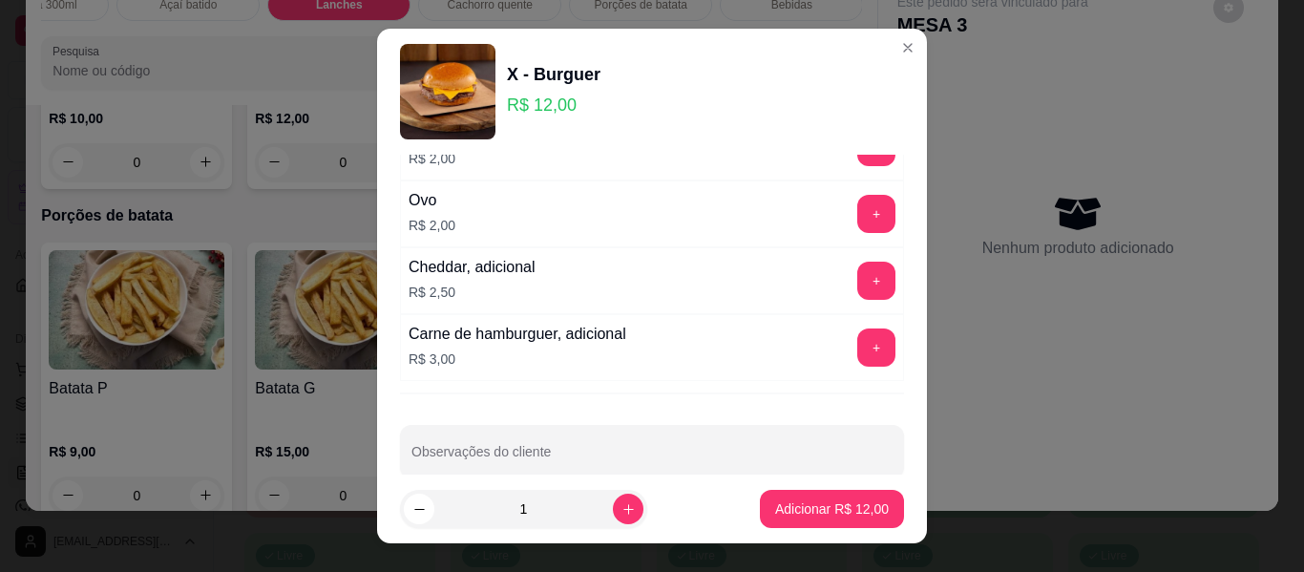
scroll to position [455, 0]
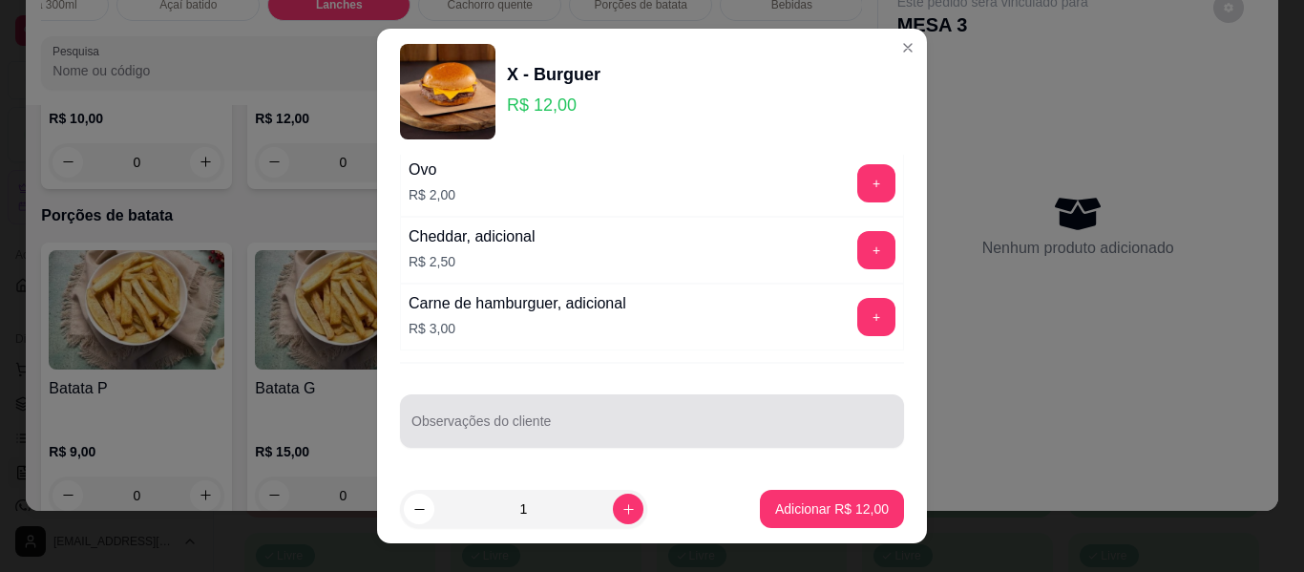
click at [664, 427] on input "Observações do cliente" at bounding box center [651, 428] width 481 height 19
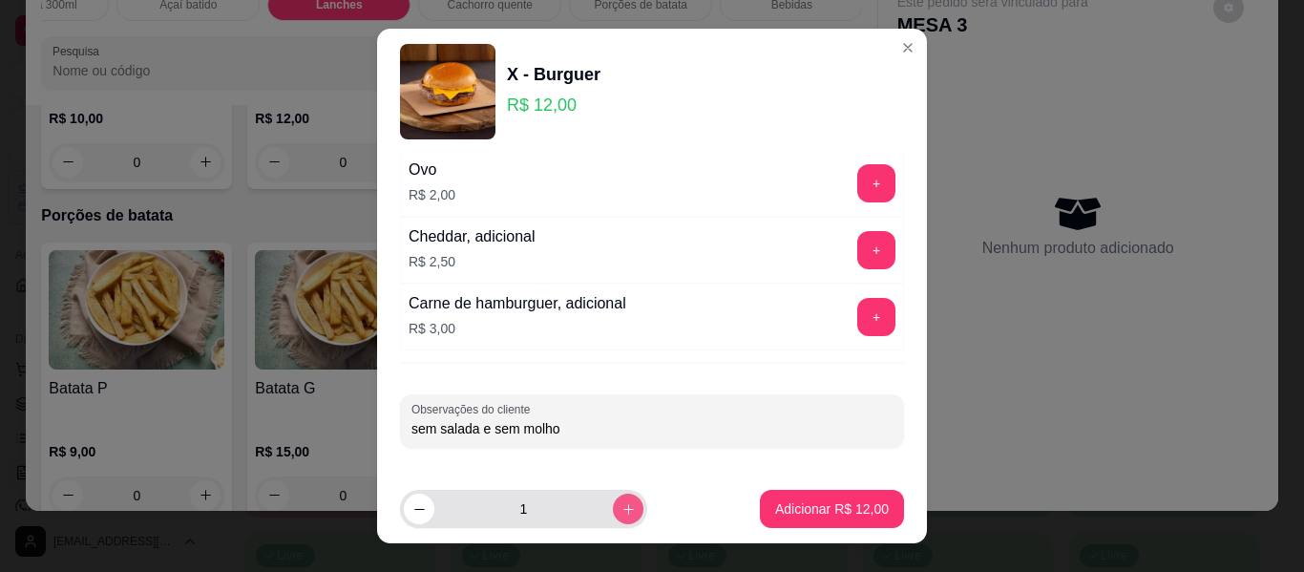
type input "sem salada e sem molho"
click at [623, 509] on icon "increase-product-quantity" at bounding box center [628, 509] width 10 height 10
type input "2"
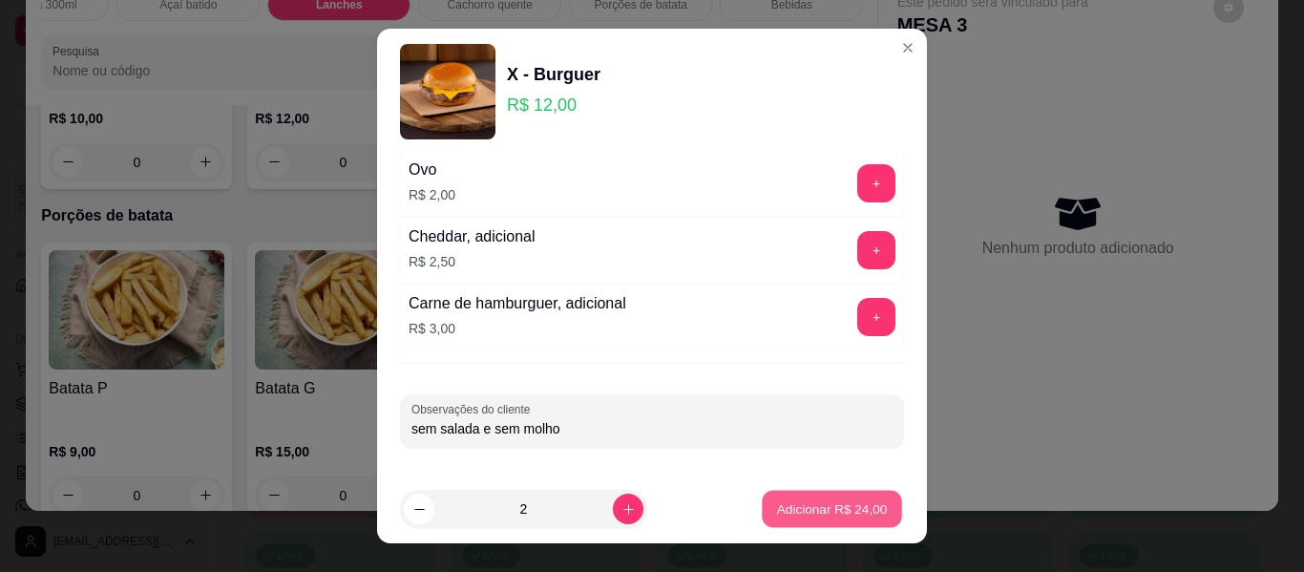
click at [777, 514] on p "Adicionar R$ 24,00" at bounding box center [832, 508] width 111 height 18
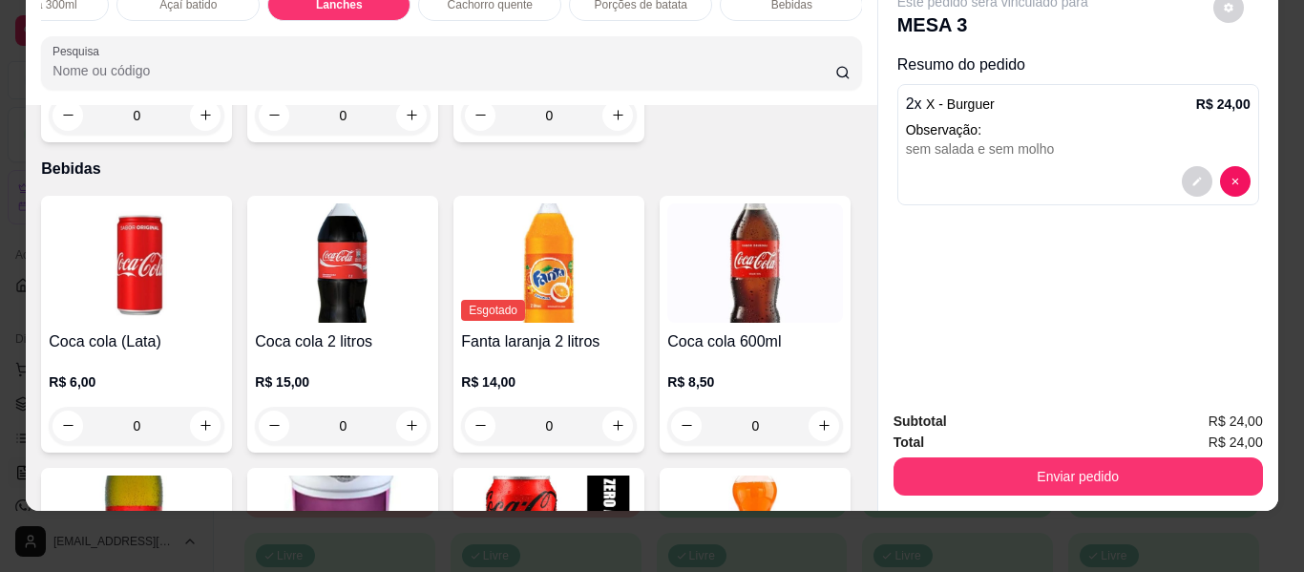
scroll to position [4302, 0]
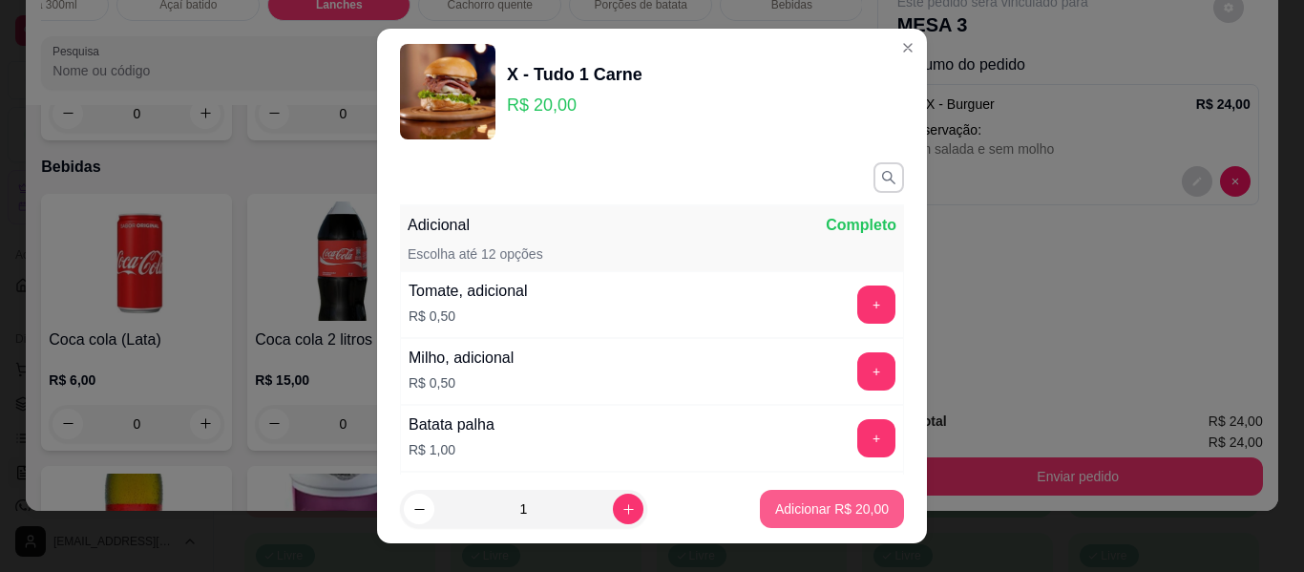
click at [796, 505] on p "Adicionar R$ 20,00" at bounding box center [832, 508] width 114 height 19
type input "1"
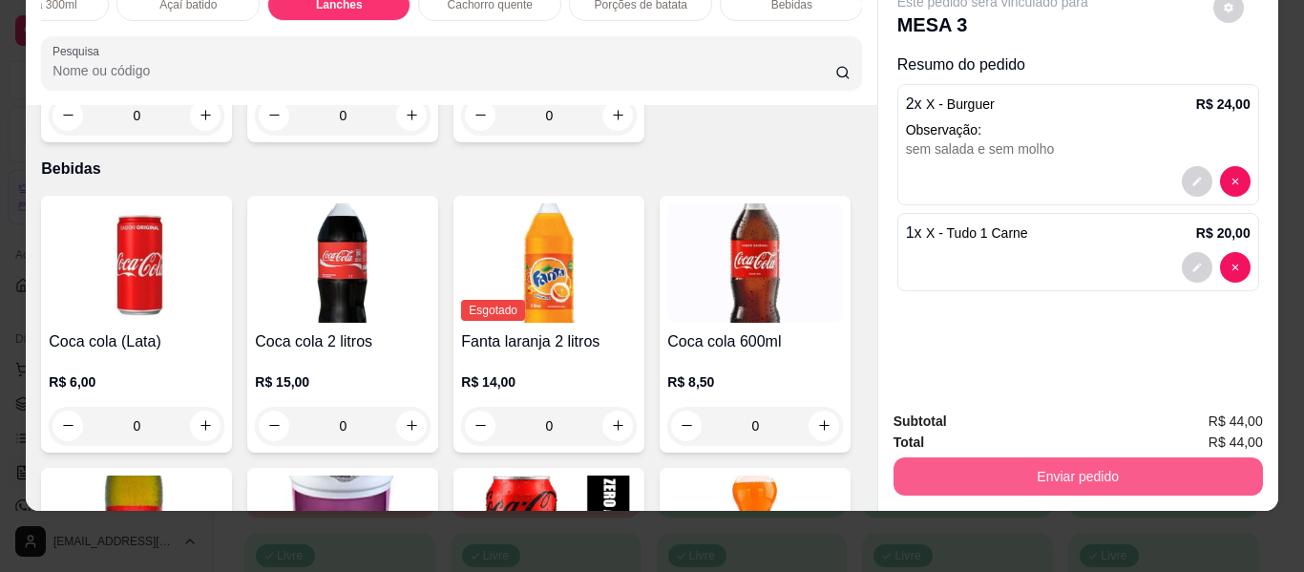
click at [1024, 465] on button "Enviar pedido" at bounding box center [1077, 476] width 369 height 38
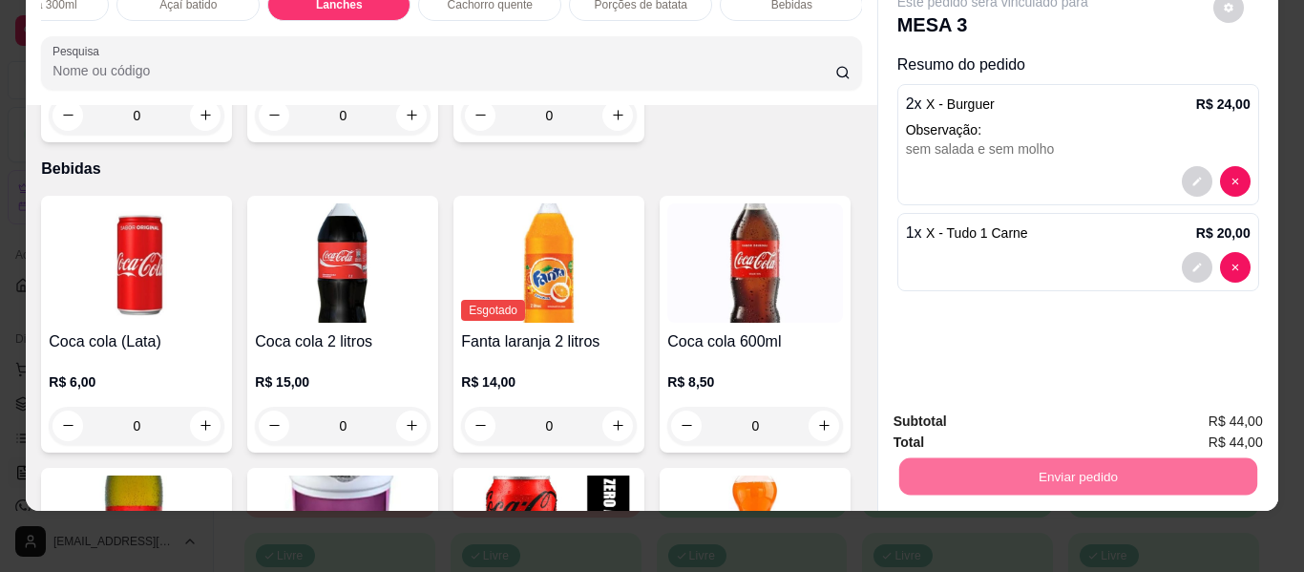
click at [1197, 412] on button "Enviar pedido" at bounding box center [1213, 414] width 108 height 36
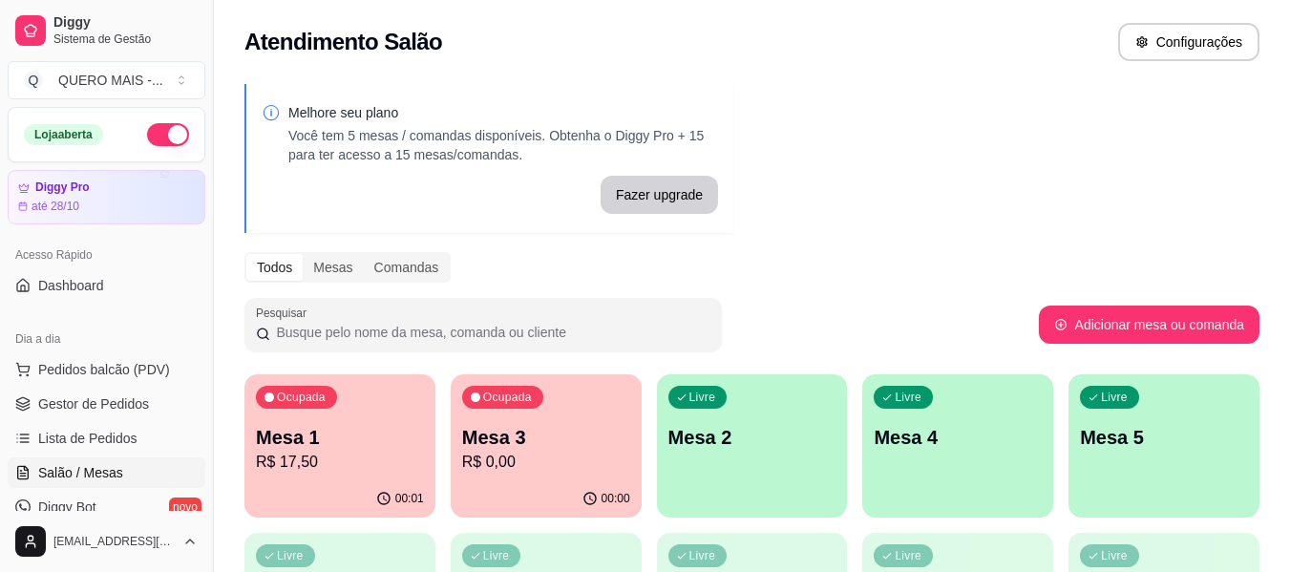
click at [336, 480] on div "00:01" at bounding box center [339, 498] width 191 height 37
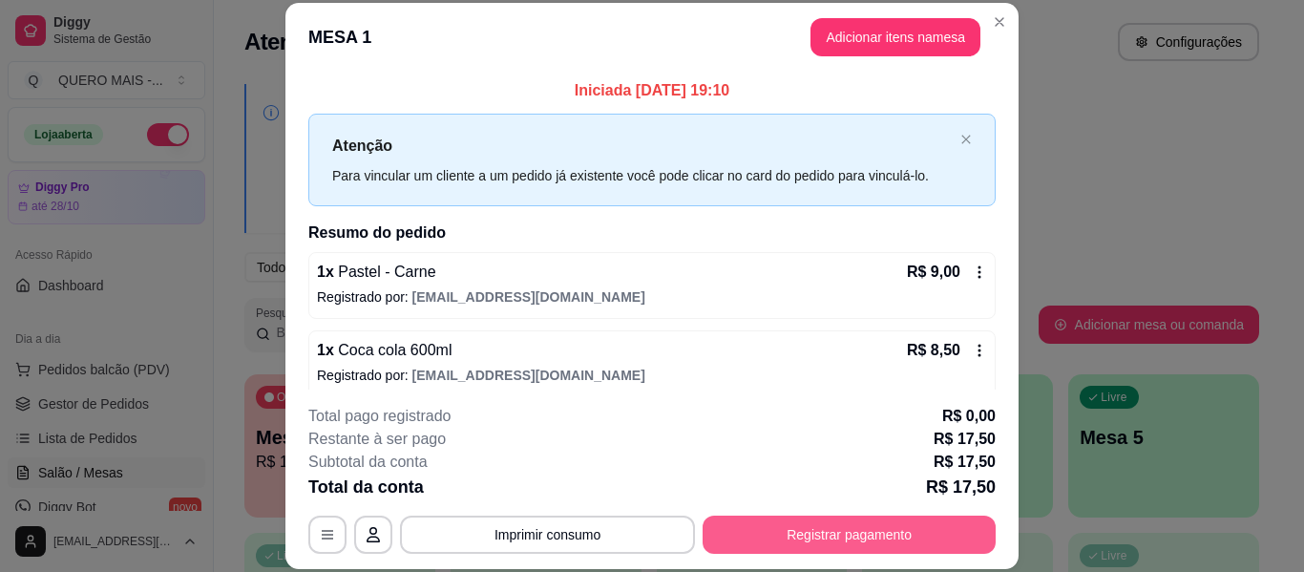
click at [816, 538] on button "Registrar pagamento" at bounding box center [849, 534] width 293 height 38
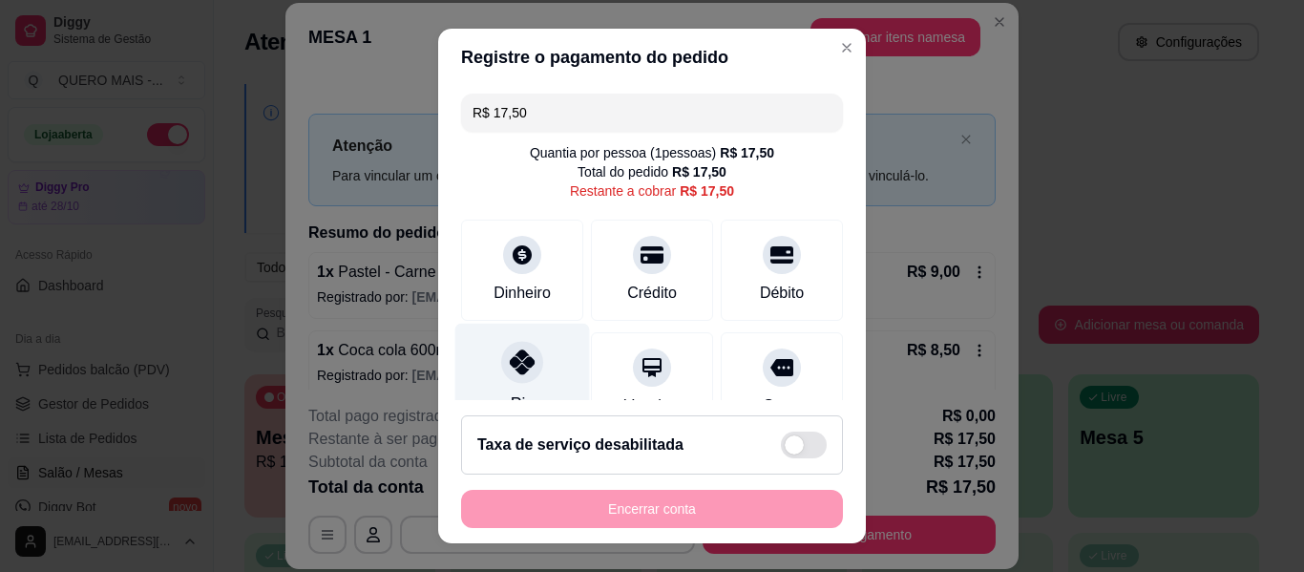
click at [492, 350] on div "Pix" at bounding box center [522, 380] width 135 height 112
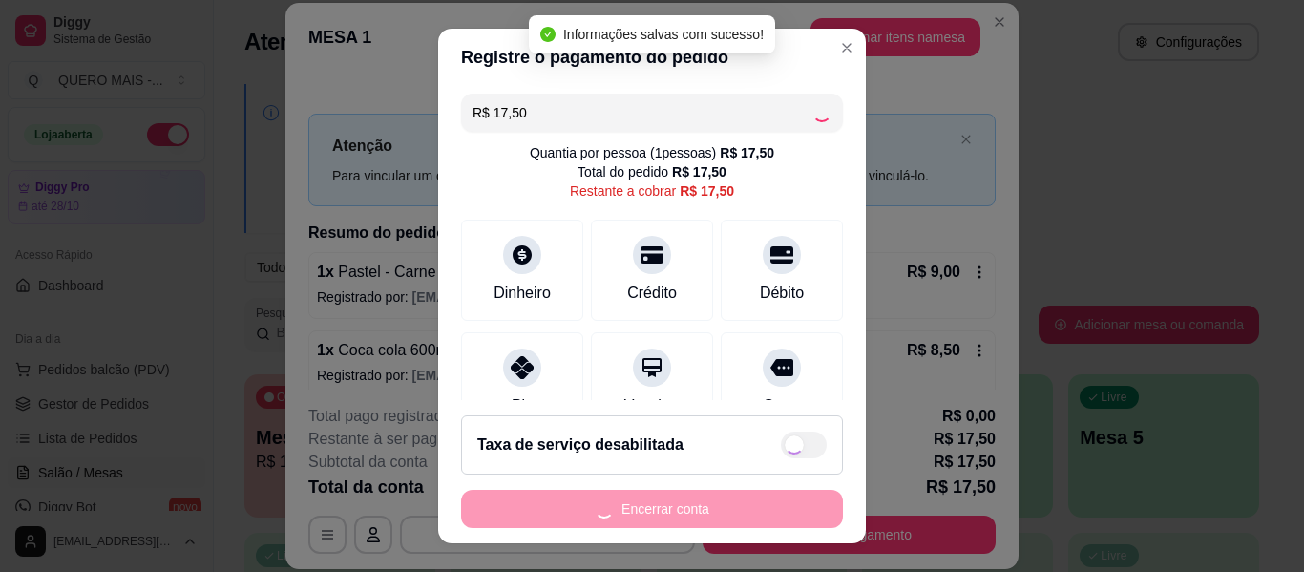
type input "R$ 0,00"
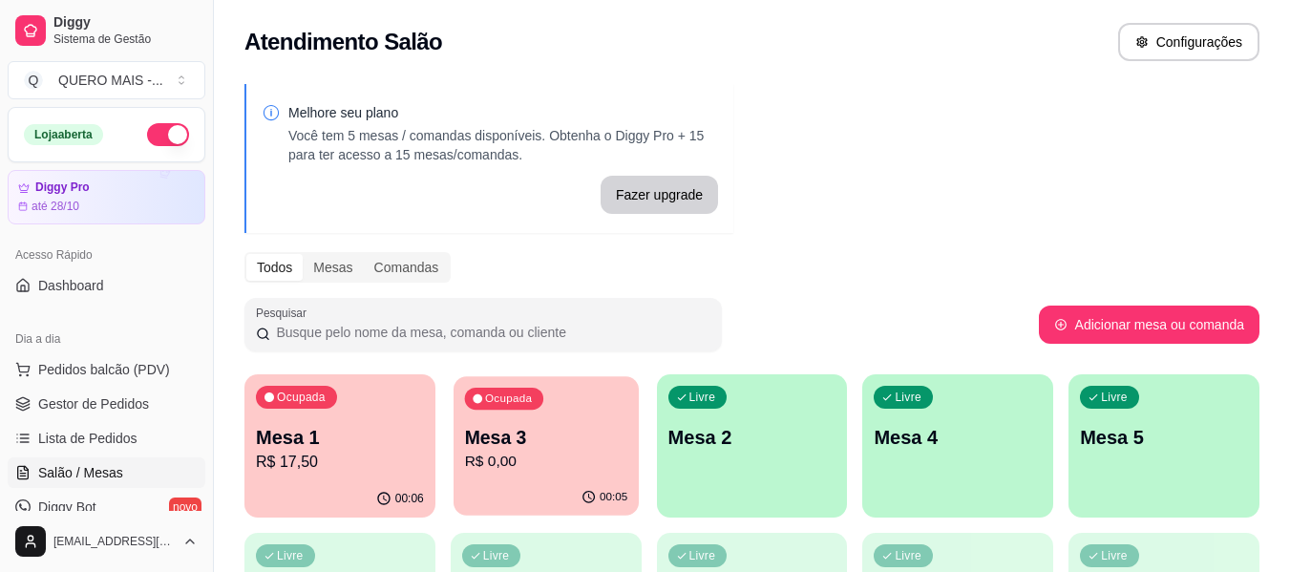
click at [518, 460] on p "R$ 0,00" at bounding box center [545, 462] width 163 height 22
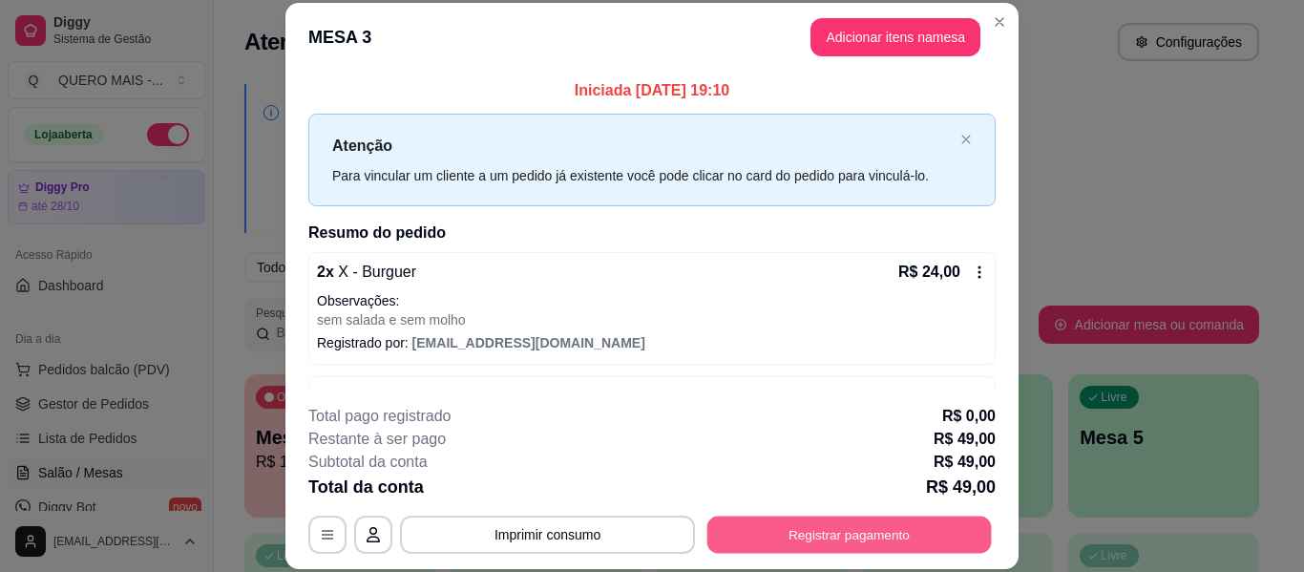
click at [769, 553] on button "Registrar pagamento" at bounding box center [849, 534] width 284 height 37
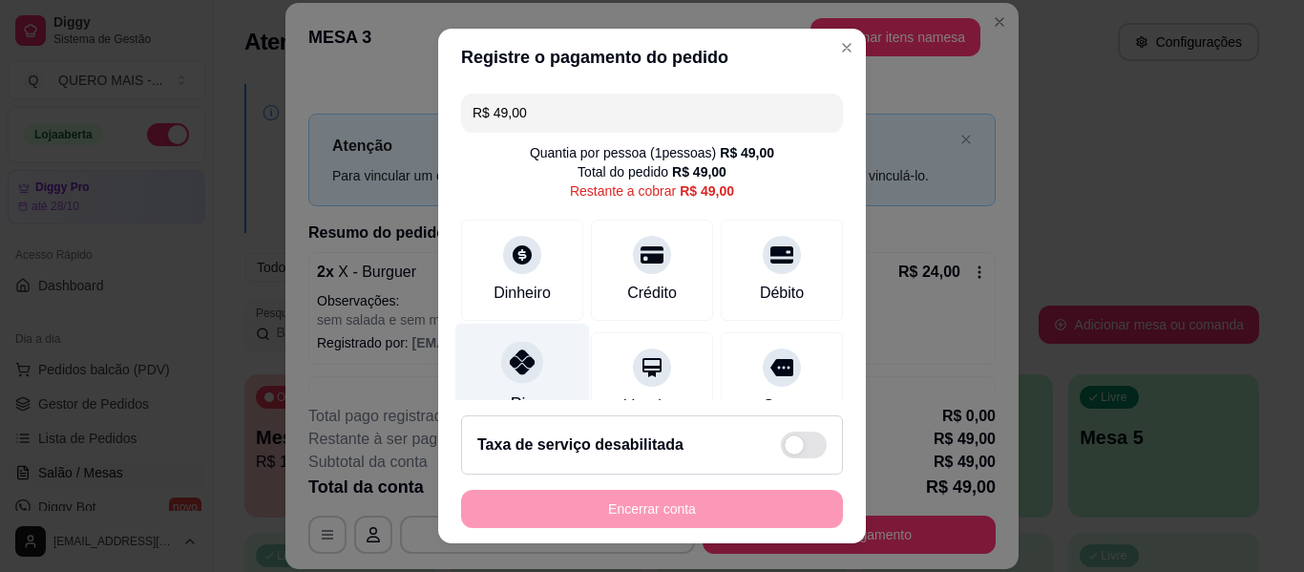
click at [510, 368] on icon at bounding box center [522, 361] width 25 height 25
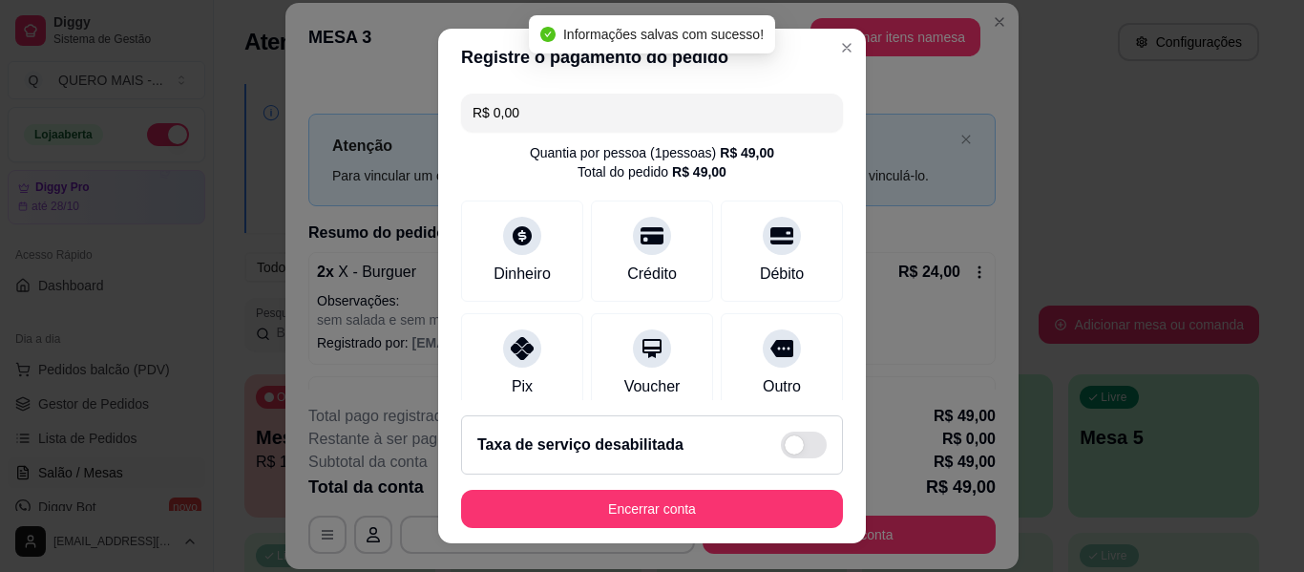
type input "R$ 0,00"
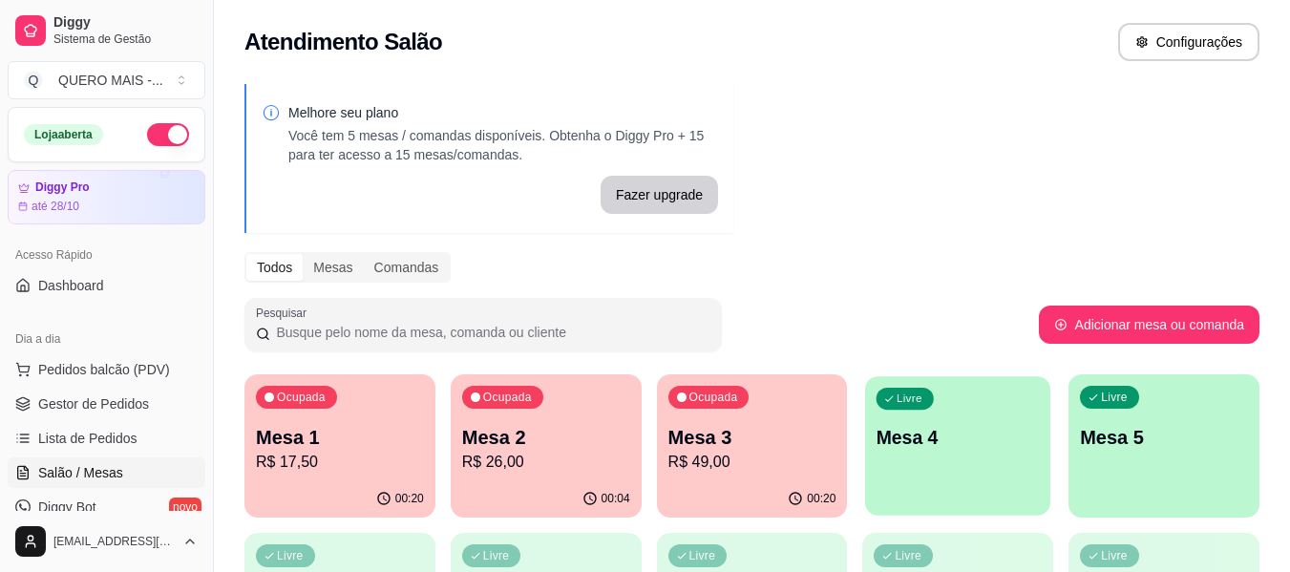
click at [933, 492] on div "Livre Mesa 4" at bounding box center [957, 434] width 185 height 116
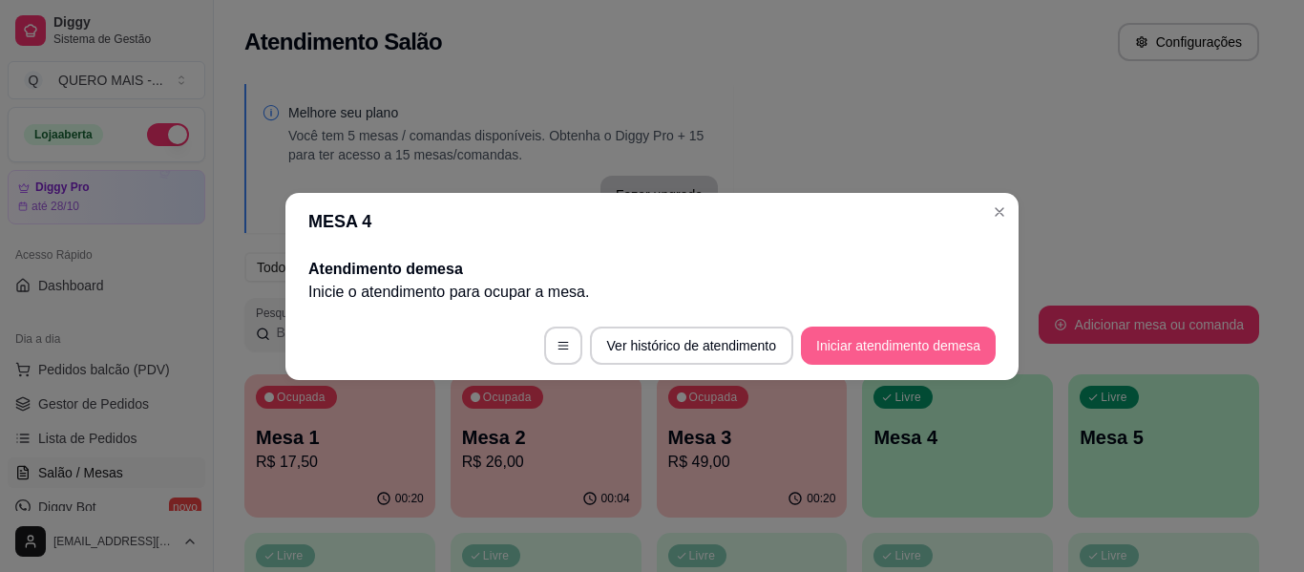
click at [874, 344] on button "Iniciar atendimento de mesa" at bounding box center [898, 345] width 195 height 38
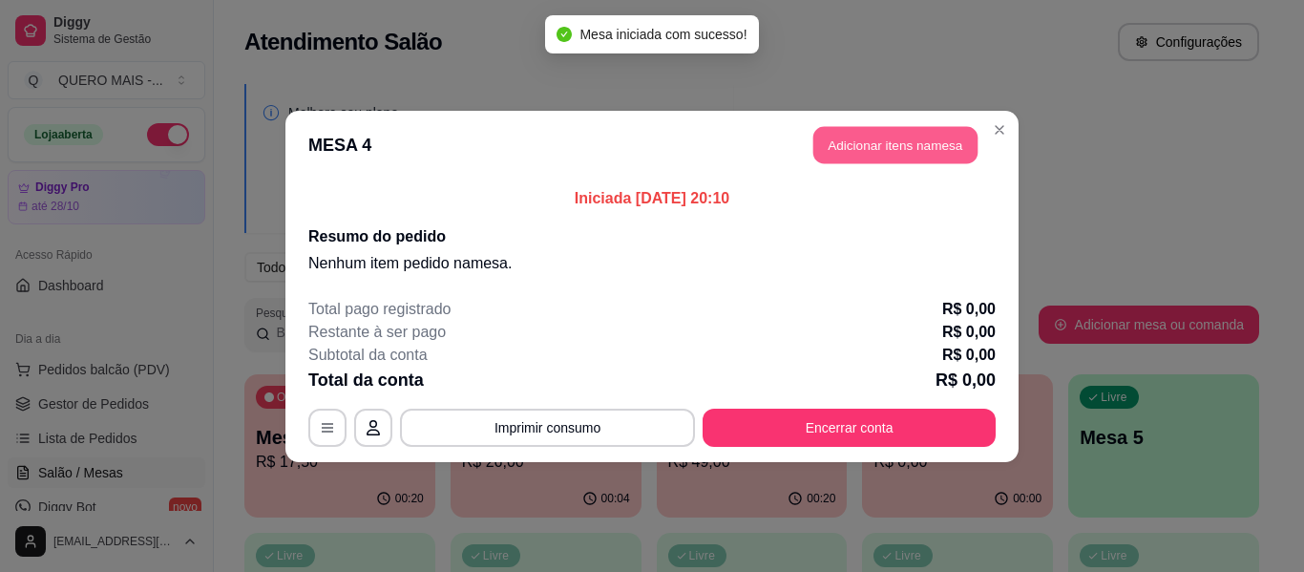
click at [912, 144] on button "Adicionar itens na mesa" at bounding box center [895, 144] width 164 height 37
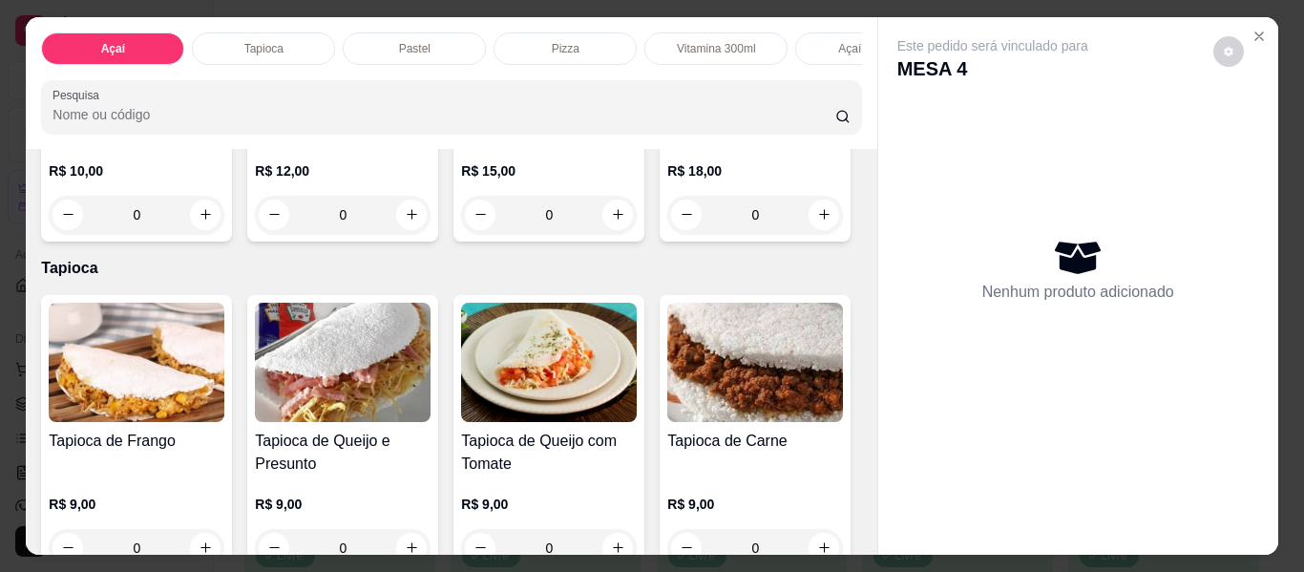
scroll to position [573, 0]
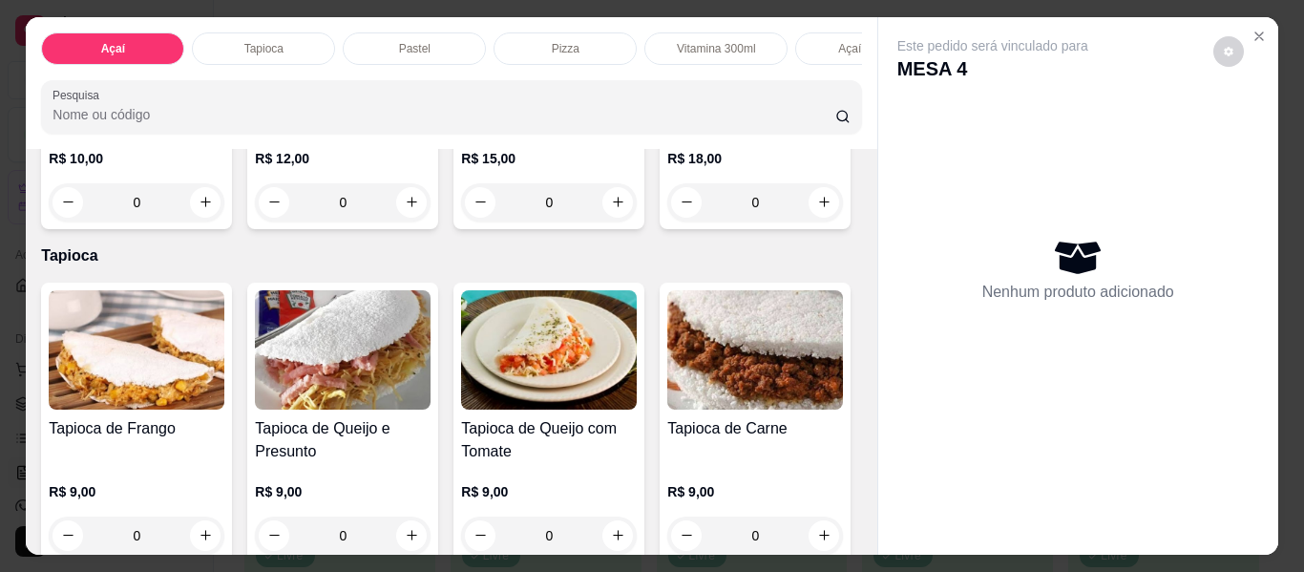
click at [461, 221] on div "0" at bounding box center [549, 202] width 176 height 38
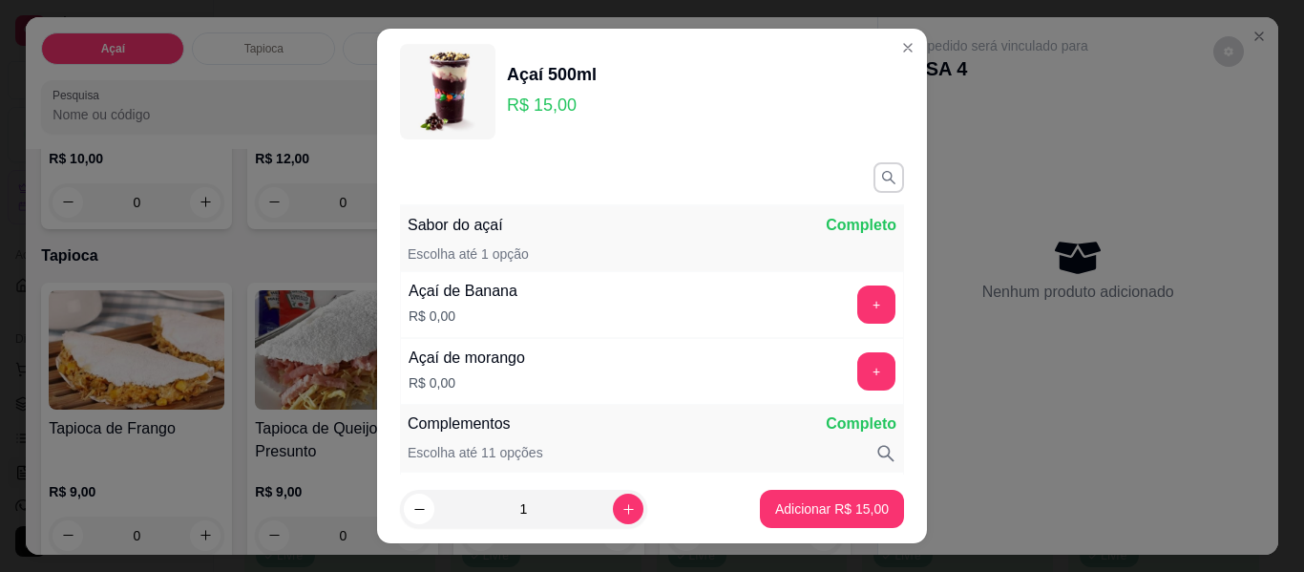
click at [861, 370] on div "+" at bounding box center [876, 371] width 53 height 38
click at [857, 385] on button "+" at bounding box center [876, 371] width 38 height 38
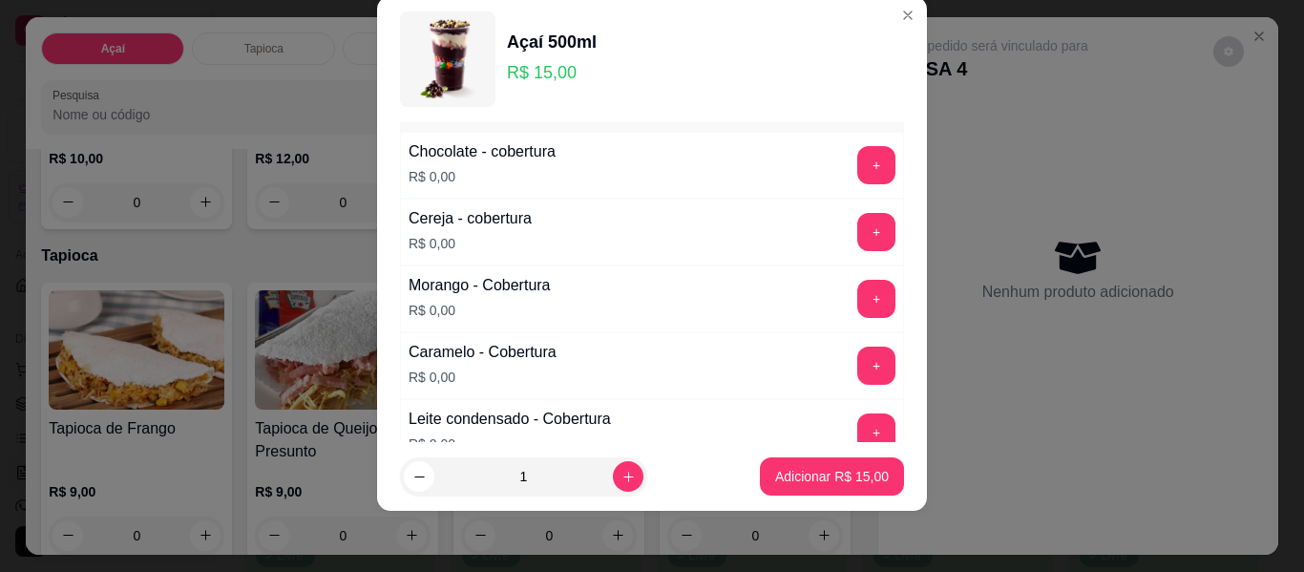
scroll to position [1205, 0]
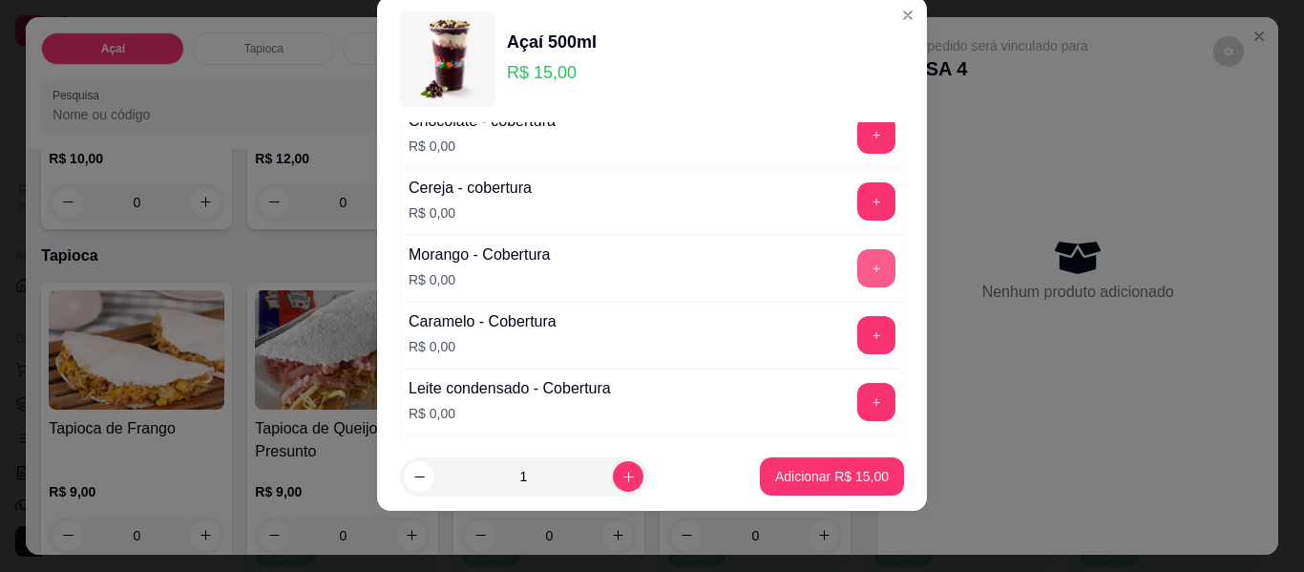
click at [857, 269] on button "+" at bounding box center [876, 268] width 38 height 38
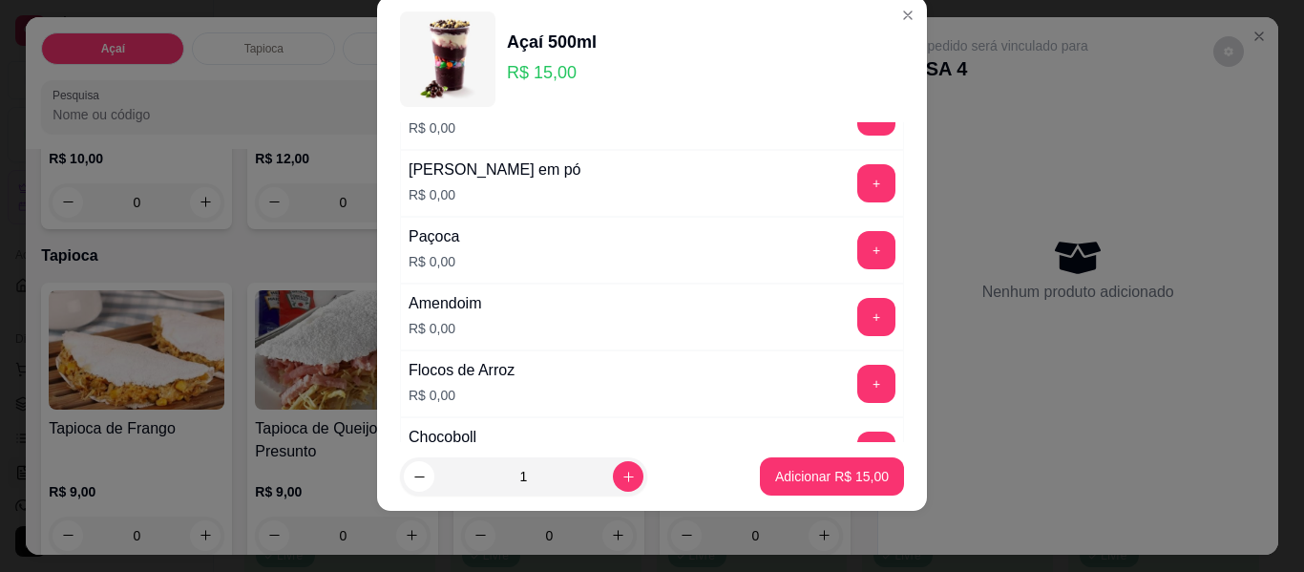
scroll to position [536, 0]
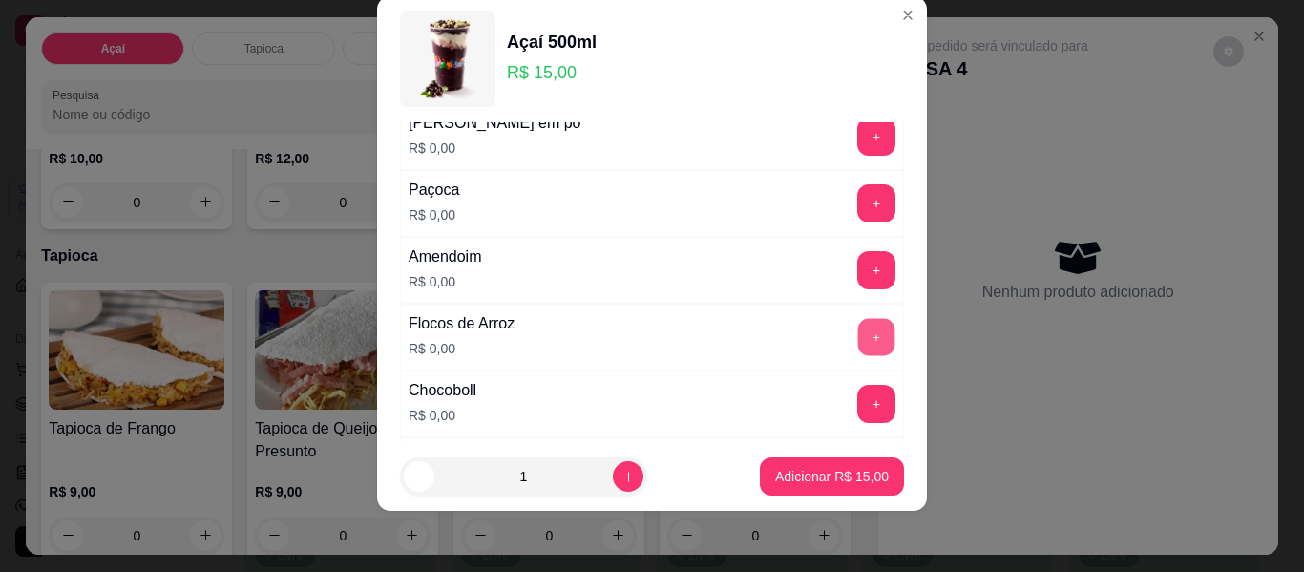
click at [858, 347] on button "+" at bounding box center [876, 337] width 37 height 37
click at [857, 214] on button "+" at bounding box center [876, 203] width 38 height 38
click at [857, 273] on button "+" at bounding box center [876, 270] width 38 height 38
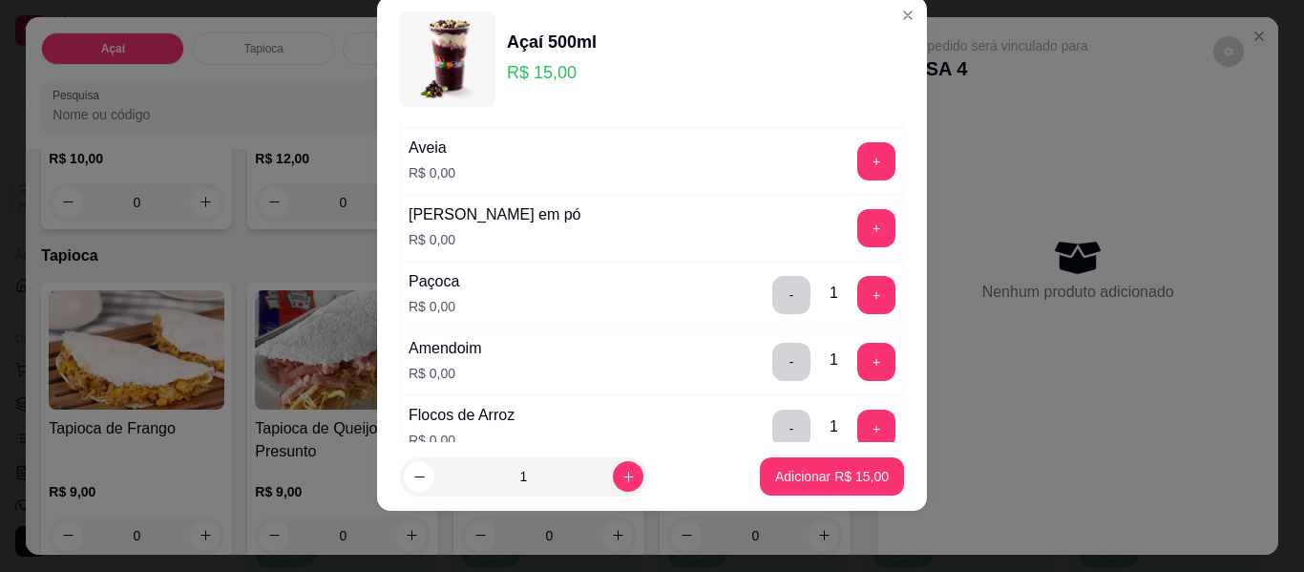
scroll to position [441, 0]
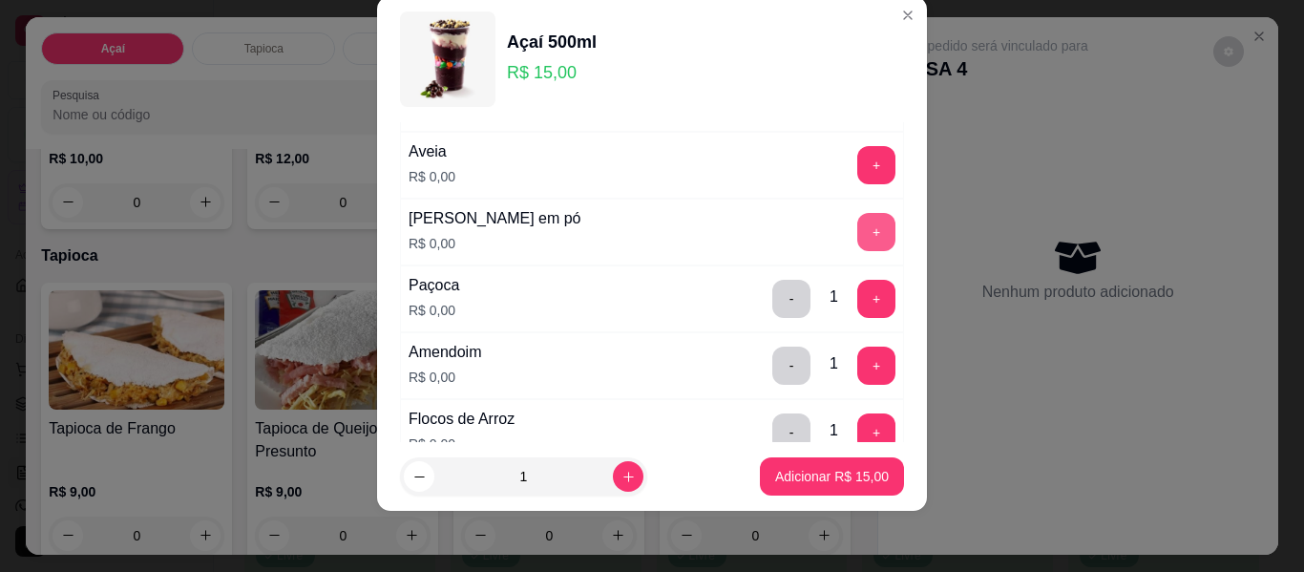
click at [857, 228] on button "+" at bounding box center [876, 232] width 38 height 38
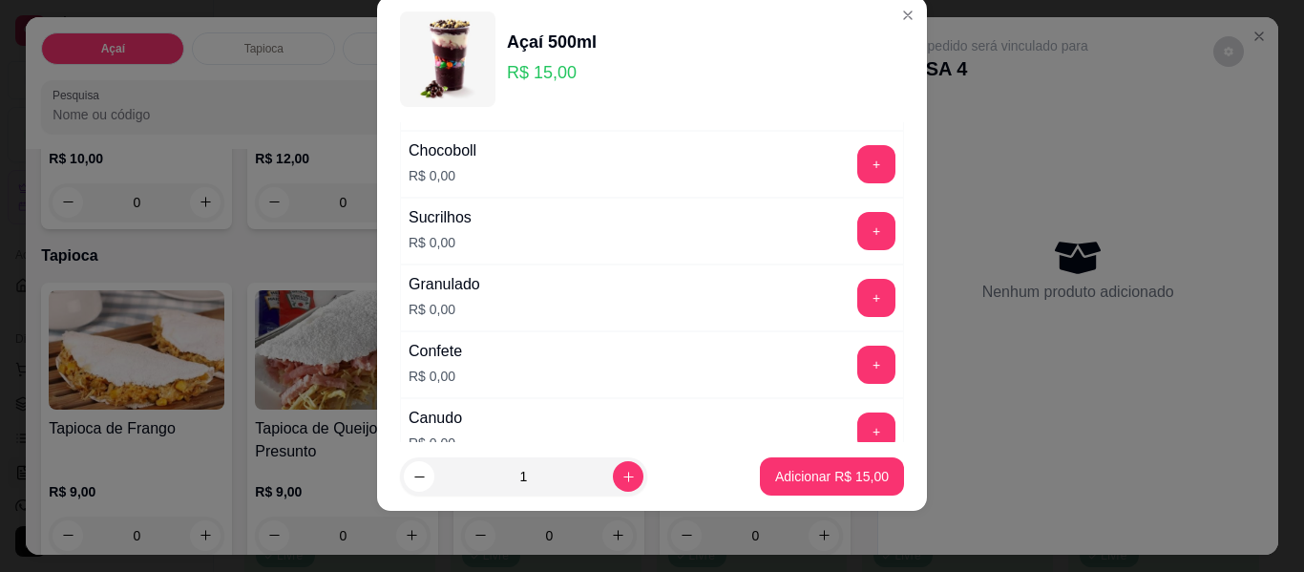
scroll to position [823, 0]
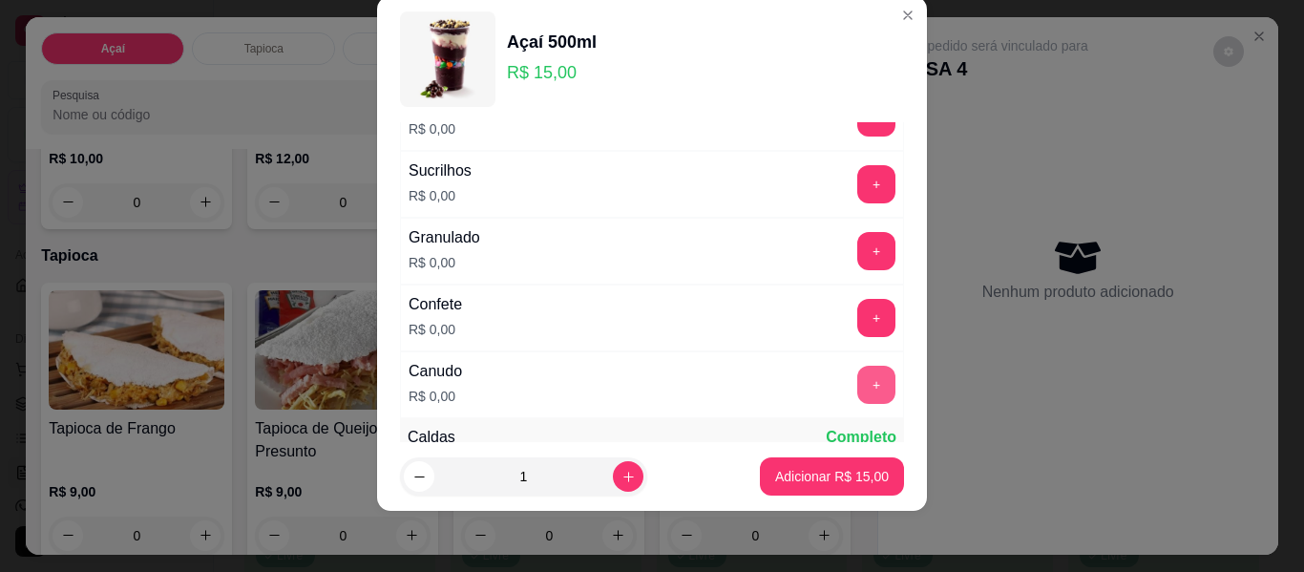
click at [857, 390] on button "+" at bounding box center [876, 385] width 38 height 38
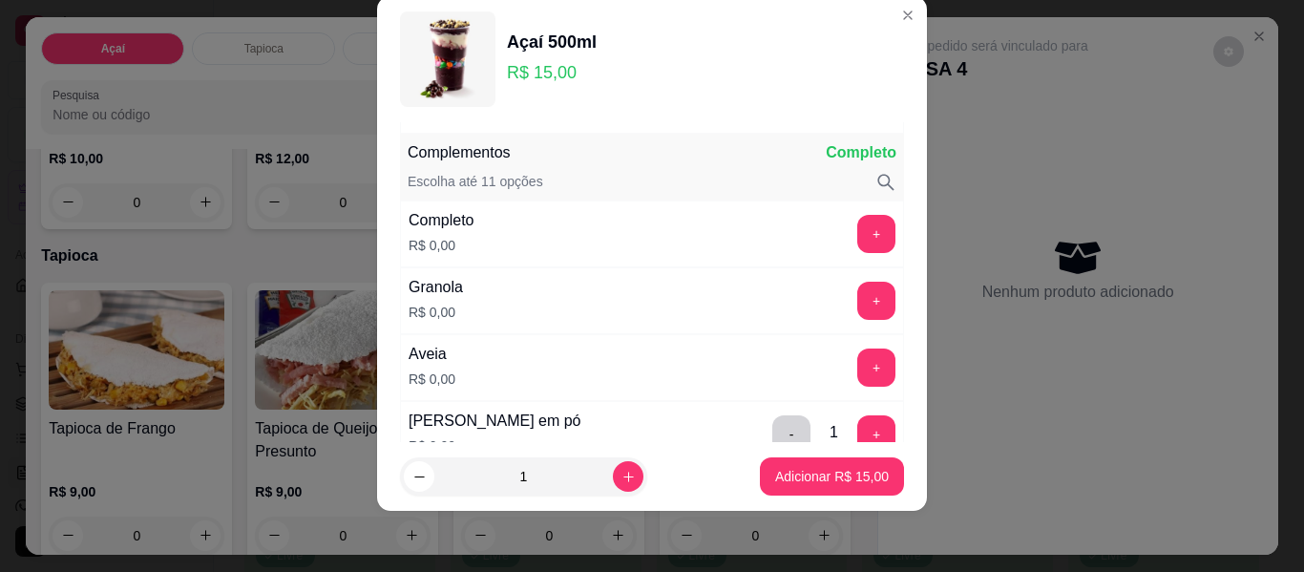
scroll to position [155, 0]
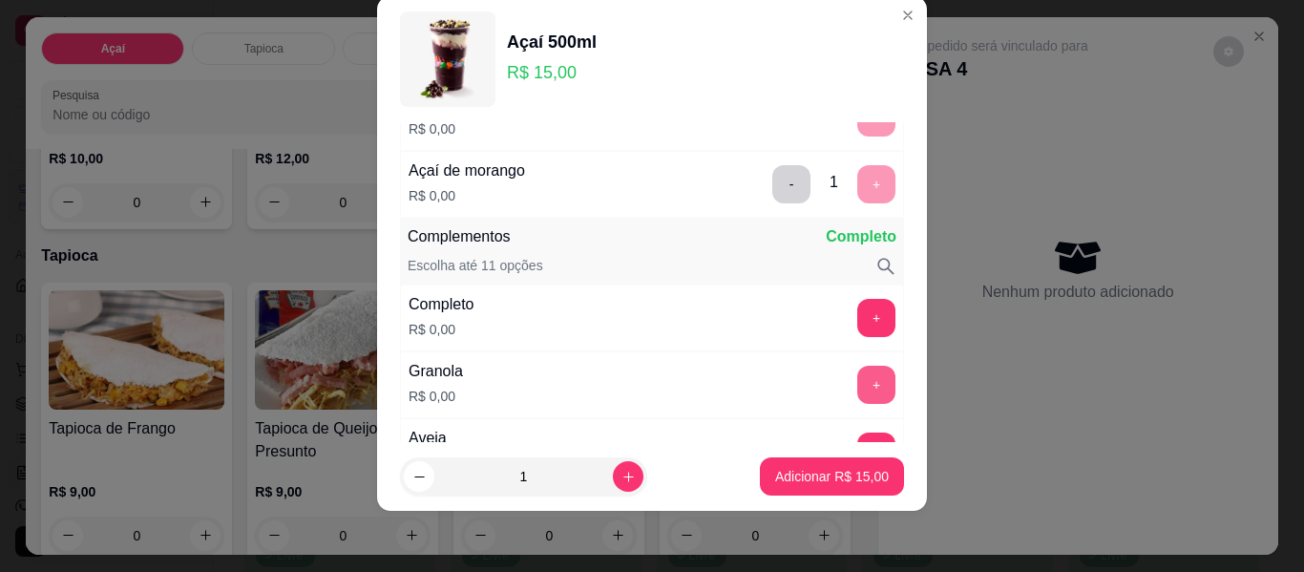
click at [857, 380] on button "+" at bounding box center [876, 385] width 38 height 38
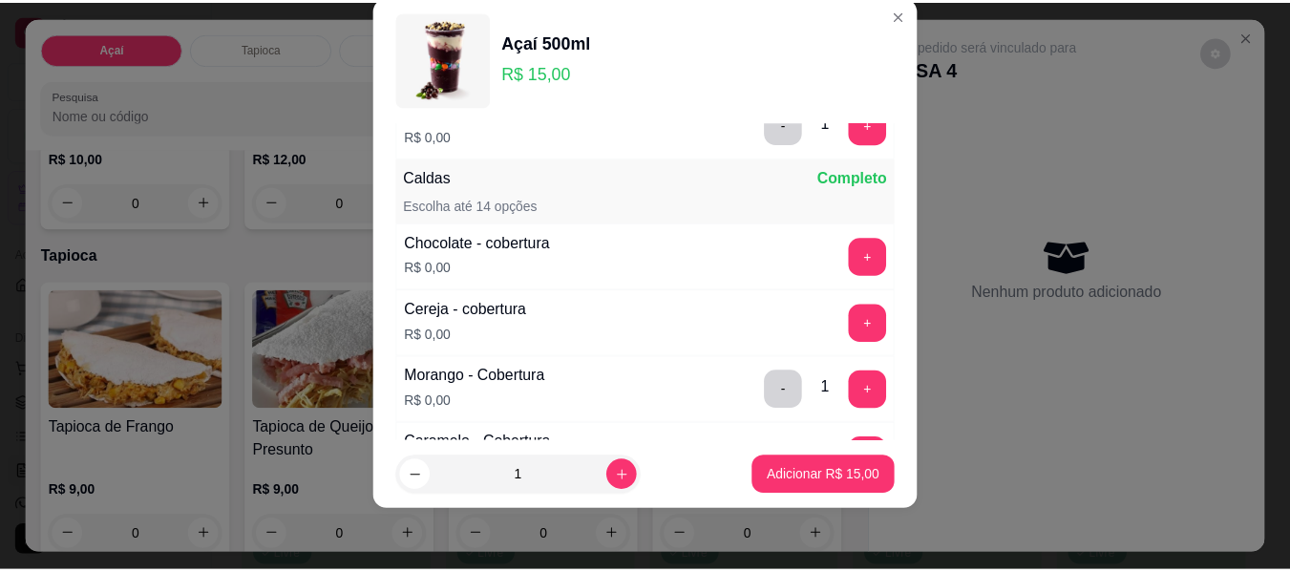
scroll to position [1109, 0]
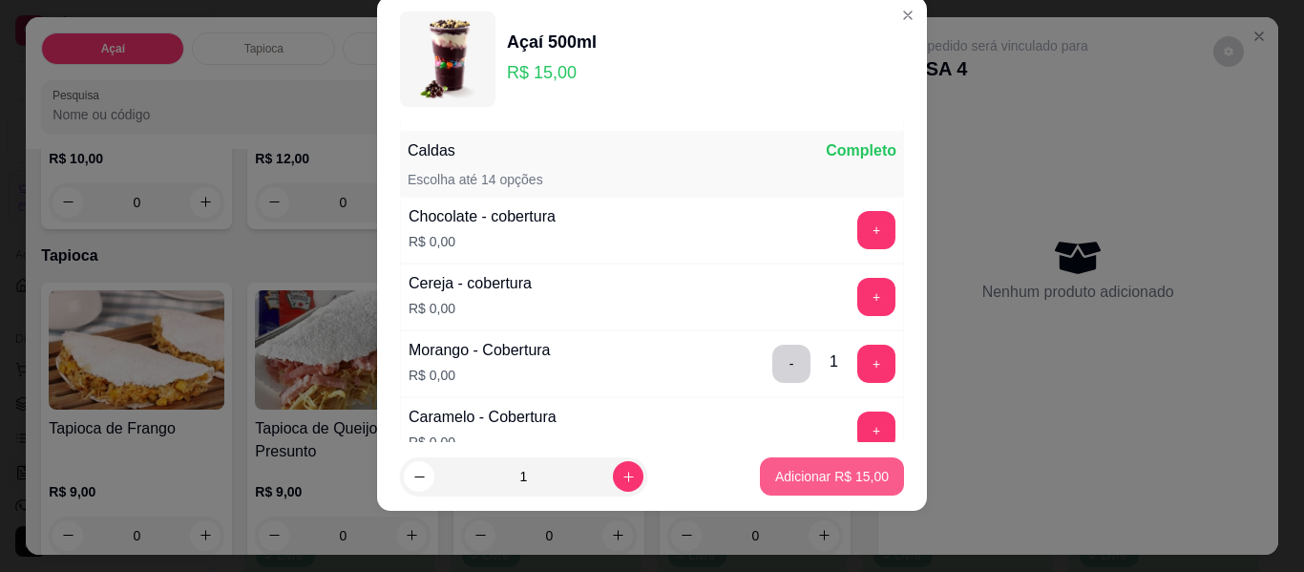
click at [800, 476] on p "Adicionar R$ 15,00" at bounding box center [832, 476] width 114 height 19
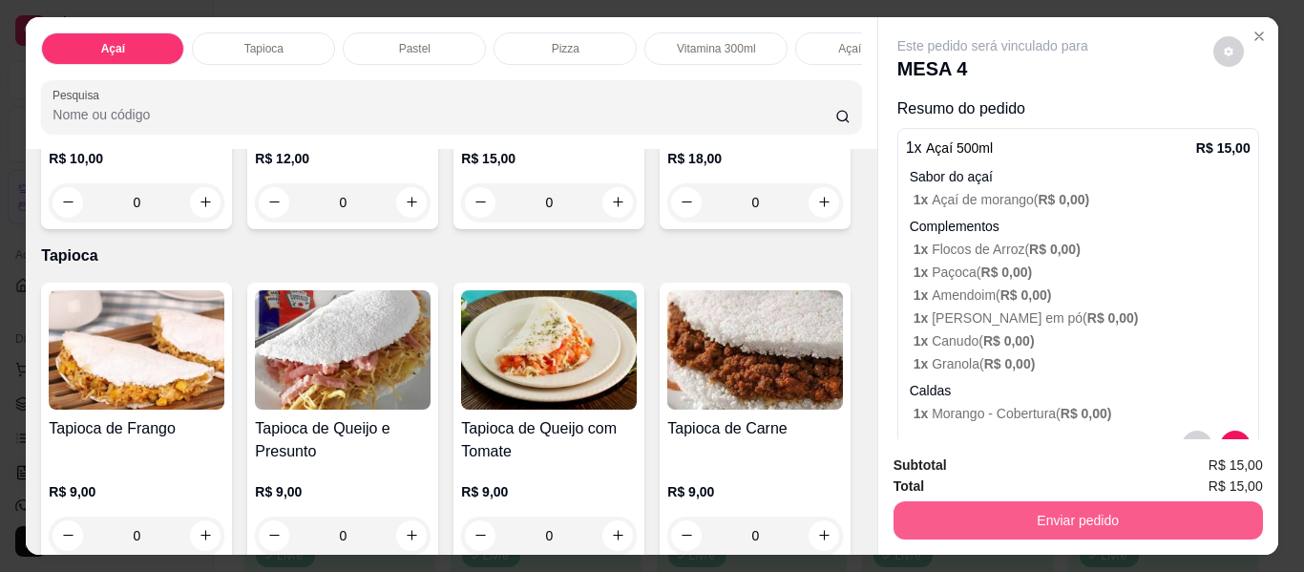
click at [965, 513] on button "Enviar pedido" at bounding box center [1077, 520] width 369 height 38
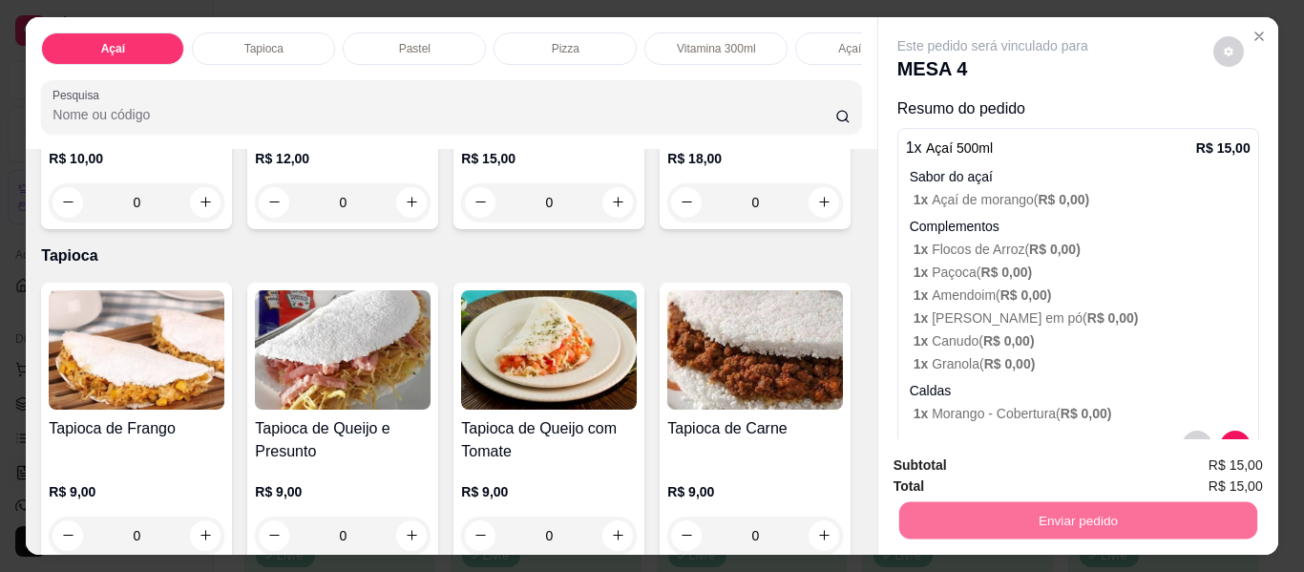
click at [1194, 465] on button "Enviar pedido" at bounding box center [1213, 466] width 108 height 36
